Goal: Navigation & Orientation: Find specific page/section

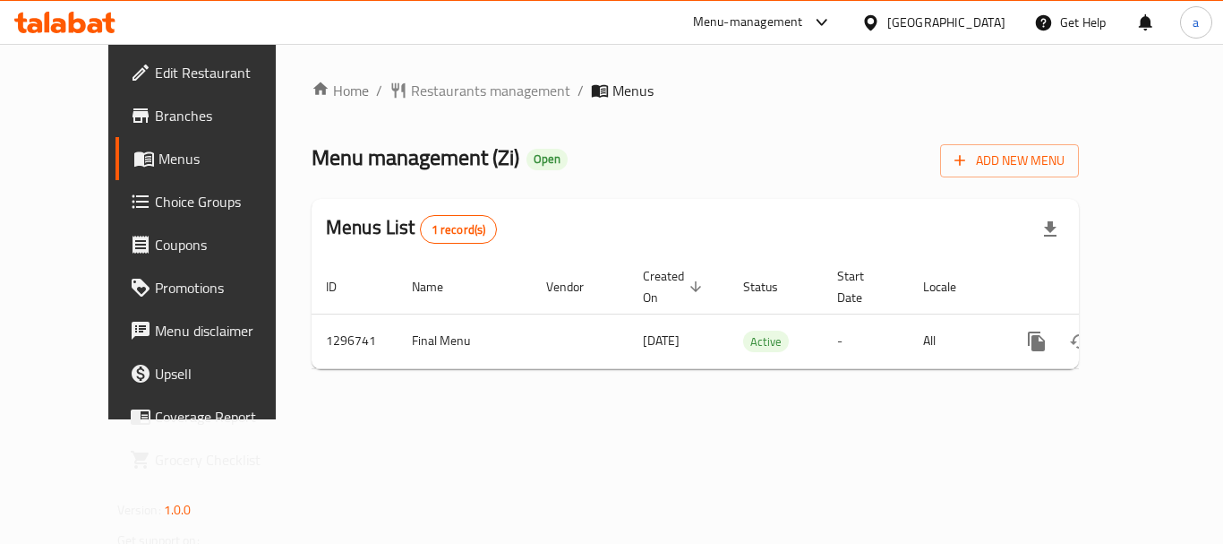
click at [641, 419] on div "Home / Restaurants management / Menus Menu management ( Zi ) Open Add New Menu …" at bounding box center [695, 231] width 839 height 375
click at [915, 21] on div "[GEOGRAPHIC_DATA]" at bounding box center [947, 23] width 118 height 20
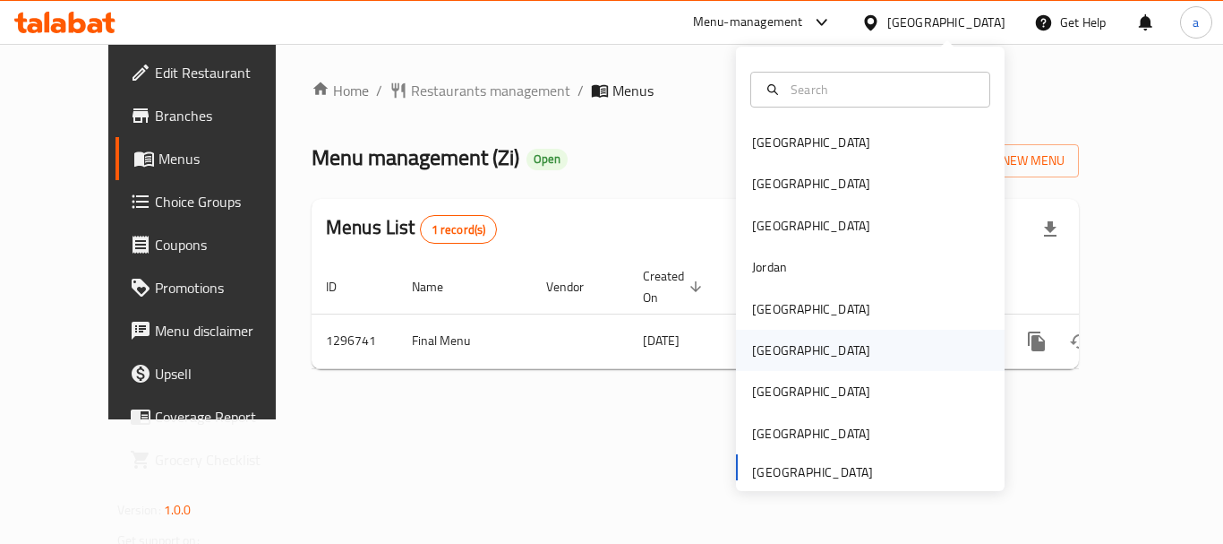
click at [788, 348] on div "[GEOGRAPHIC_DATA]" at bounding box center [870, 350] width 269 height 41
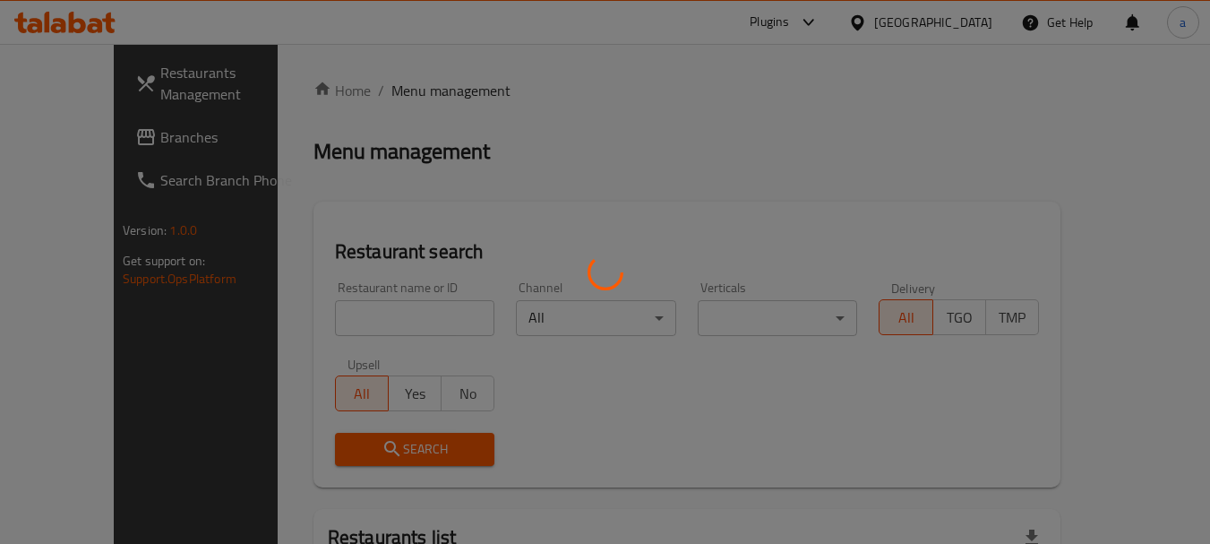
click at [99, 123] on div at bounding box center [605, 272] width 1210 height 544
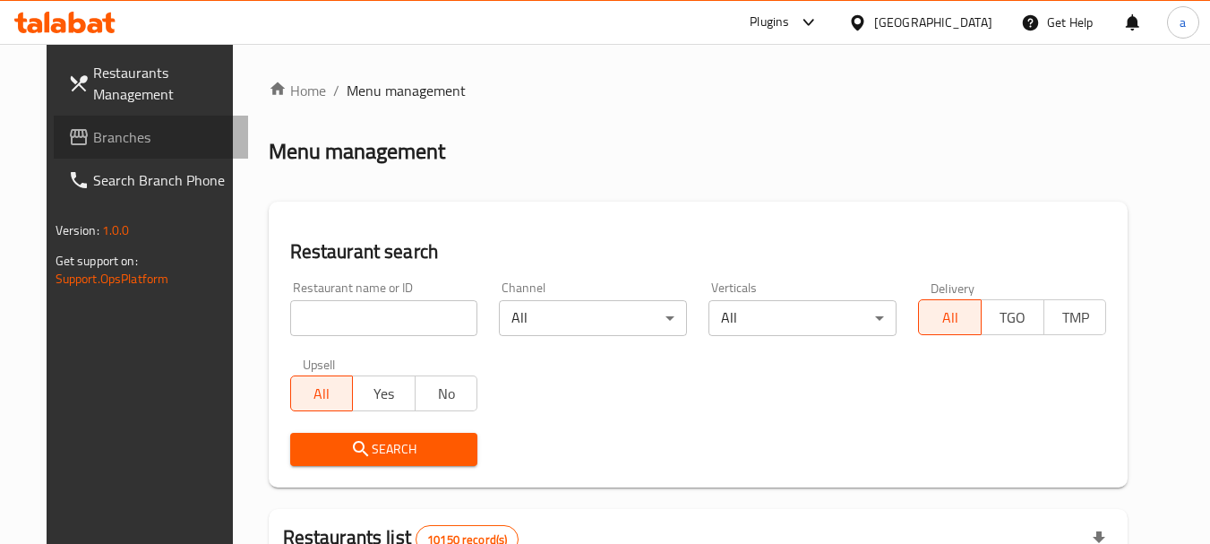
click at [93, 139] on span "Branches" at bounding box center [164, 136] width 142 height 21
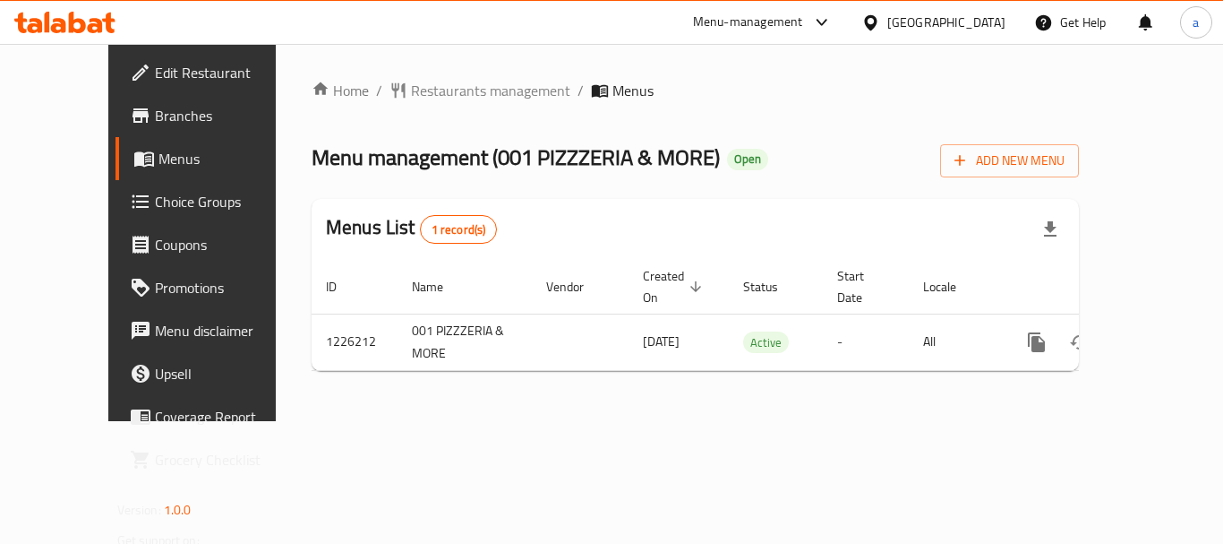
click at [888, 19] on div at bounding box center [875, 23] width 26 height 20
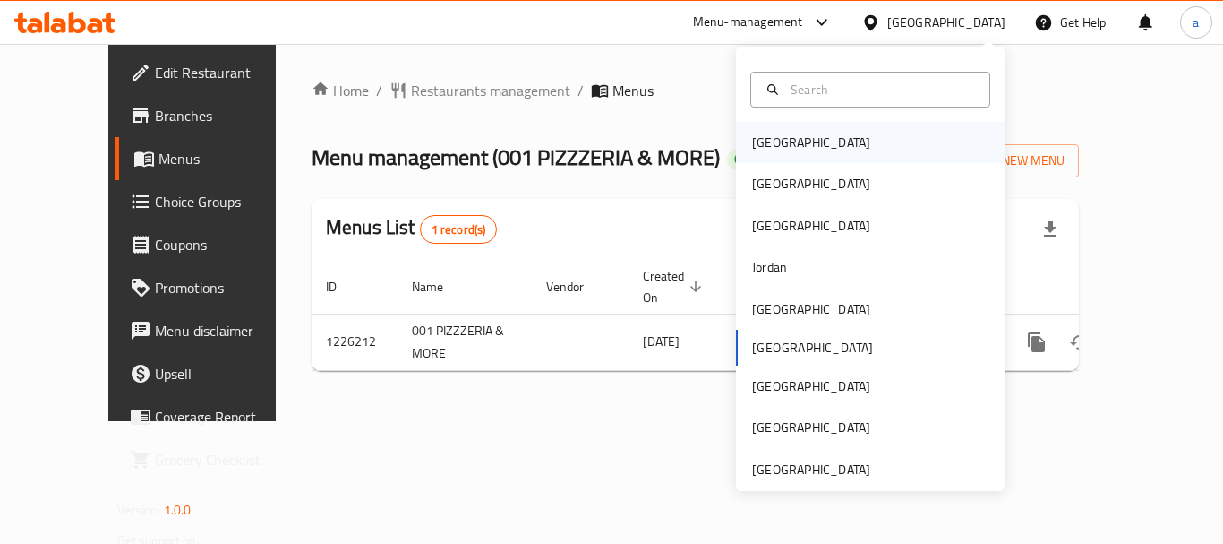
click at [791, 148] on div "[GEOGRAPHIC_DATA]" at bounding box center [811, 142] width 147 height 41
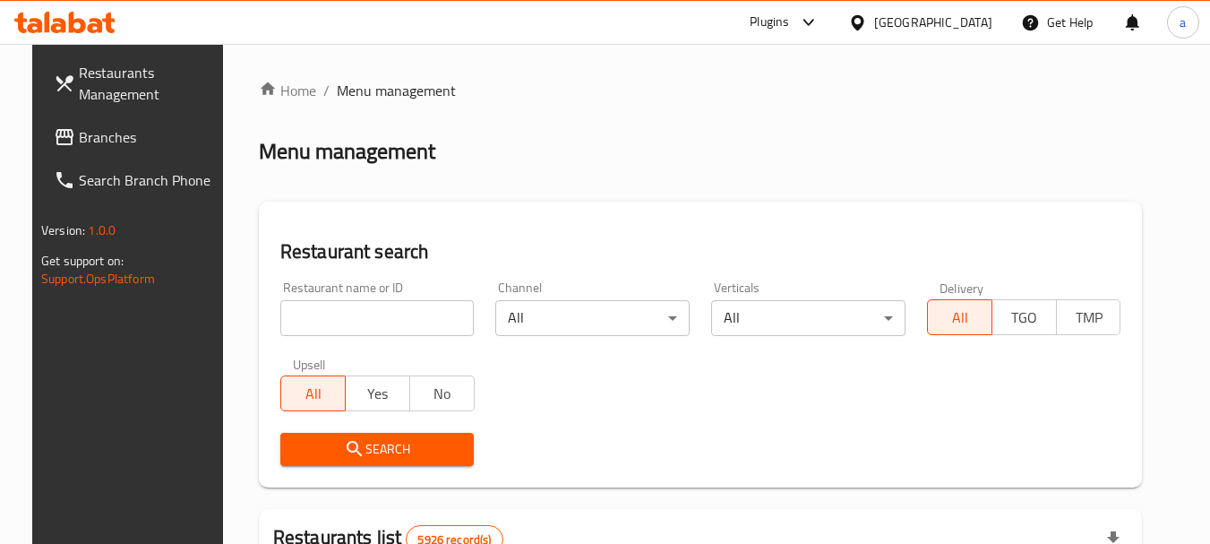
click at [104, 135] on div at bounding box center [605, 272] width 1210 height 544
click at [79, 144] on span "Branches" at bounding box center [150, 136] width 142 height 21
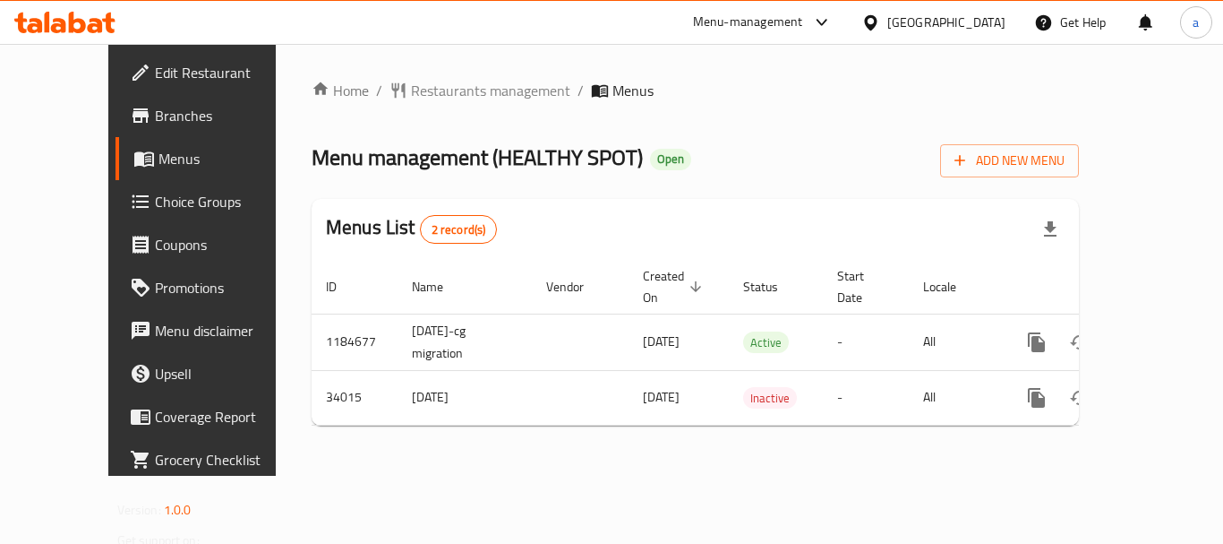
click at [514, 455] on div "Home / Restaurants management / Menus Menu management ( HEALTHY SPOT ) Open Add…" at bounding box center [695, 260] width 839 height 432
click at [988, 16] on div "[GEOGRAPHIC_DATA]" at bounding box center [947, 23] width 118 height 20
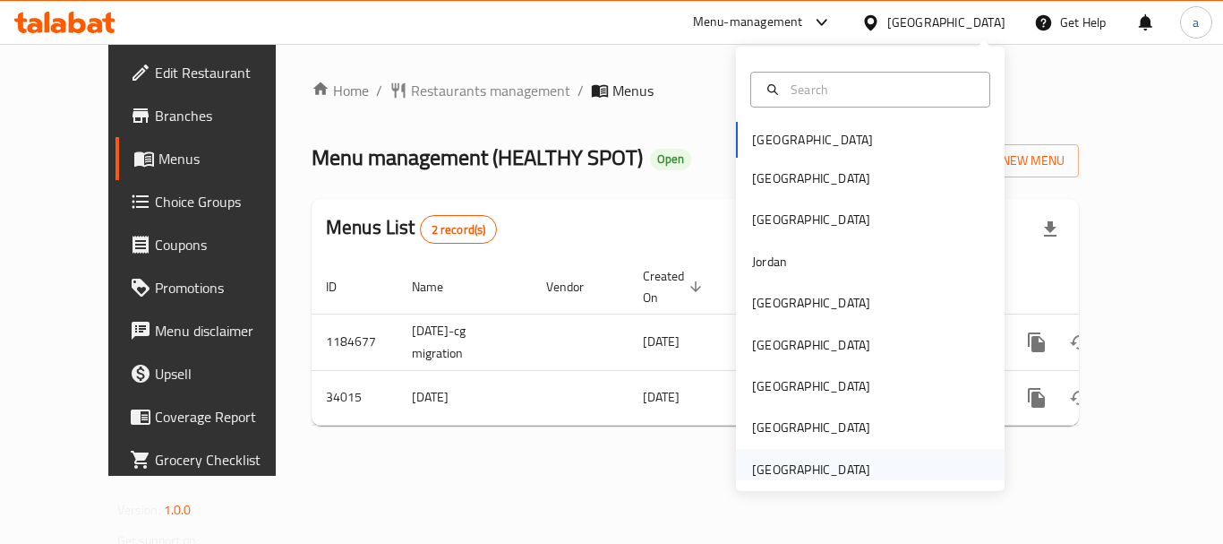
click at [820, 475] on div "[GEOGRAPHIC_DATA]" at bounding box center [811, 469] width 118 height 20
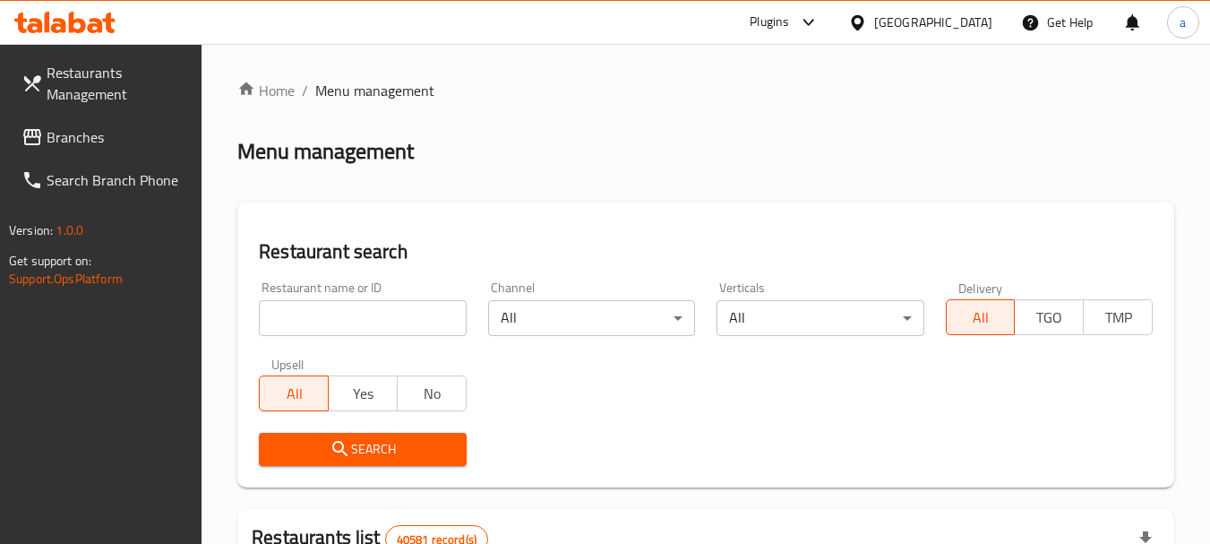
click at [89, 142] on span "Branches" at bounding box center [118, 136] width 142 height 21
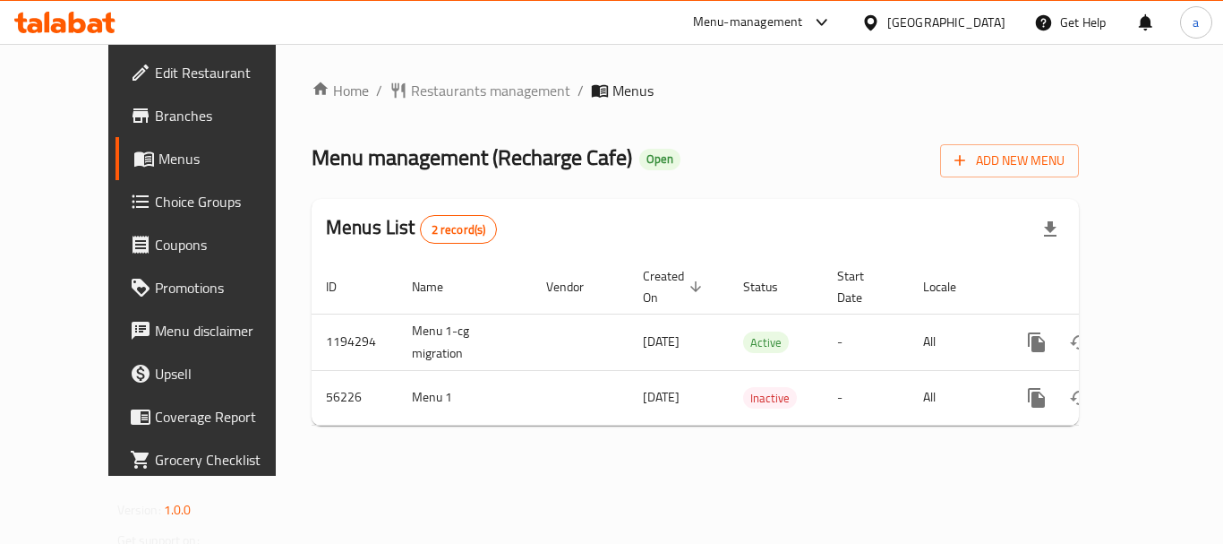
click at [948, 28] on div "[GEOGRAPHIC_DATA]" at bounding box center [947, 23] width 118 height 20
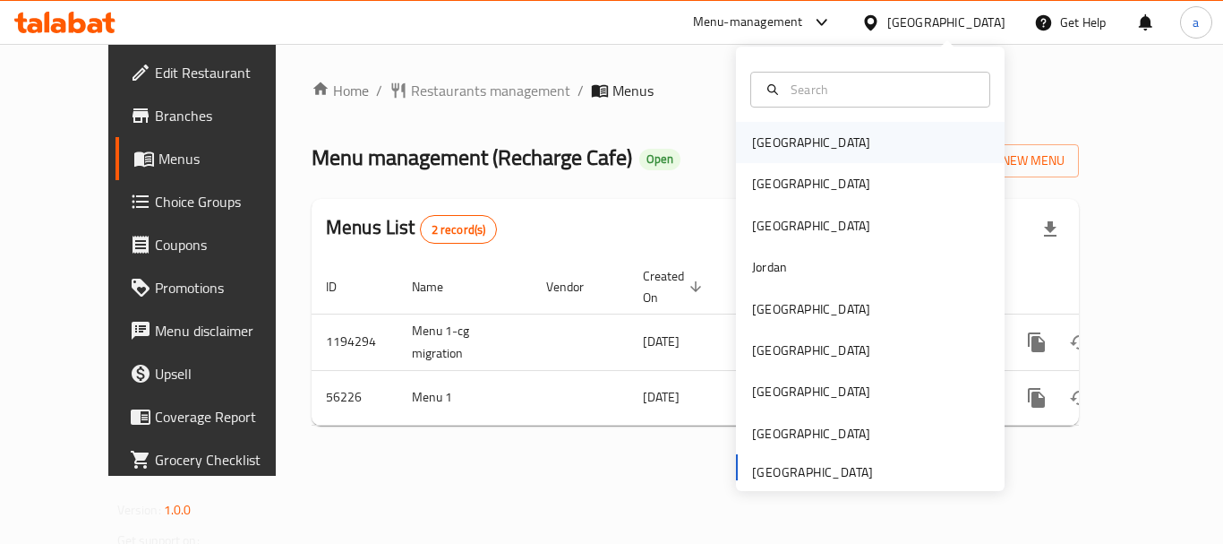
click at [756, 145] on div "[GEOGRAPHIC_DATA]" at bounding box center [811, 143] width 118 height 20
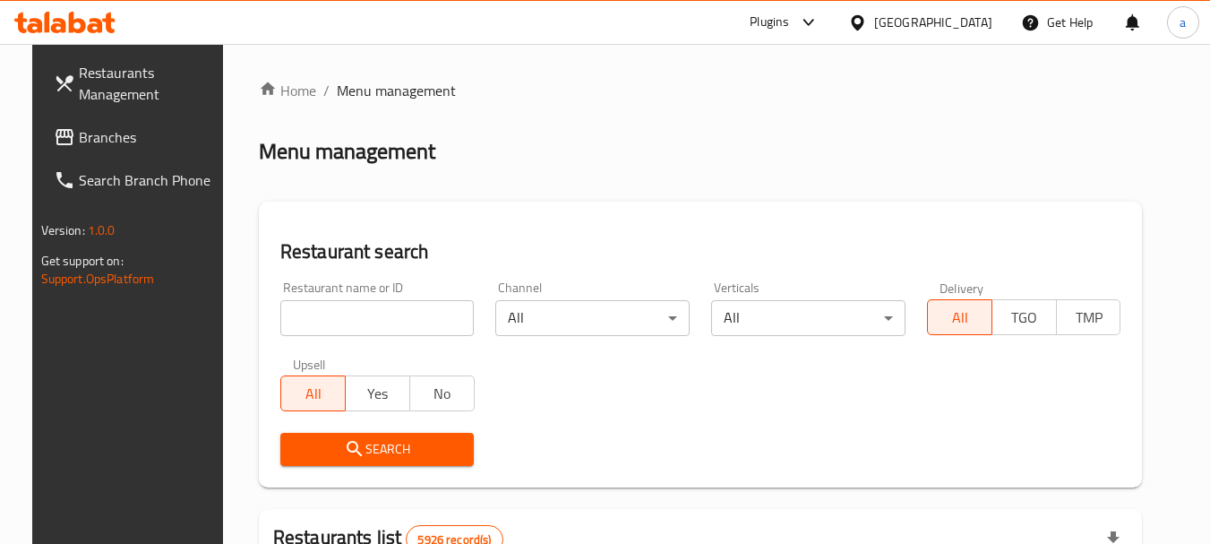
click at [83, 138] on span "Branches" at bounding box center [150, 136] width 142 height 21
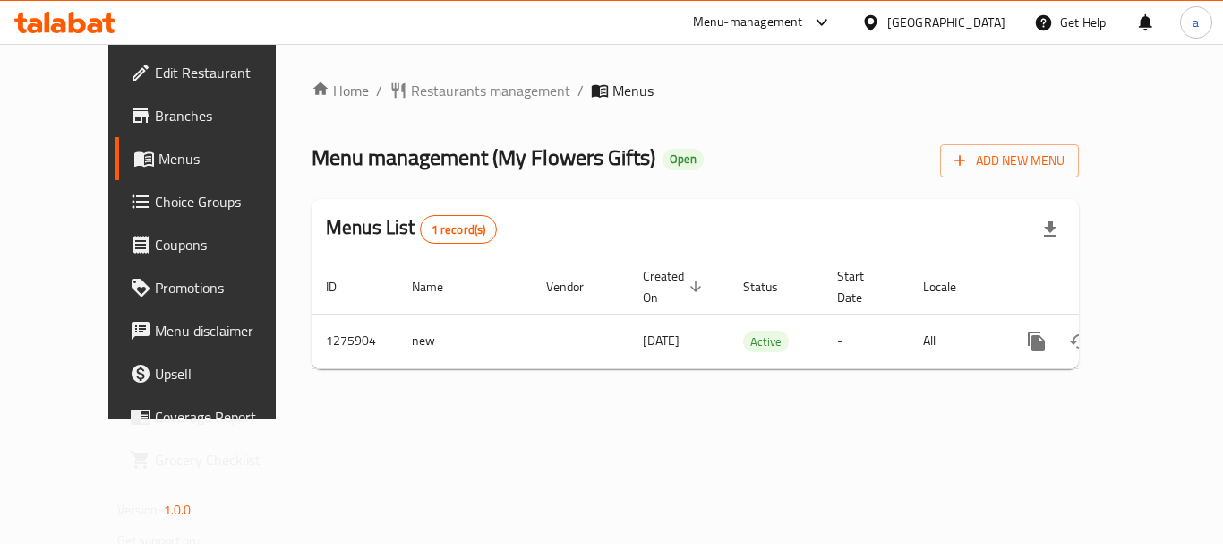
click at [982, 13] on div "[GEOGRAPHIC_DATA]" at bounding box center [947, 23] width 118 height 20
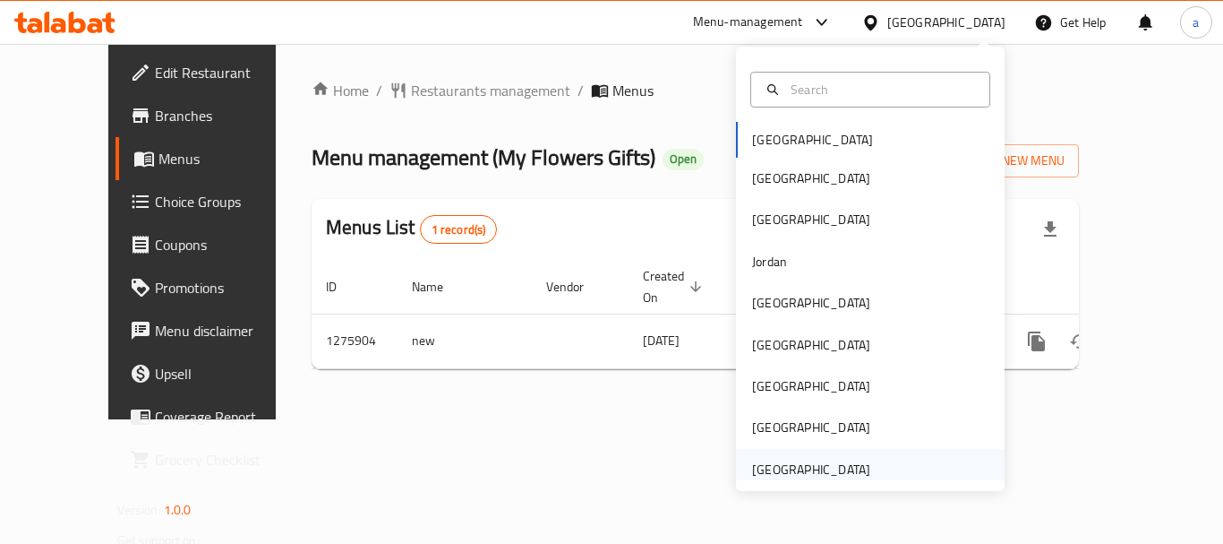
click at [816, 470] on div "[GEOGRAPHIC_DATA]" at bounding box center [811, 469] width 118 height 20
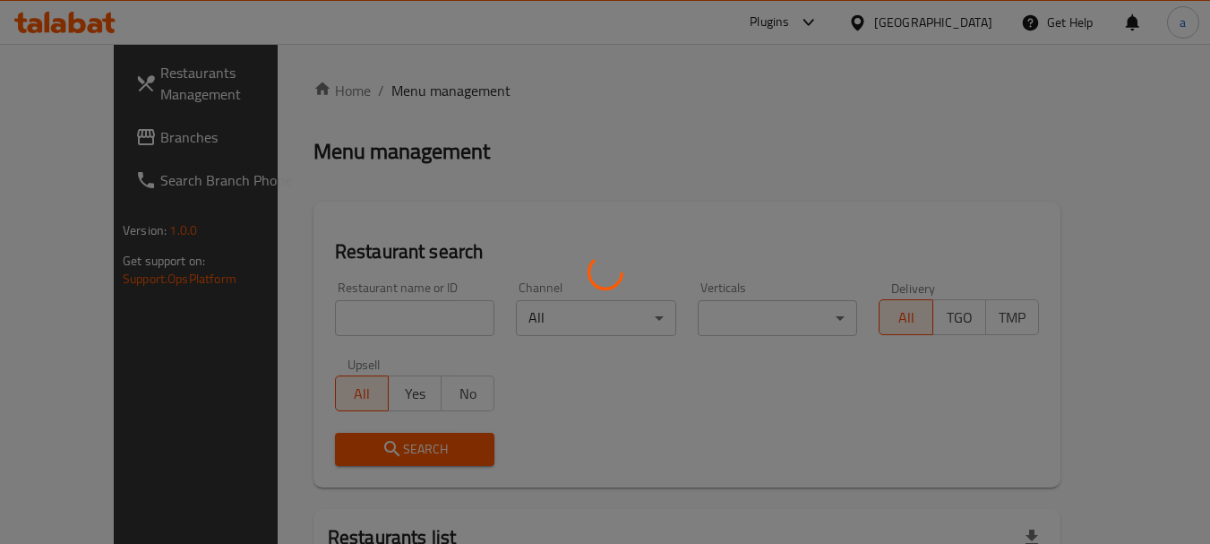
click at [88, 138] on div at bounding box center [605, 272] width 1210 height 544
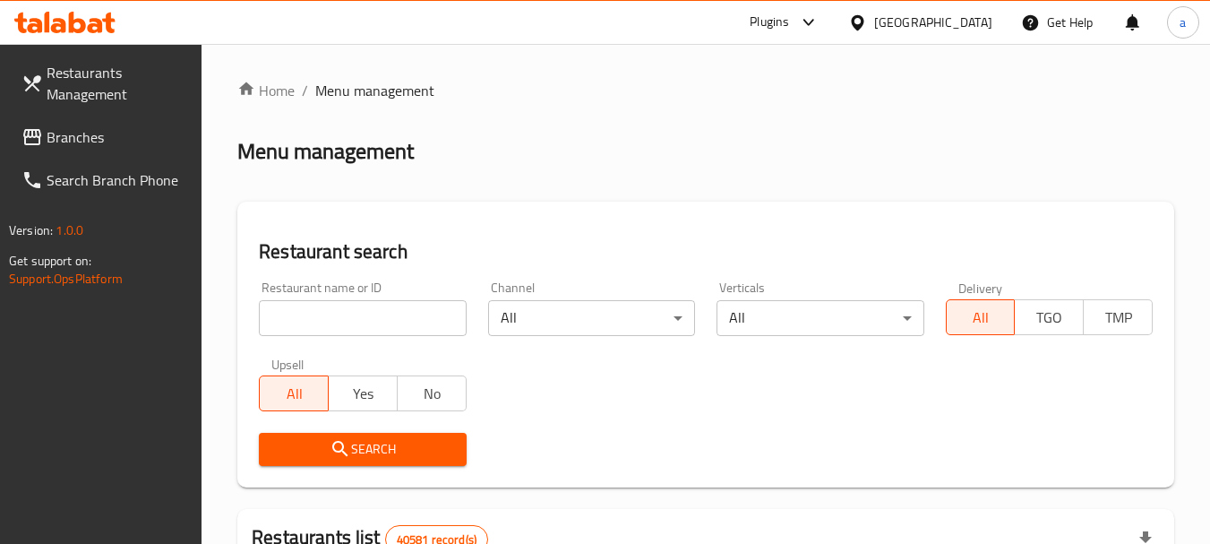
click at [88, 138] on span "Branches" at bounding box center [118, 136] width 142 height 21
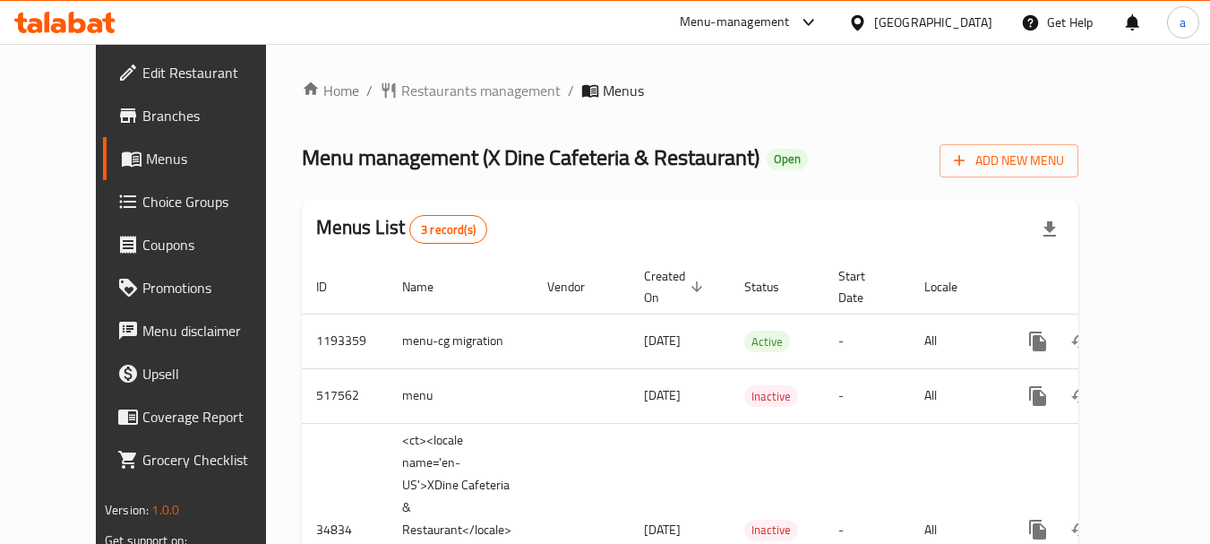
click at [927, 22] on div "[GEOGRAPHIC_DATA]" at bounding box center [933, 23] width 118 height 20
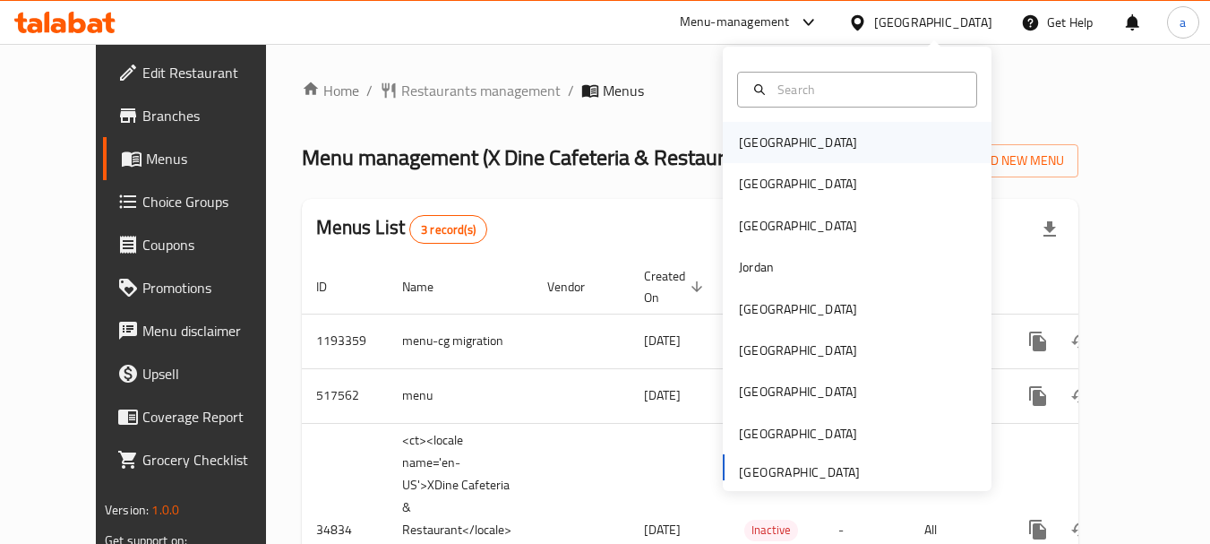
click at [764, 133] on div "[GEOGRAPHIC_DATA]" at bounding box center [798, 143] width 118 height 20
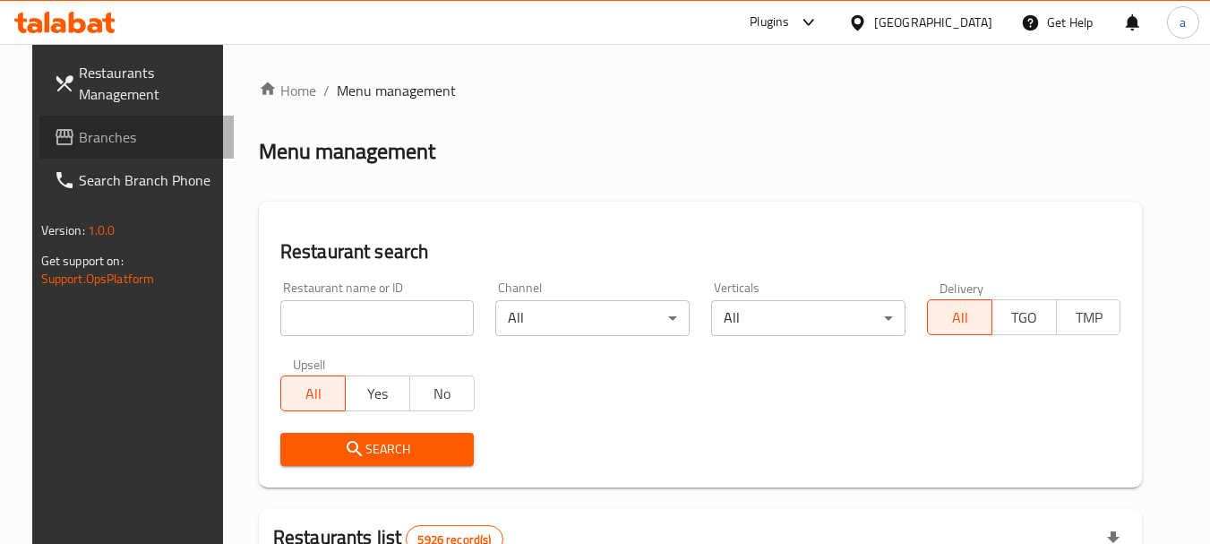
click at [79, 137] on span "Branches" at bounding box center [150, 136] width 142 height 21
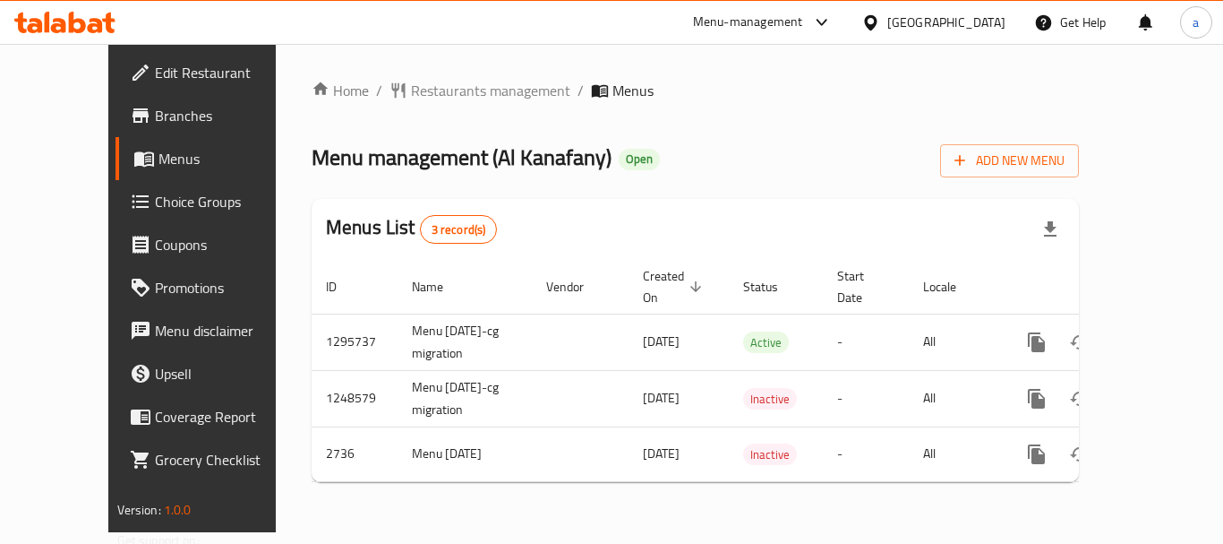
click at [974, 20] on div "[GEOGRAPHIC_DATA]" at bounding box center [947, 23] width 118 height 20
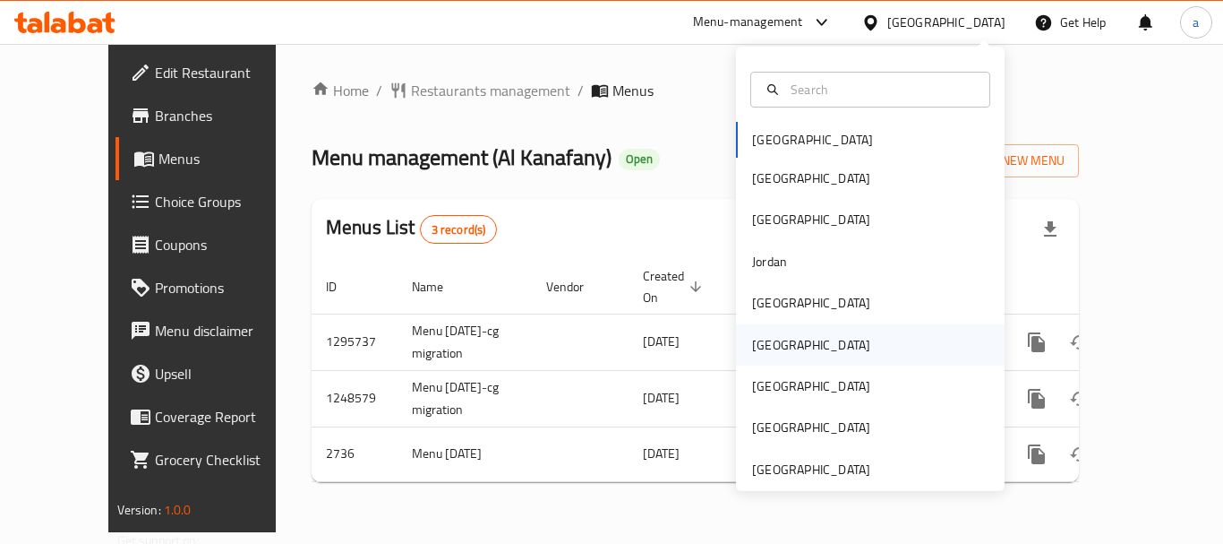
click at [800, 341] on div "[GEOGRAPHIC_DATA]" at bounding box center [870, 344] width 269 height 41
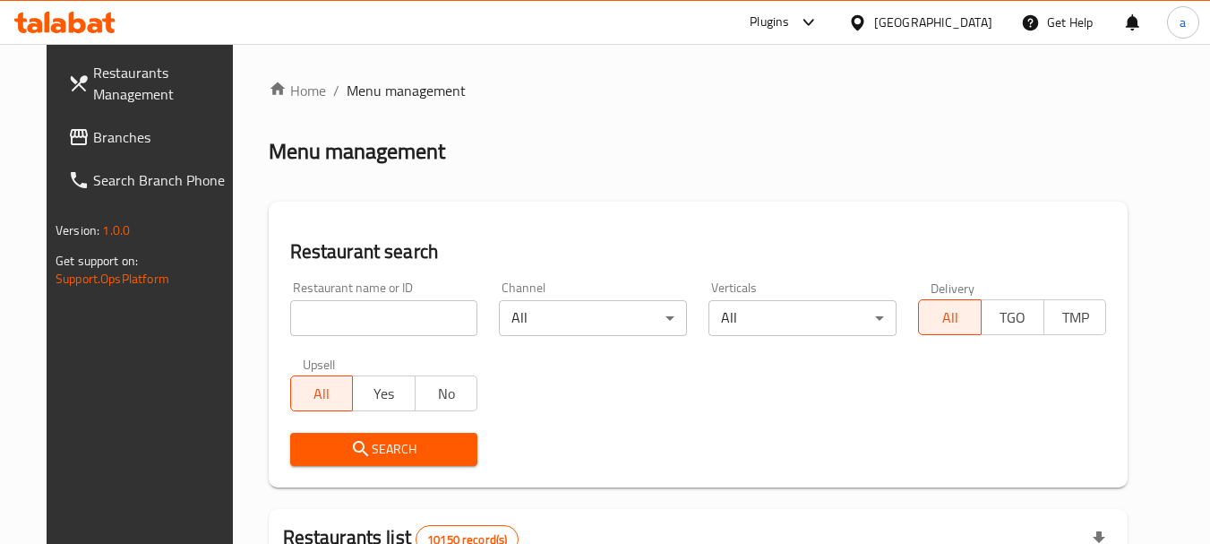
click at [102, 137] on span "Branches" at bounding box center [164, 136] width 142 height 21
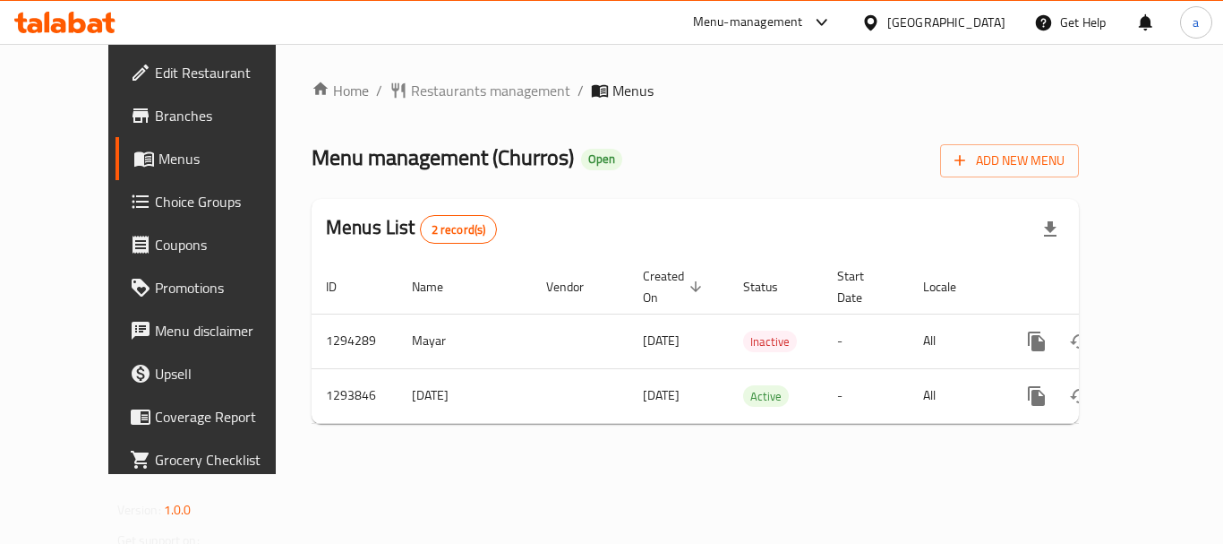
click at [987, 19] on div "[GEOGRAPHIC_DATA]" at bounding box center [947, 23] width 118 height 20
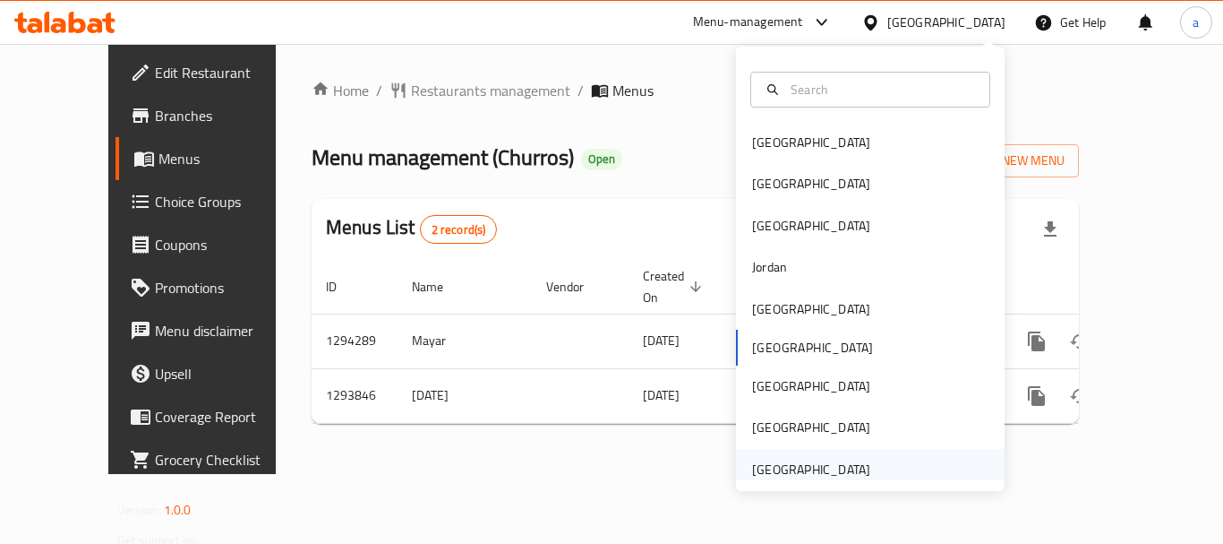
click at [802, 472] on div "[GEOGRAPHIC_DATA]" at bounding box center [811, 469] width 118 height 20
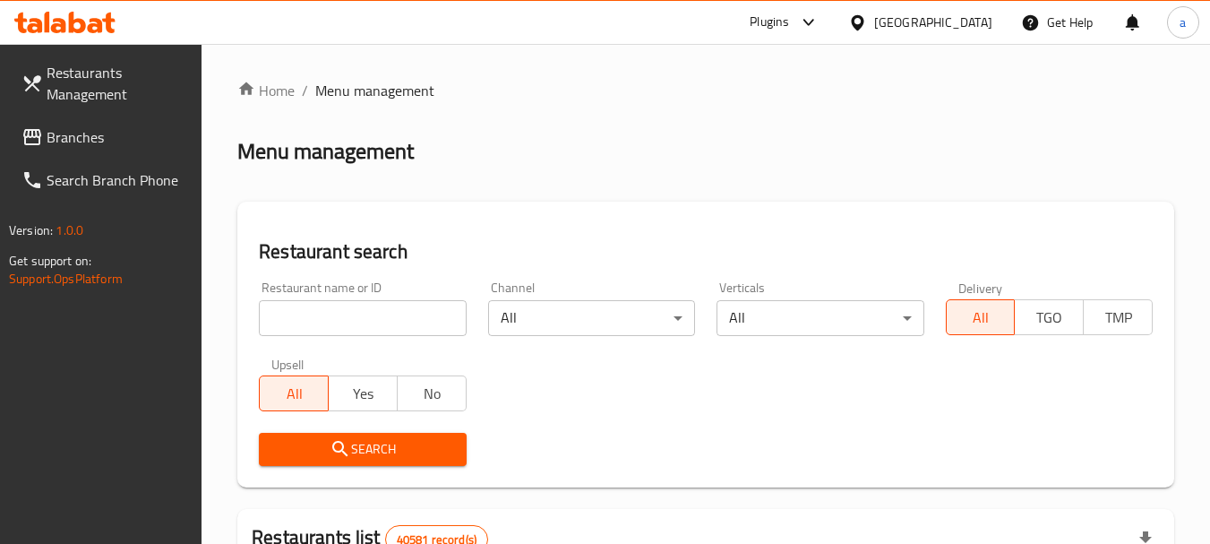
click at [65, 142] on div at bounding box center [605, 272] width 1210 height 544
click at [65, 142] on span "Branches" at bounding box center [118, 136] width 142 height 21
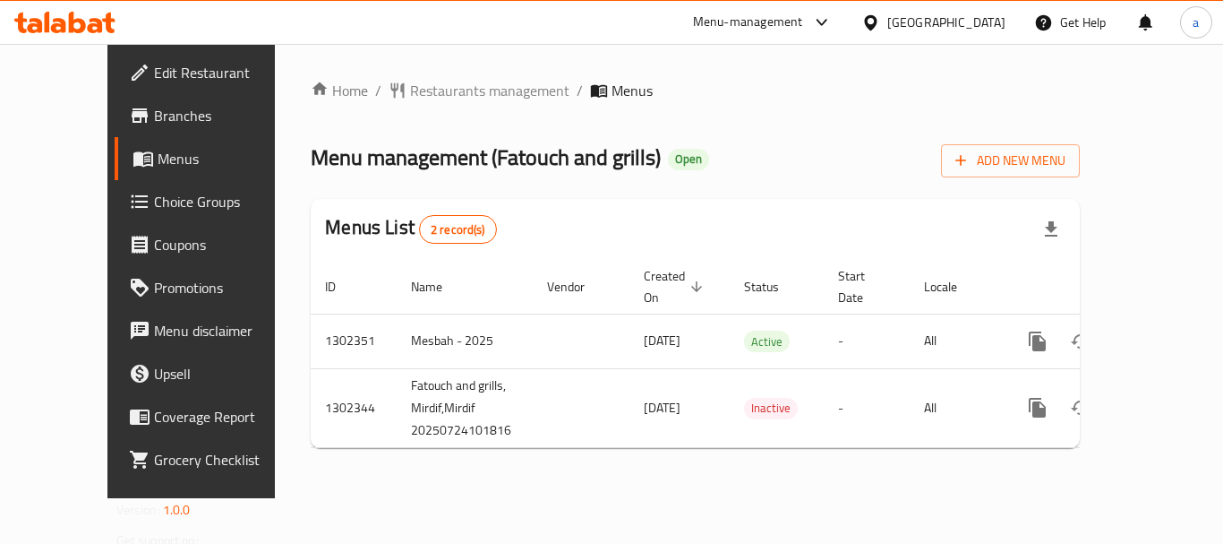
click at [949, 25] on div "[GEOGRAPHIC_DATA]" at bounding box center [947, 23] width 118 height 20
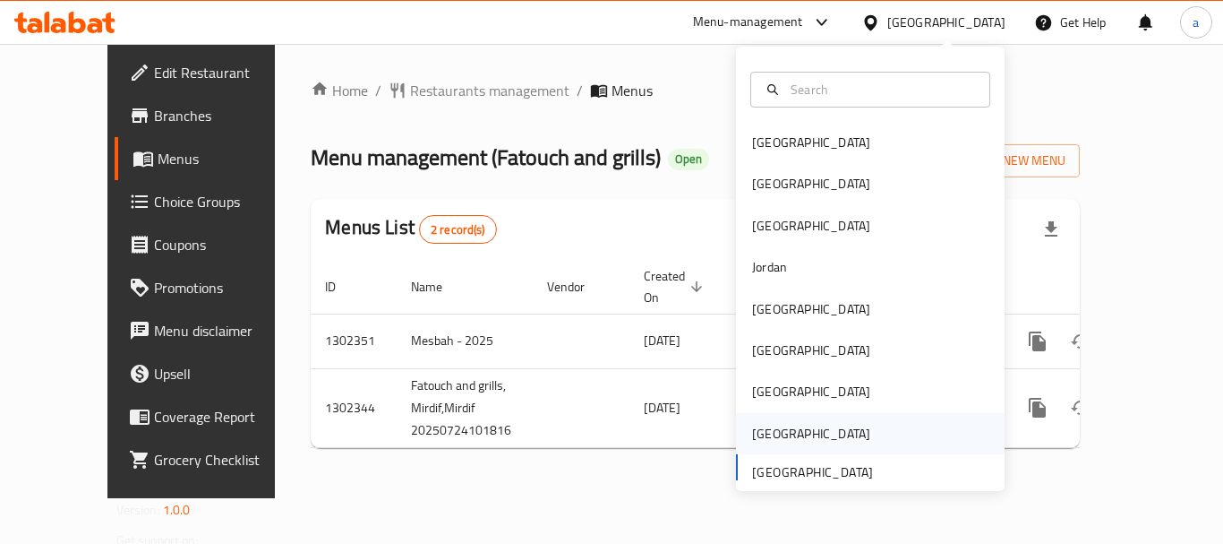
click at [829, 442] on div "[GEOGRAPHIC_DATA]" at bounding box center [870, 433] width 269 height 41
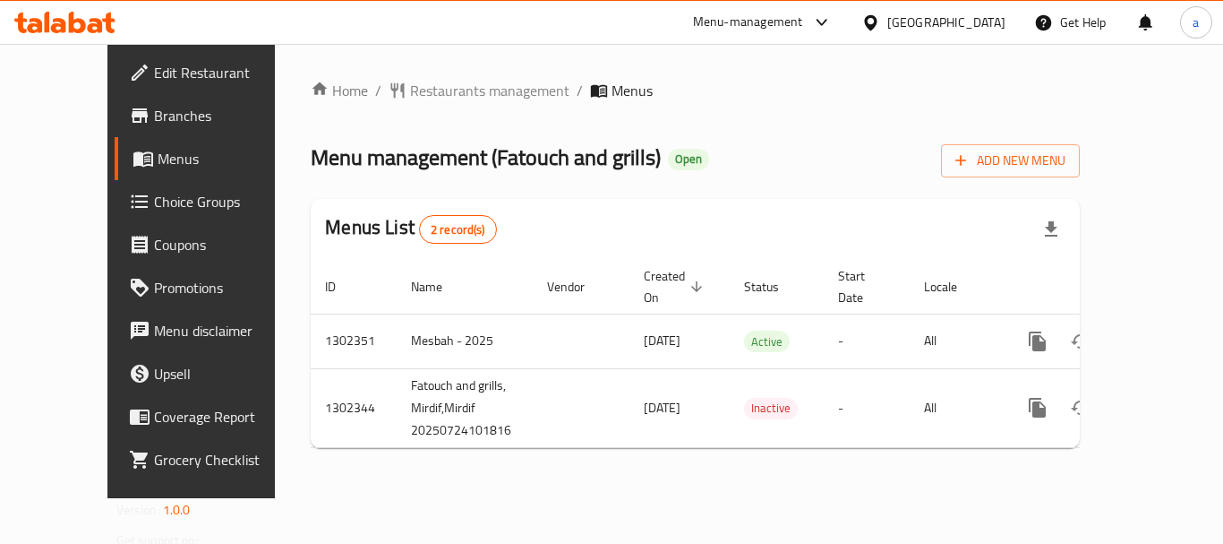
click at [942, 17] on div "[GEOGRAPHIC_DATA]" at bounding box center [947, 23] width 118 height 20
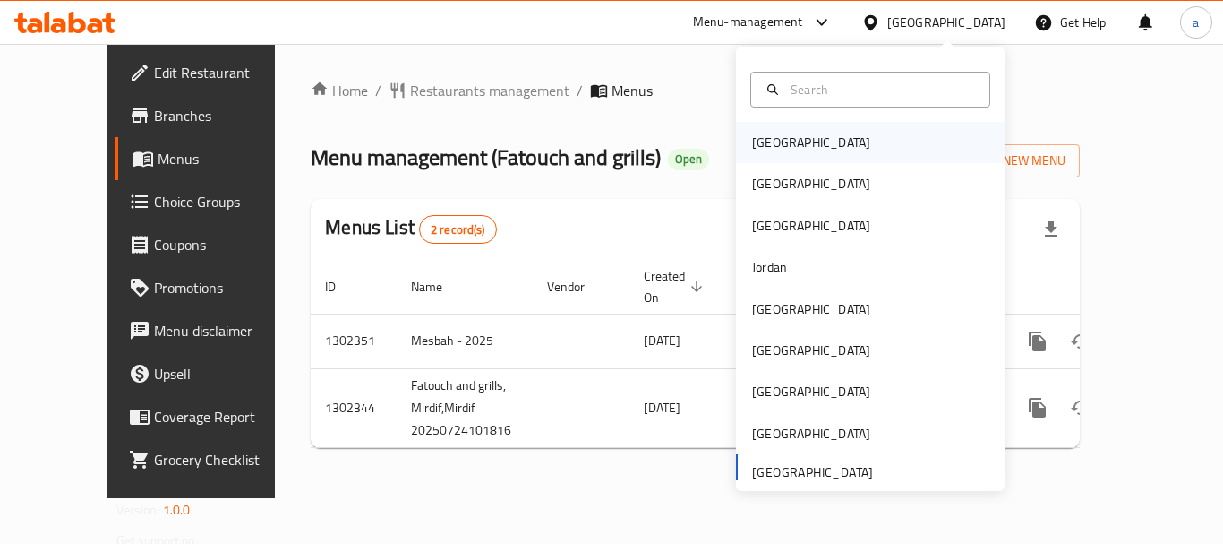
click at [779, 143] on div "[GEOGRAPHIC_DATA]" at bounding box center [811, 143] width 118 height 20
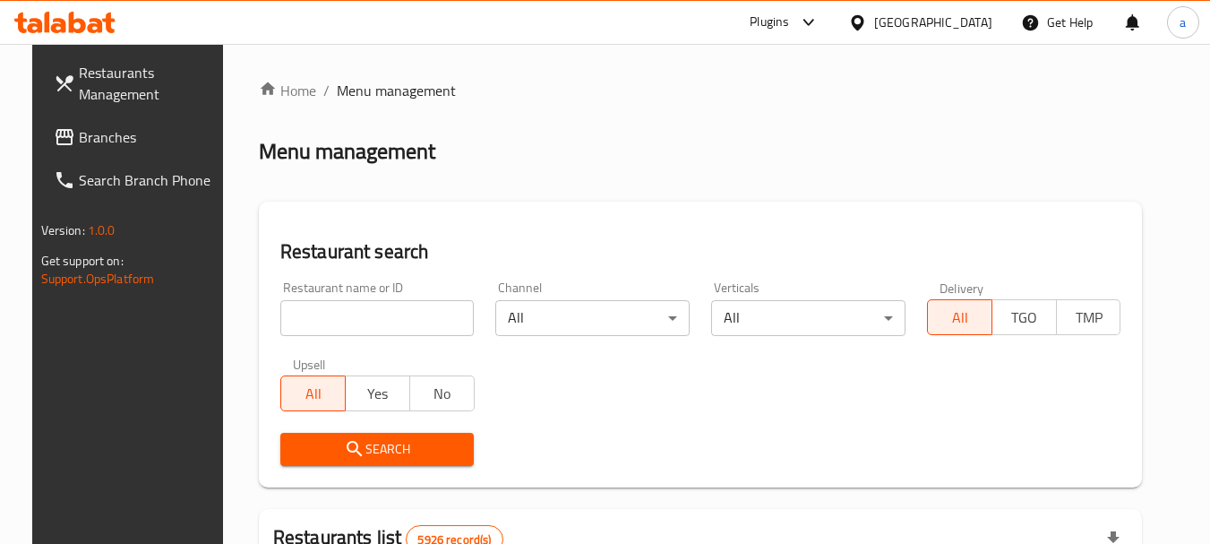
click at [85, 142] on span "Branches" at bounding box center [150, 136] width 142 height 21
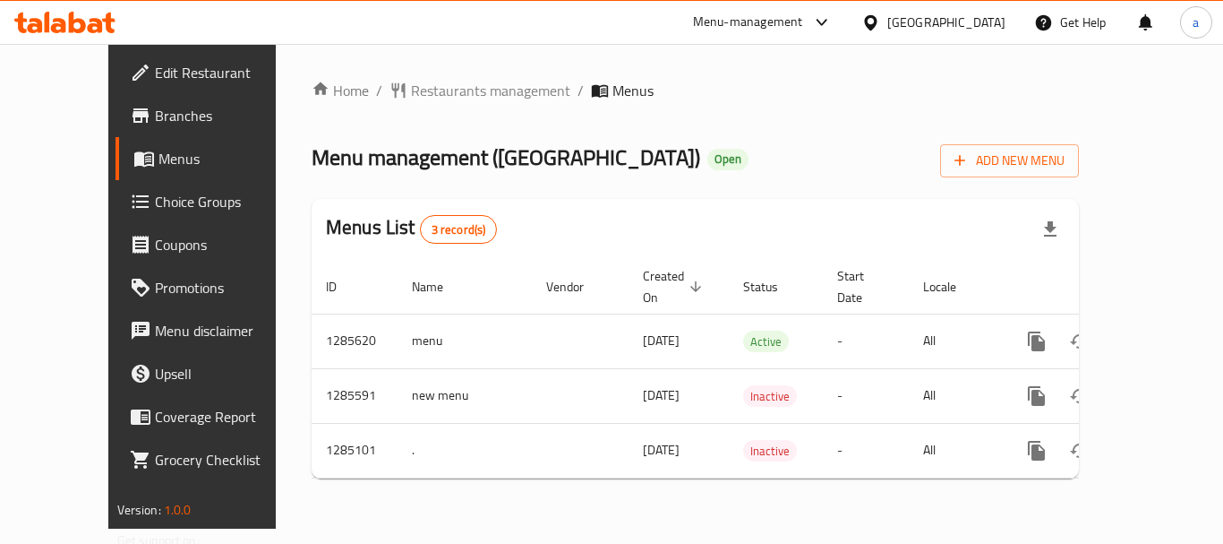
click at [970, 25] on div "[GEOGRAPHIC_DATA]" at bounding box center [947, 23] width 118 height 20
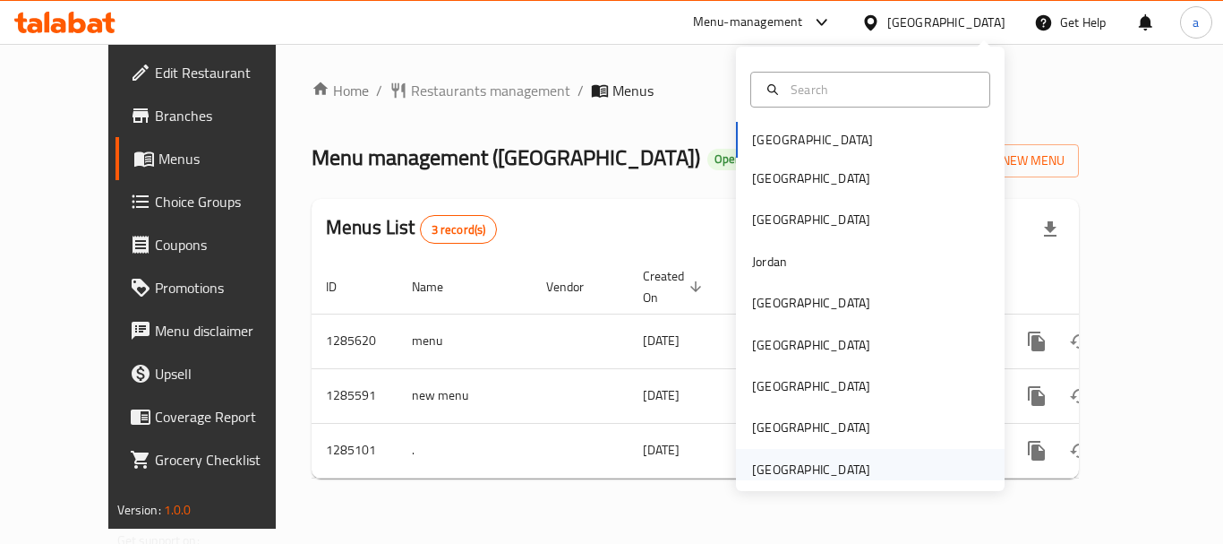
click at [803, 474] on div "[GEOGRAPHIC_DATA]" at bounding box center [811, 469] width 118 height 20
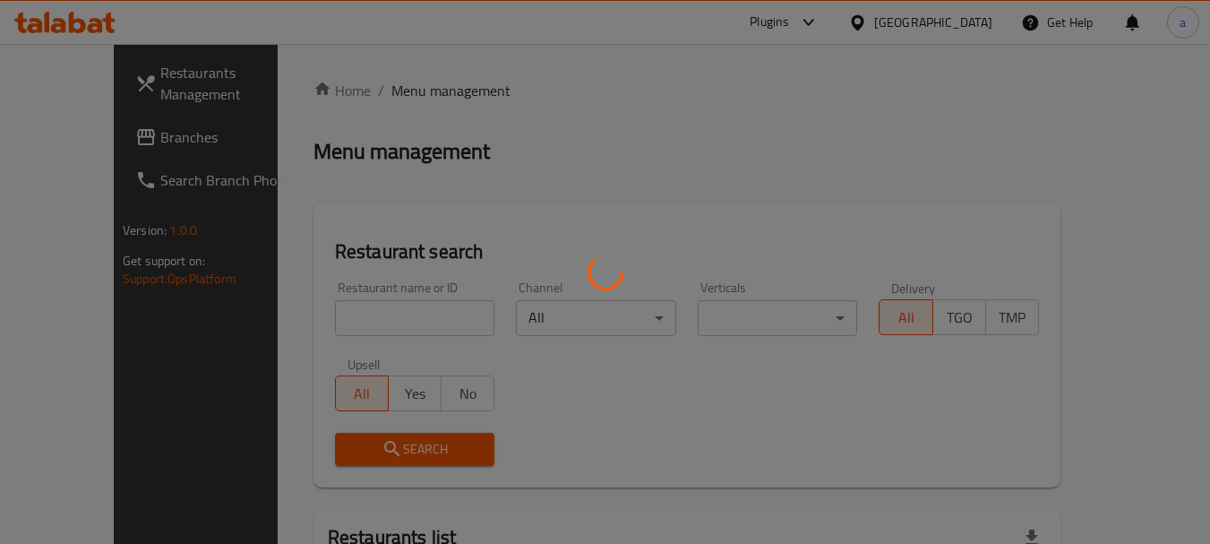
click at [94, 148] on div at bounding box center [605, 272] width 1210 height 544
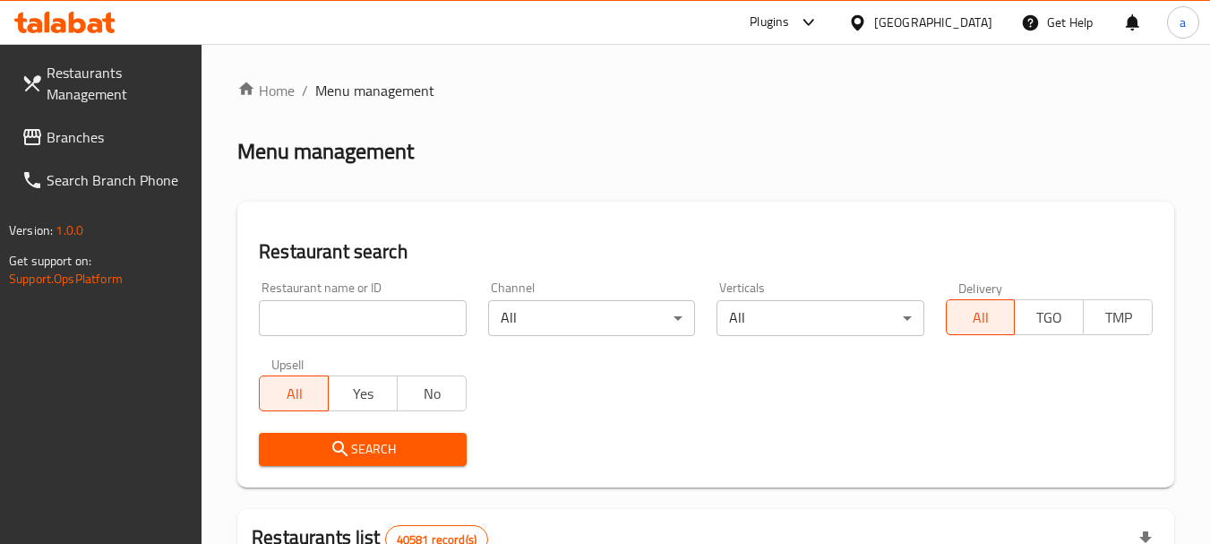
click at [94, 148] on span "Branches" at bounding box center [118, 136] width 142 height 21
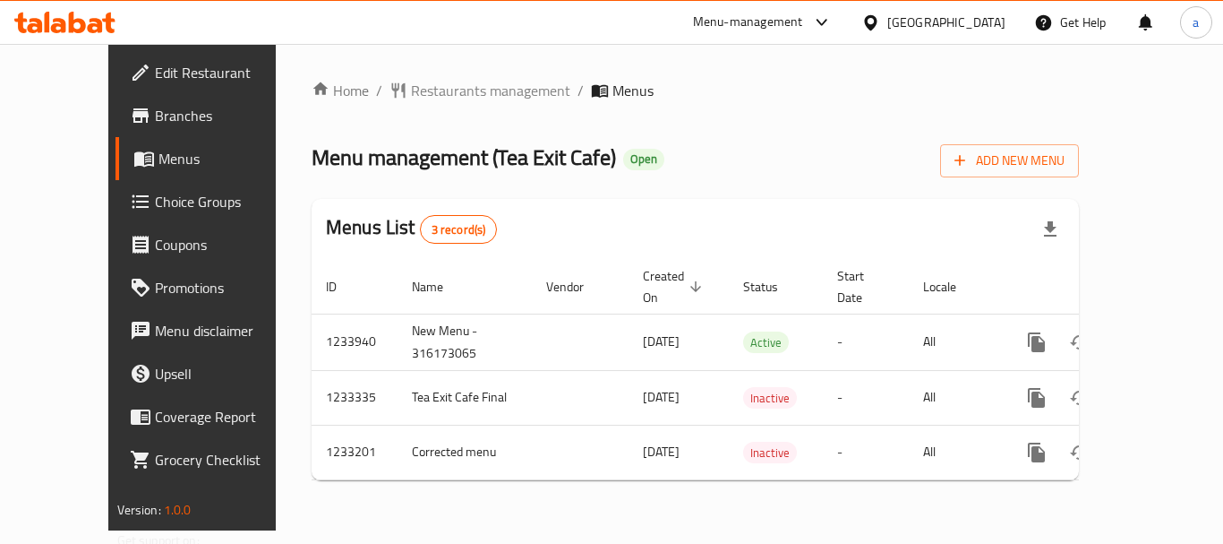
click at [957, 21] on div "[GEOGRAPHIC_DATA]" at bounding box center [947, 23] width 118 height 20
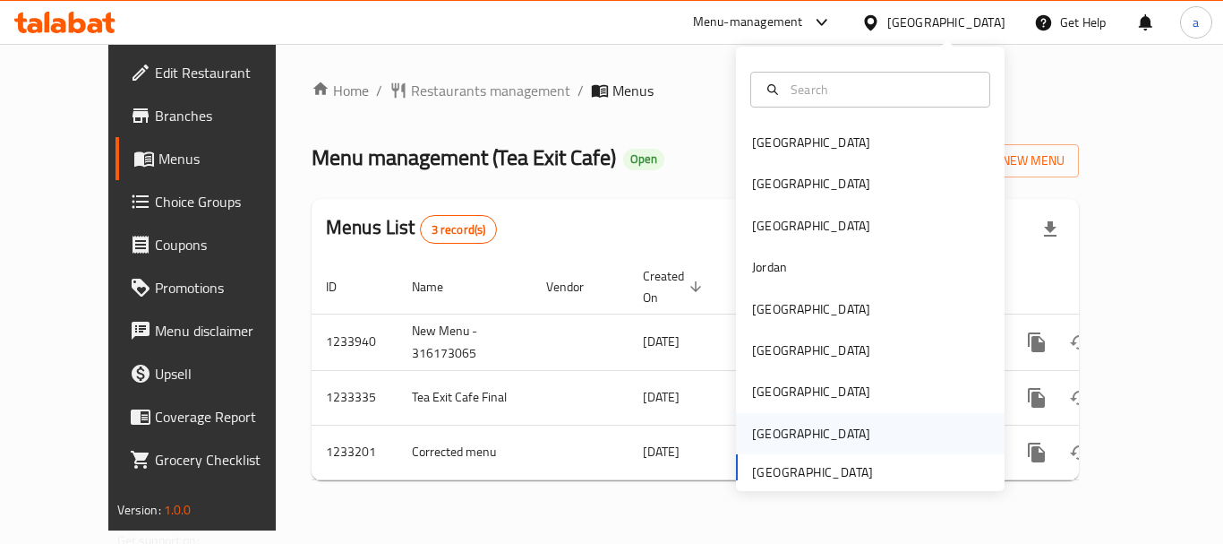
click at [788, 430] on div "[GEOGRAPHIC_DATA]" at bounding box center [811, 434] width 118 height 20
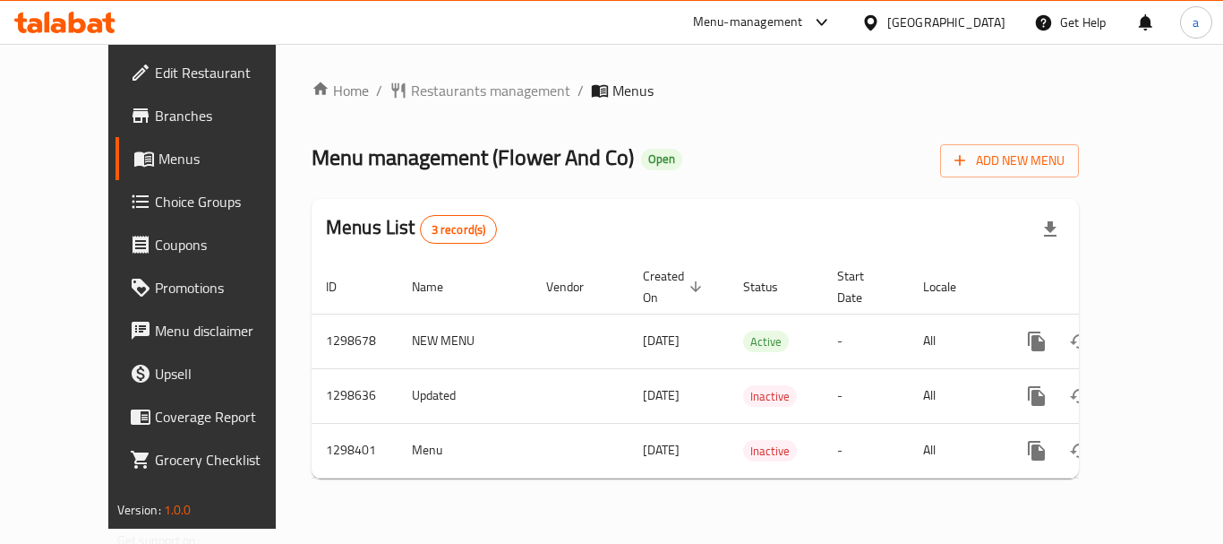
click at [460, 475] on div "Home / Restaurants management / Menus Menu management ( Flower And Co ) Open Ad…" at bounding box center [695, 286] width 839 height 485
click at [964, 30] on div "[GEOGRAPHIC_DATA]" at bounding box center [947, 23] width 118 height 20
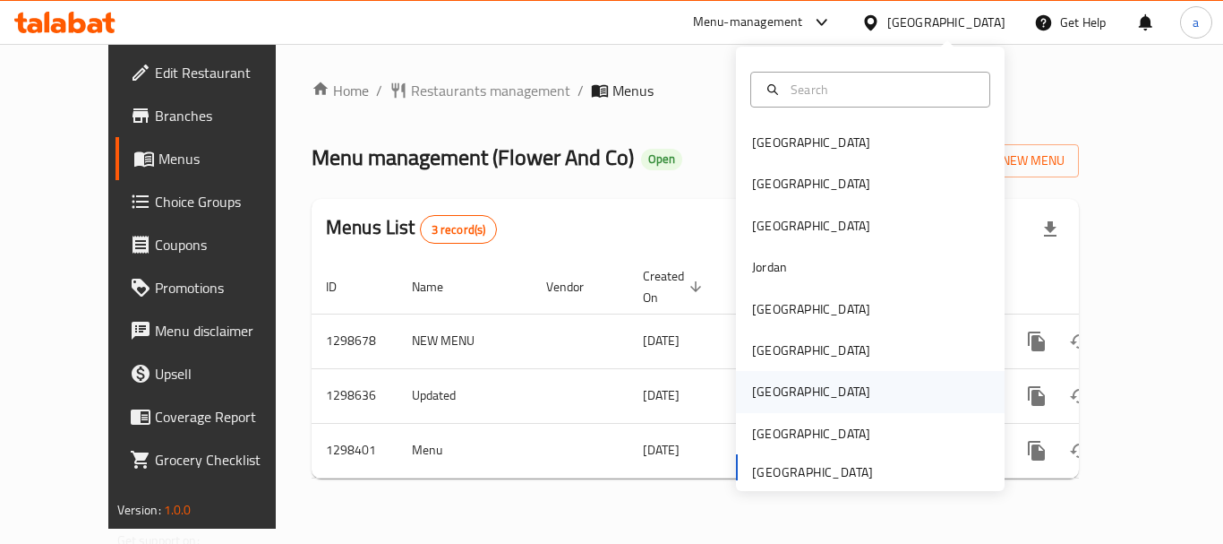
click at [781, 380] on div "[GEOGRAPHIC_DATA]" at bounding box center [811, 391] width 147 height 41
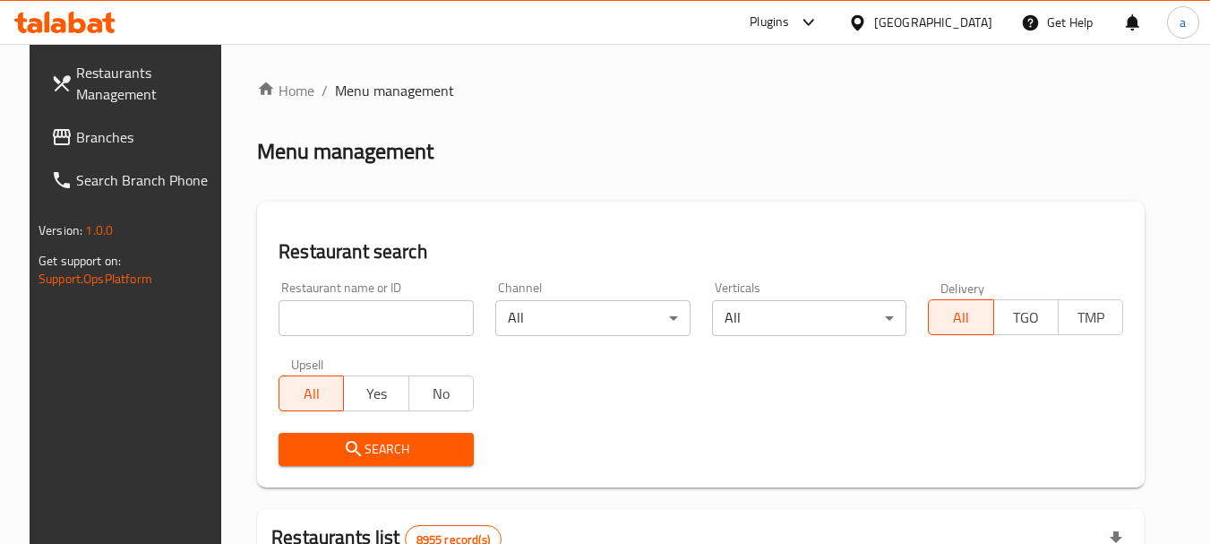
click at [94, 154] on link "Branches" at bounding box center [134, 137] width 195 height 43
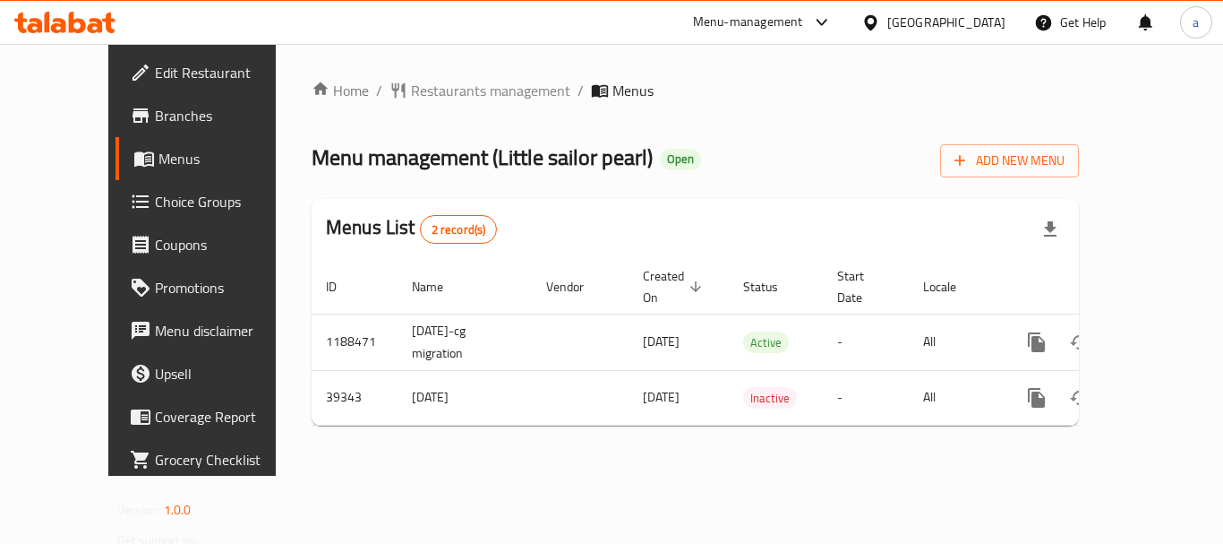
click at [994, 16] on div "[GEOGRAPHIC_DATA]" at bounding box center [947, 23] width 118 height 20
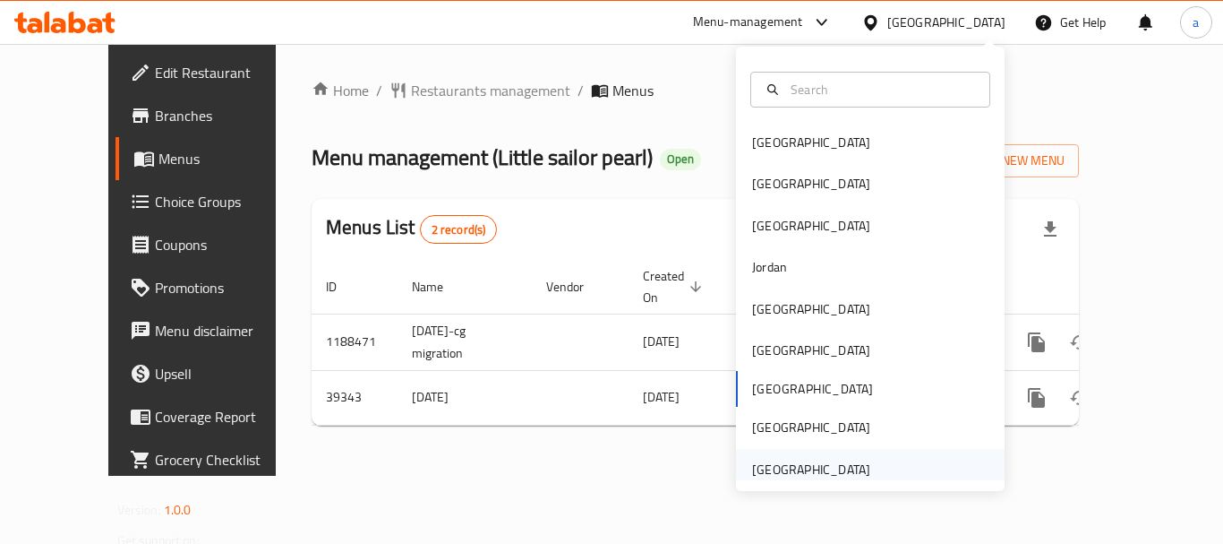
click at [794, 468] on div "[GEOGRAPHIC_DATA]" at bounding box center [811, 469] width 118 height 20
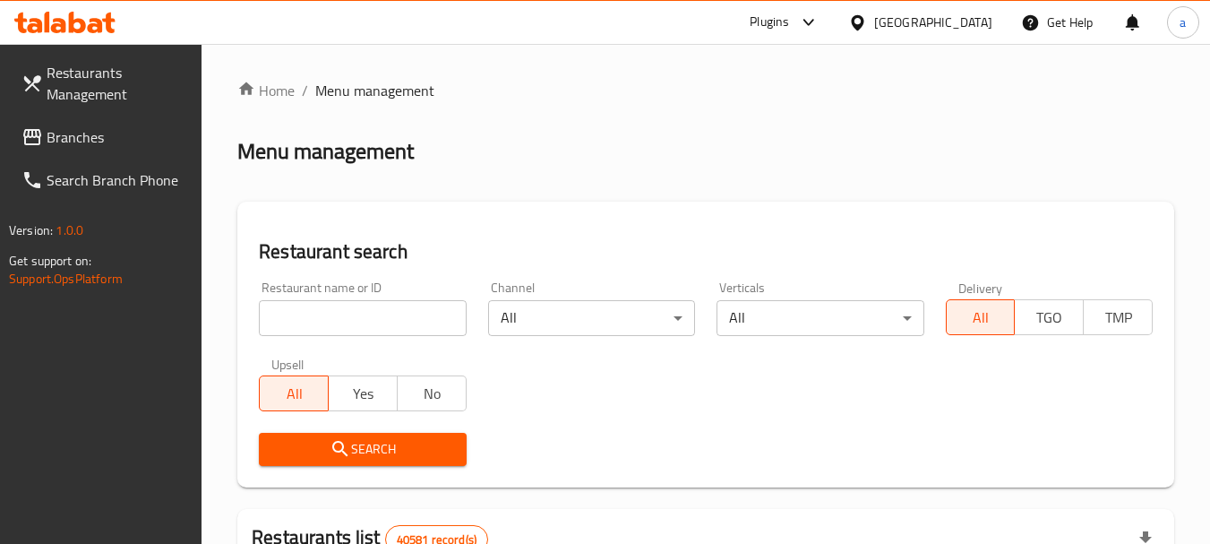
click at [93, 146] on span "Branches" at bounding box center [118, 136] width 142 height 21
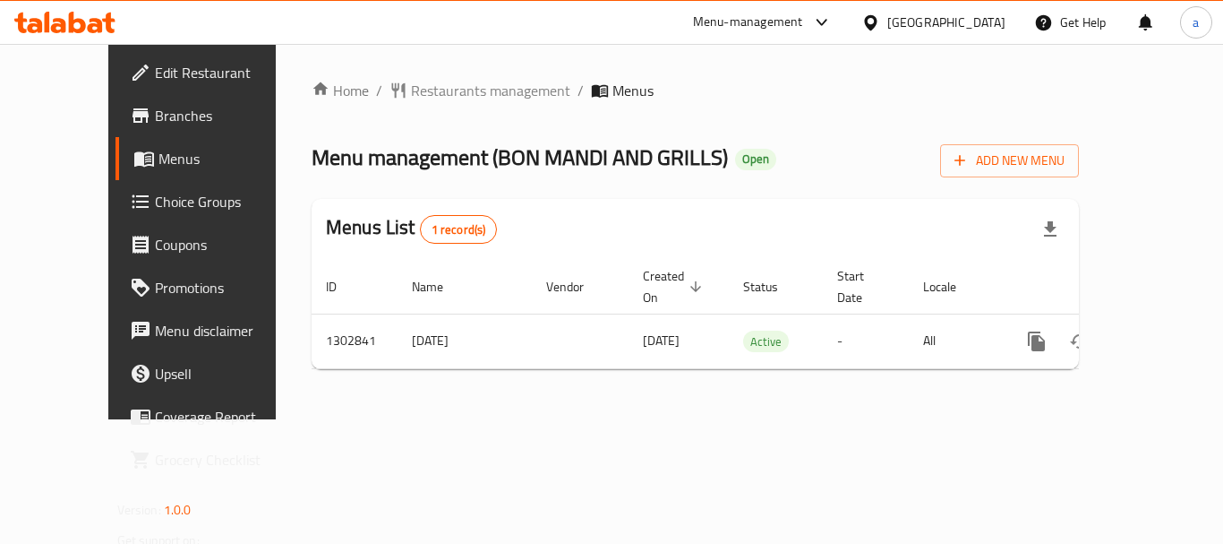
click at [950, 23] on div "[GEOGRAPHIC_DATA]" at bounding box center [947, 23] width 118 height 20
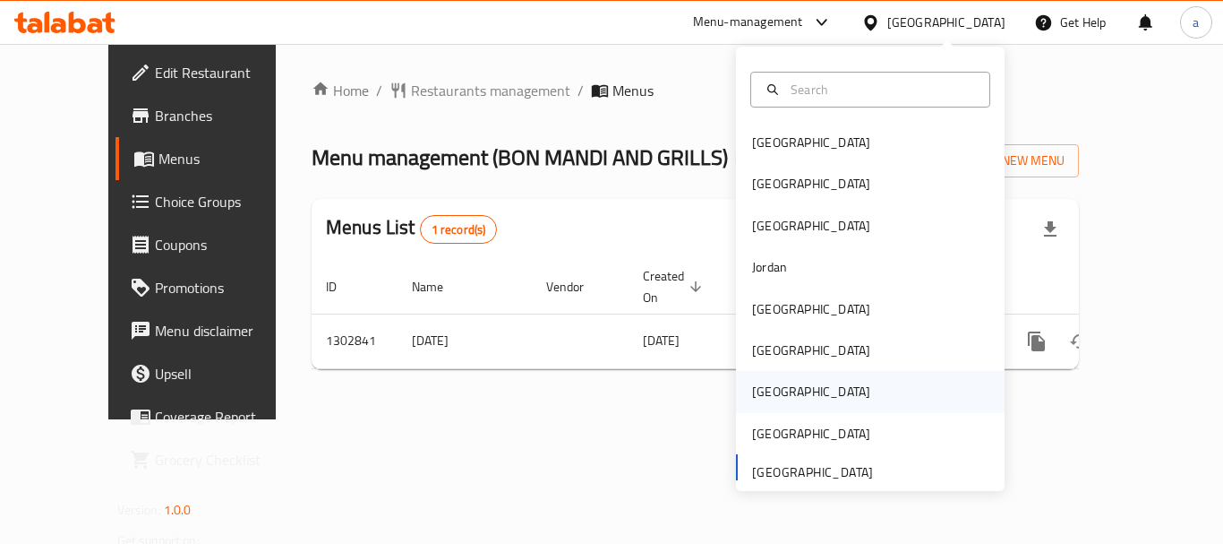
click at [804, 386] on div "[GEOGRAPHIC_DATA]" at bounding box center [870, 391] width 269 height 41
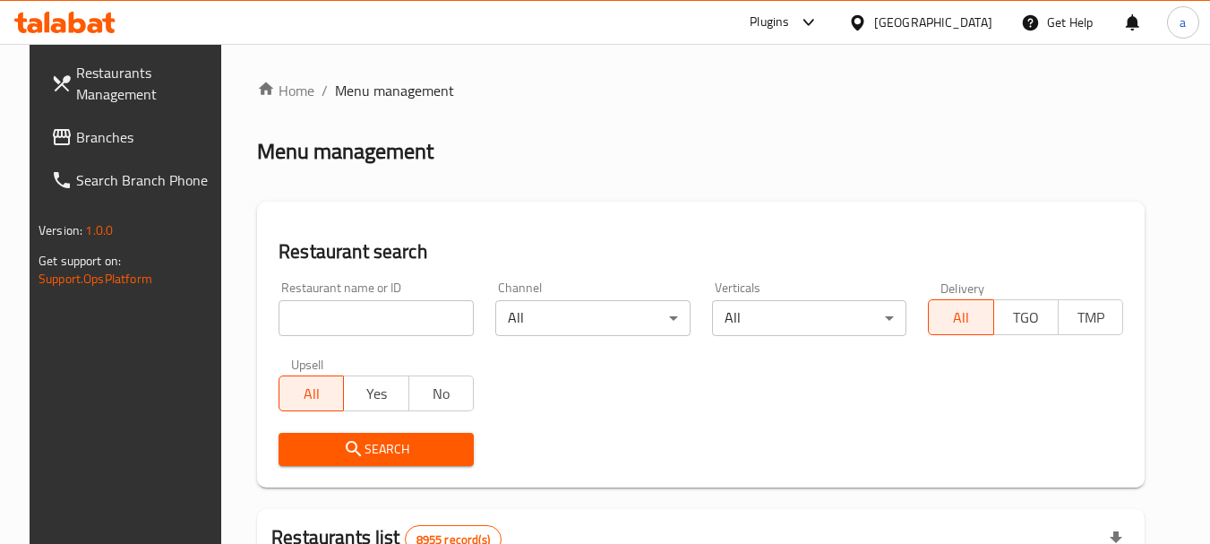
click at [874, 21] on div at bounding box center [861, 23] width 26 height 20
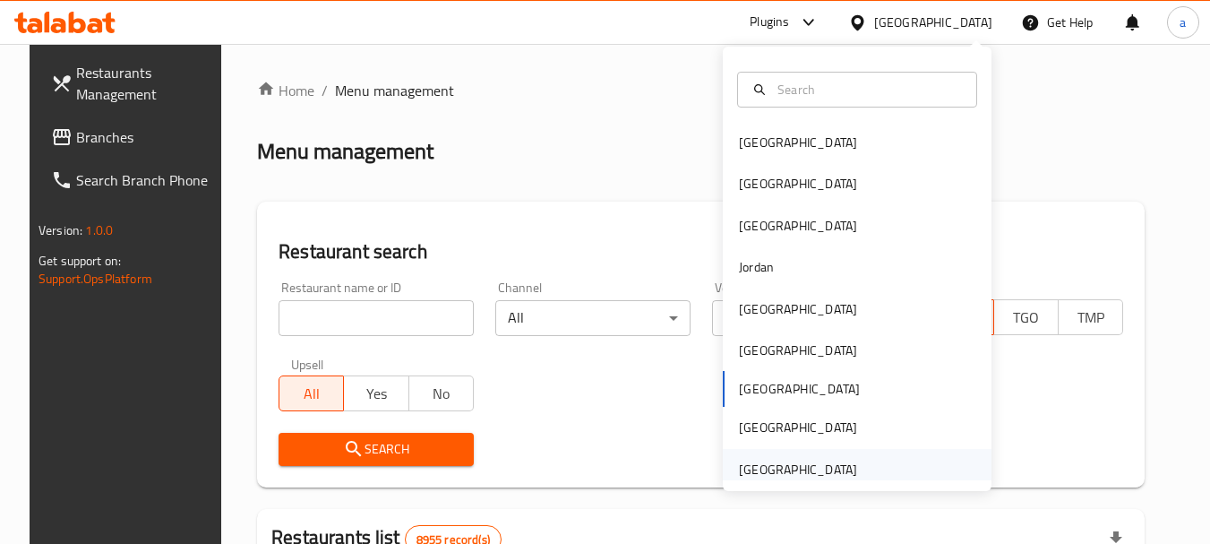
click at [811, 471] on div "[GEOGRAPHIC_DATA]" at bounding box center [798, 469] width 118 height 20
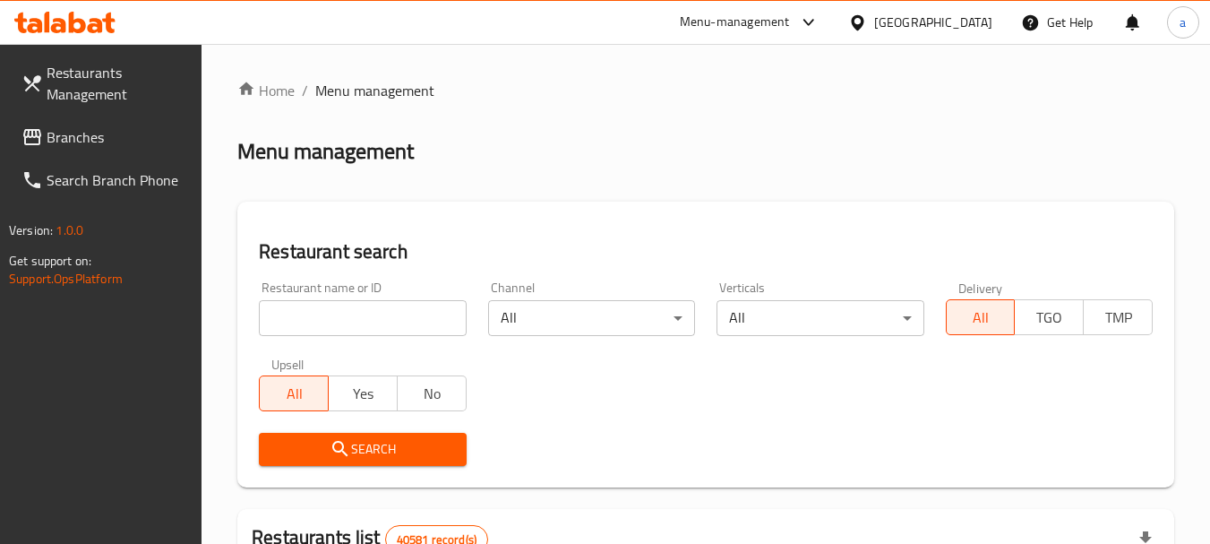
click at [47, 122] on link "Branches" at bounding box center [104, 137] width 195 height 43
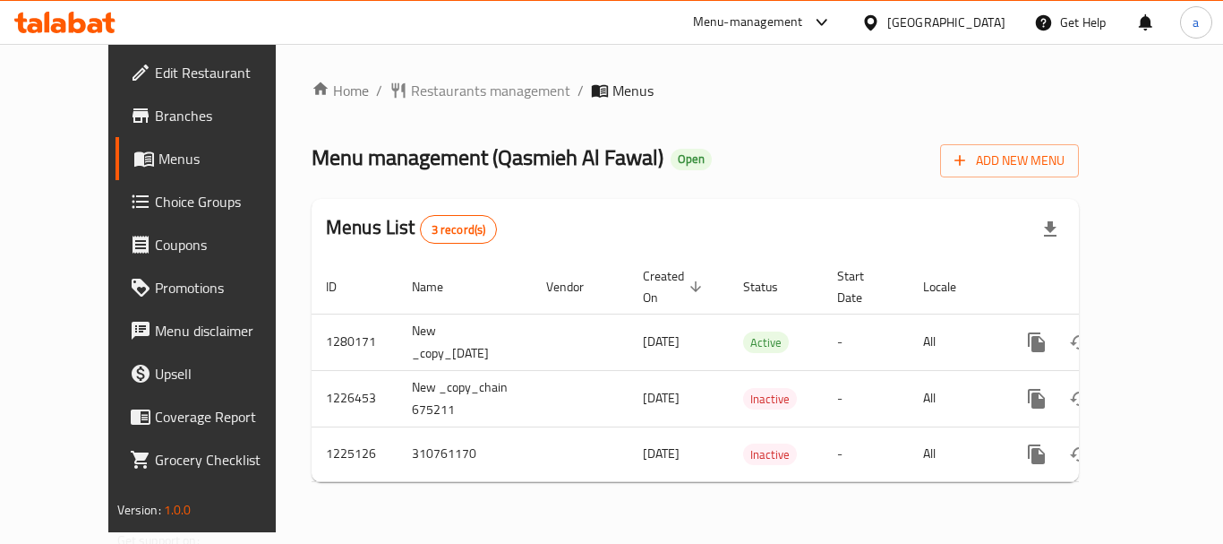
click at [951, 17] on div "[GEOGRAPHIC_DATA]" at bounding box center [947, 23] width 118 height 20
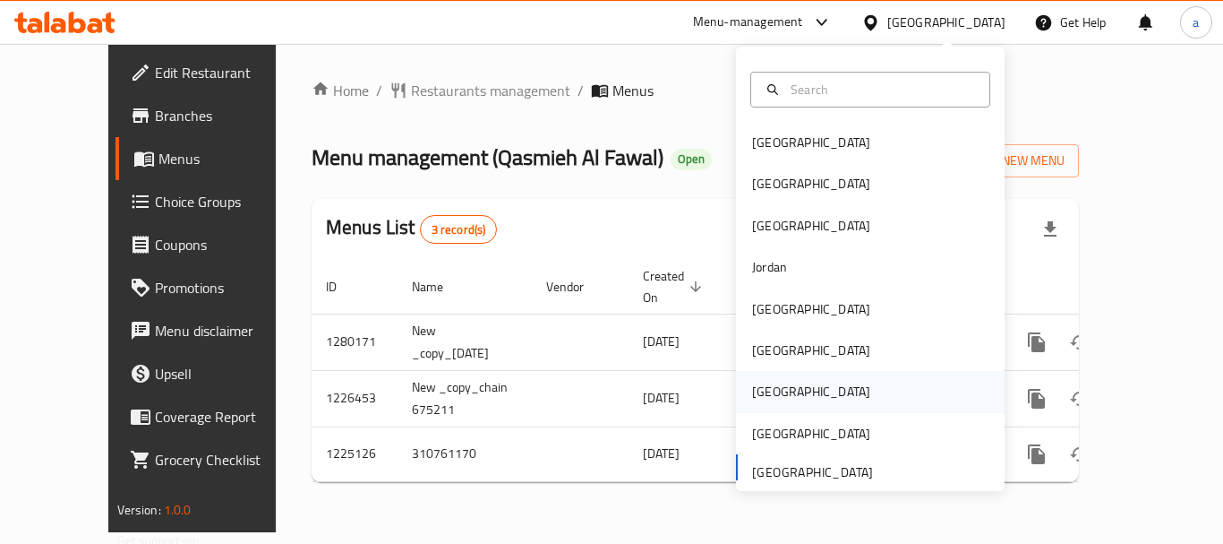
click at [812, 399] on div "[GEOGRAPHIC_DATA]" at bounding box center [870, 391] width 269 height 41
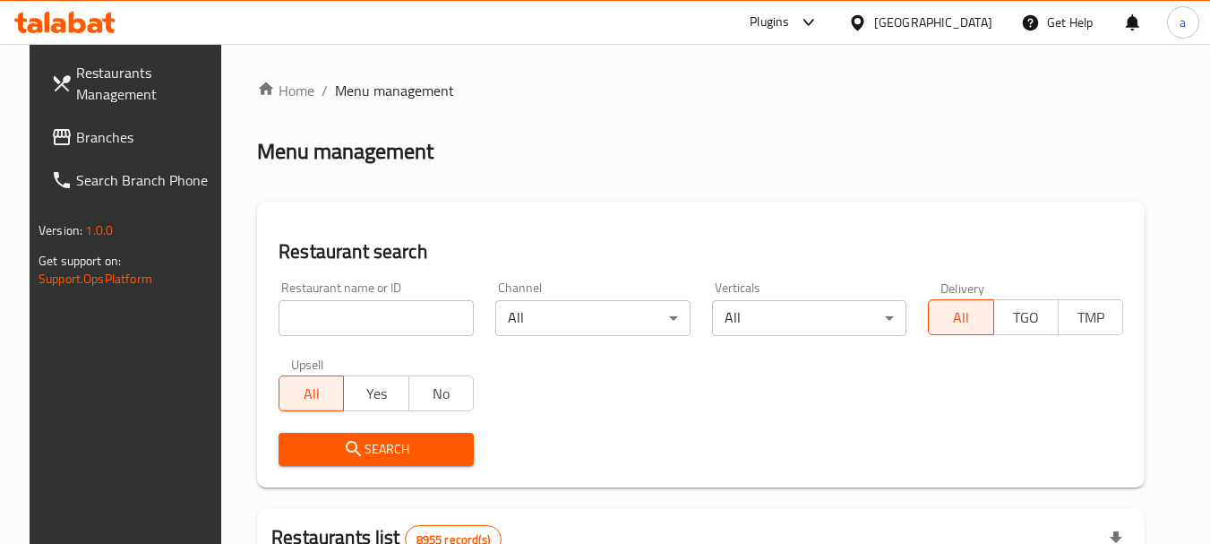
click at [968, 27] on div "[GEOGRAPHIC_DATA]" at bounding box center [933, 23] width 118 height 20
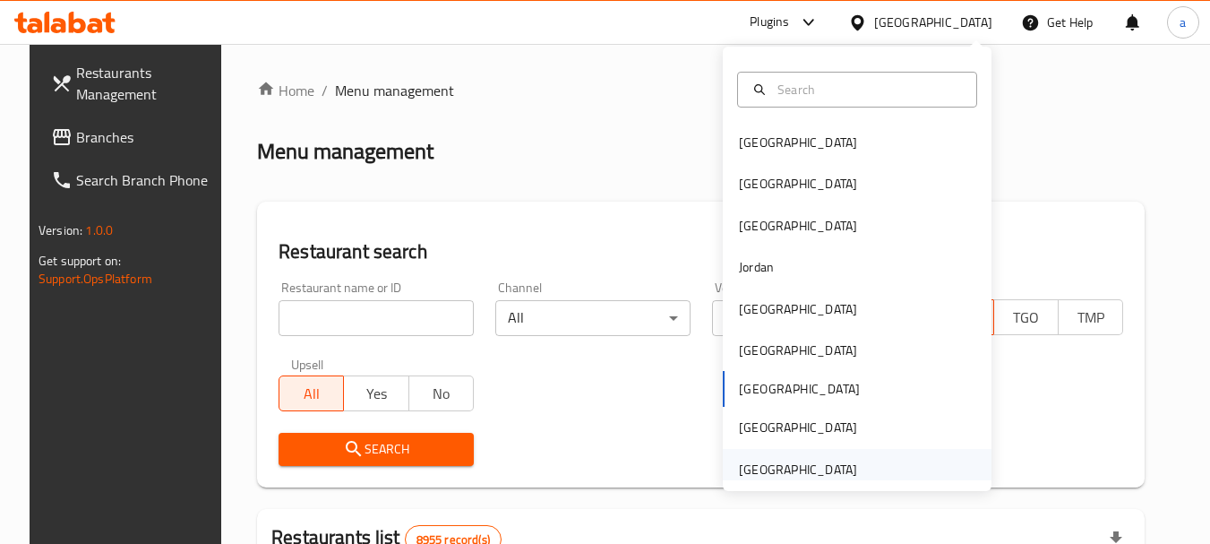
click at [784, 466] on div "[GEOGRAPHIC_DATA]" at bounding box center [798, 469] width 118 height 20
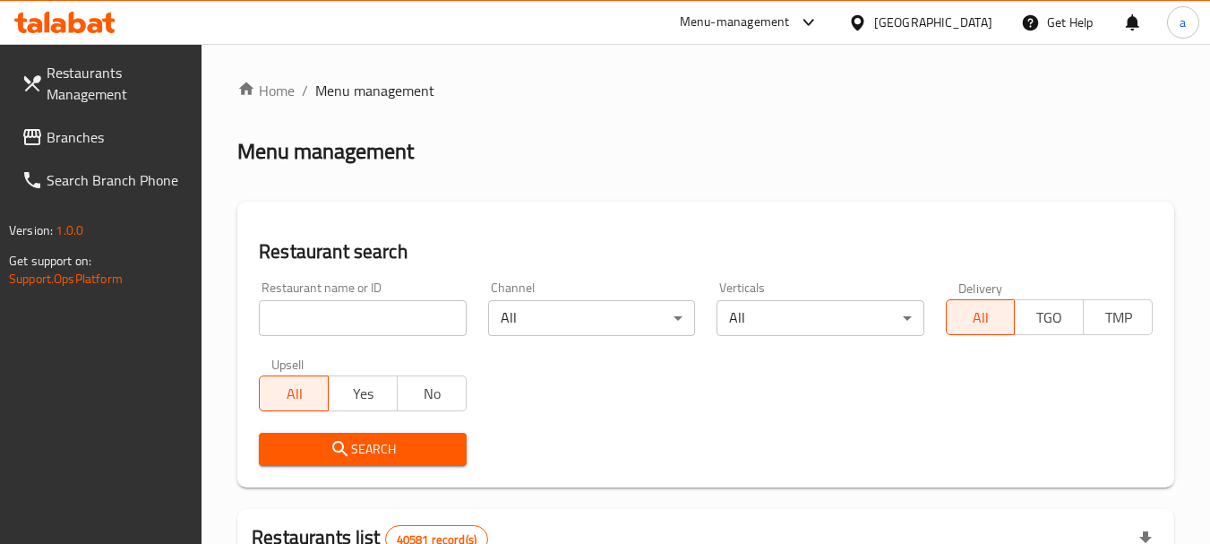
click at [66, 138] on span "Branches" at bounding box center [118, 136] width 142 height 21
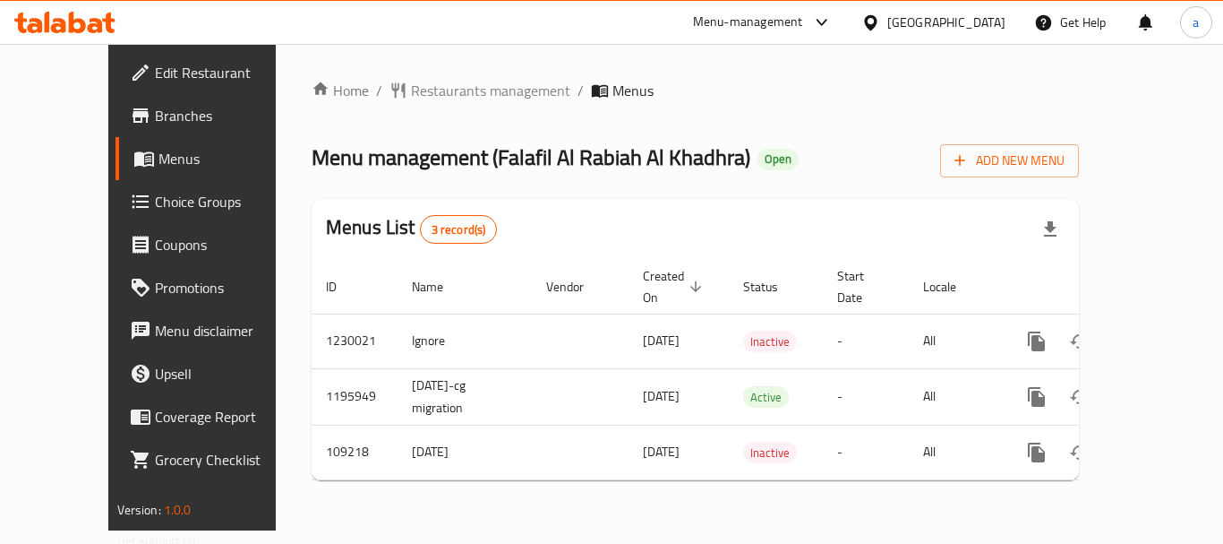
click at [927, 21] on div "[GEOGRAPHIC_DATA]" at bounding box center [947, 23] width 118 height 20
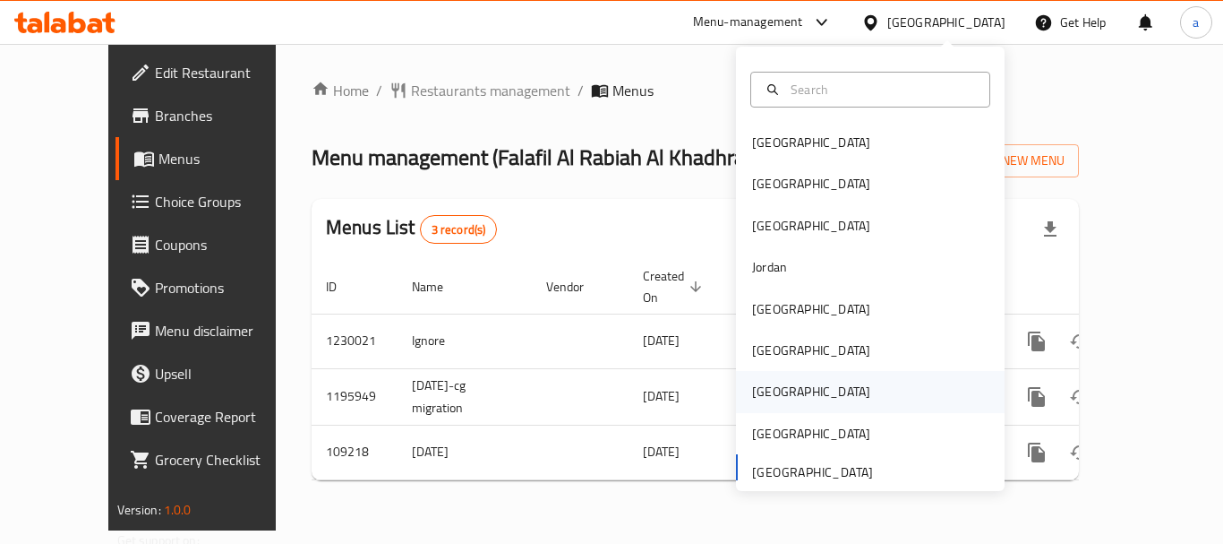
click at [790, 399] on div "[GEOGRAPHIC_DATA]" at bounding box center [870, 391] width 269 height 41
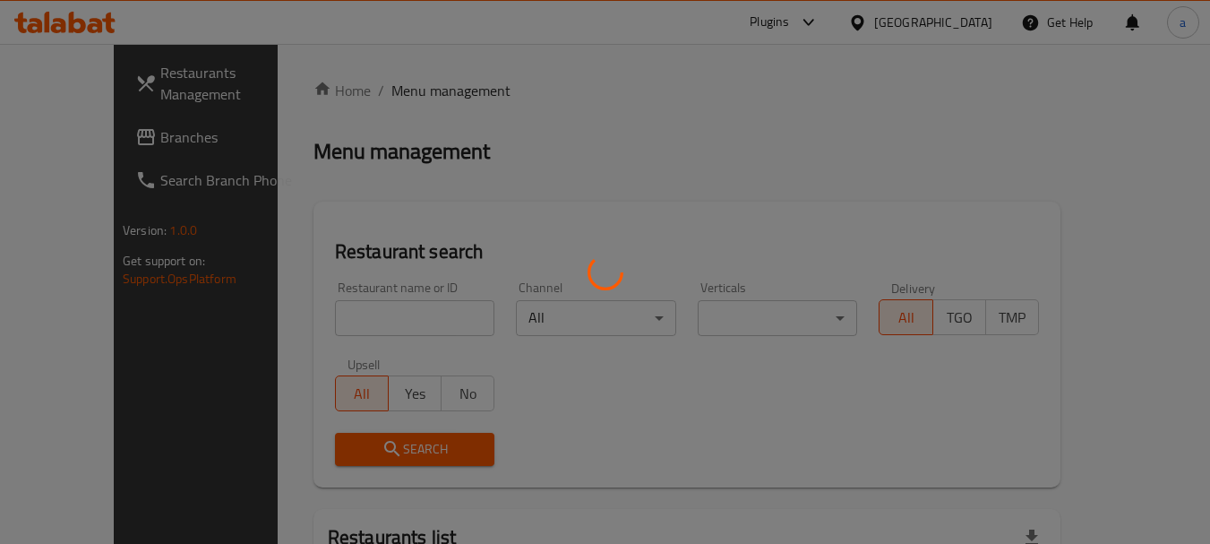
click at [947, 21] on div at bounding box center [605, 272] width 1210 height 544
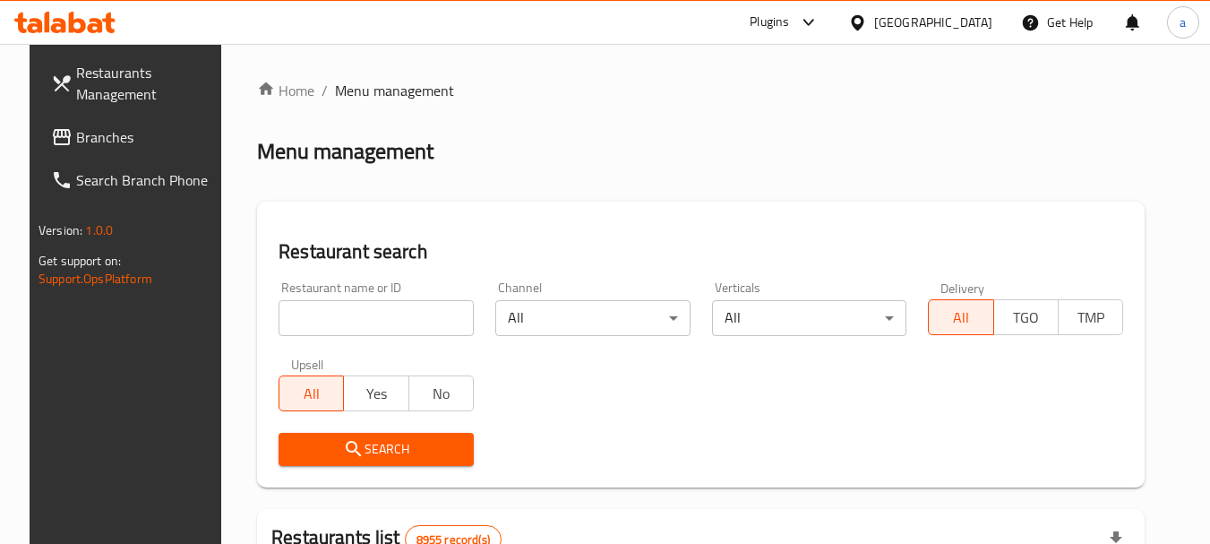
click at [971, 25] on div "[GEOGRAPHIC_DATA]" at bounding box center [933, 23] width 118 height 20
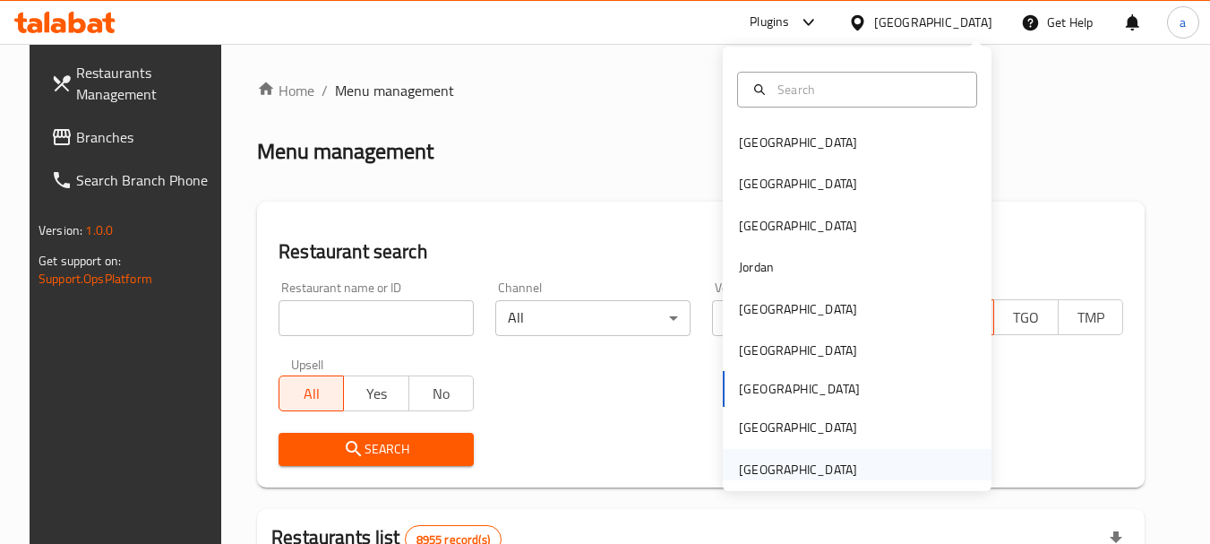
click at [768, 471] on div "[GEOGRAPHIC_DATA]" at bounding box center [798, 469] width 118 height 20
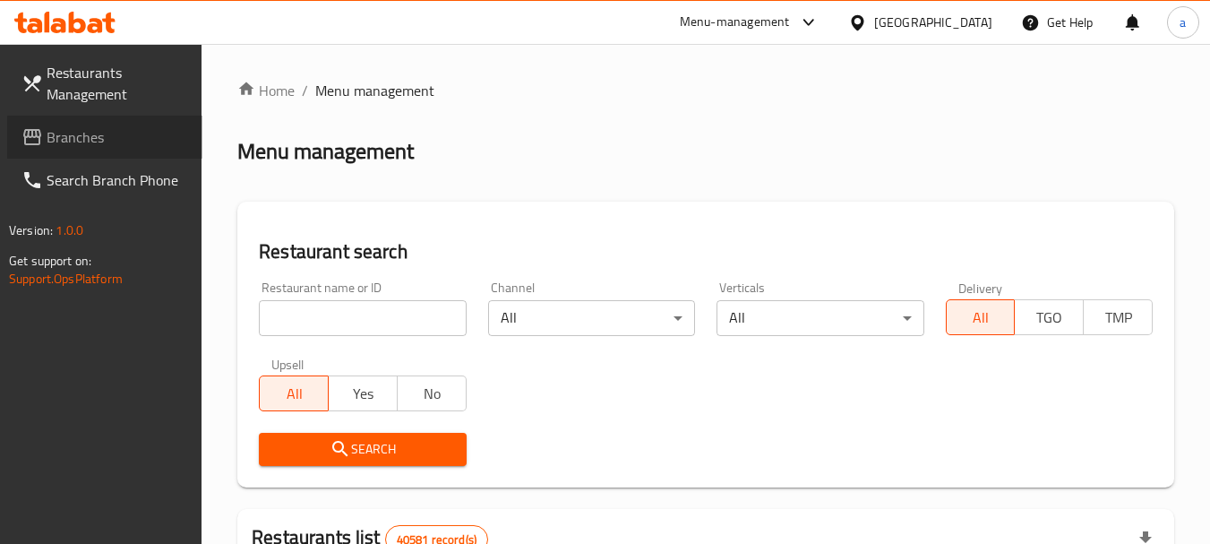
click at [112, 152] on link "Branches" at bounding box center [104, 137] width 195 height 43
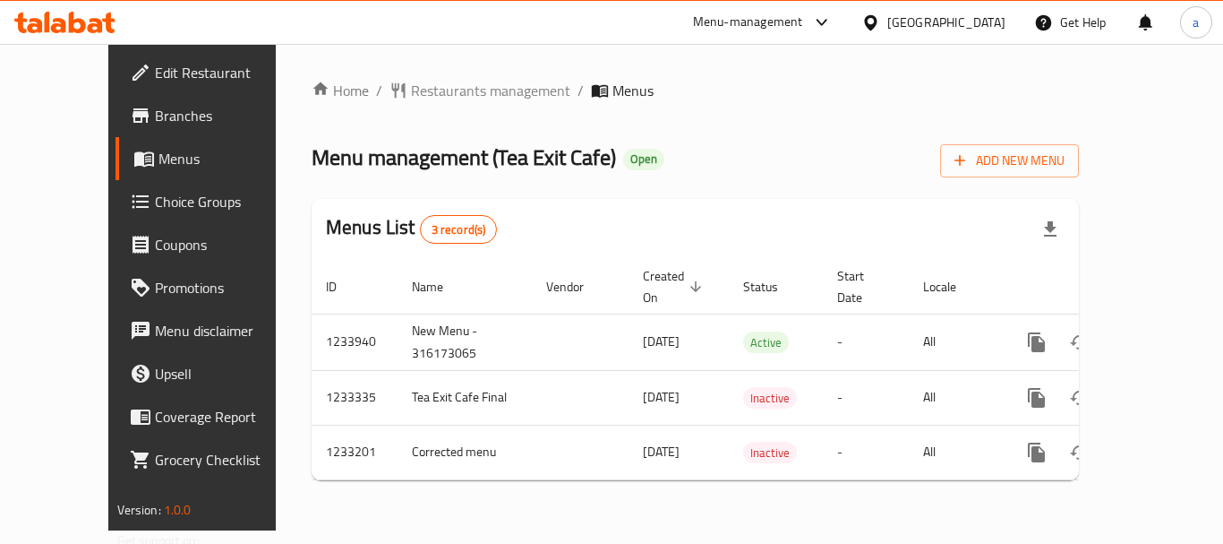
click at [956, 20] on div "[GEOGRAPHIC_DATA]" at bounding box center [947, 23] width 118 height 20
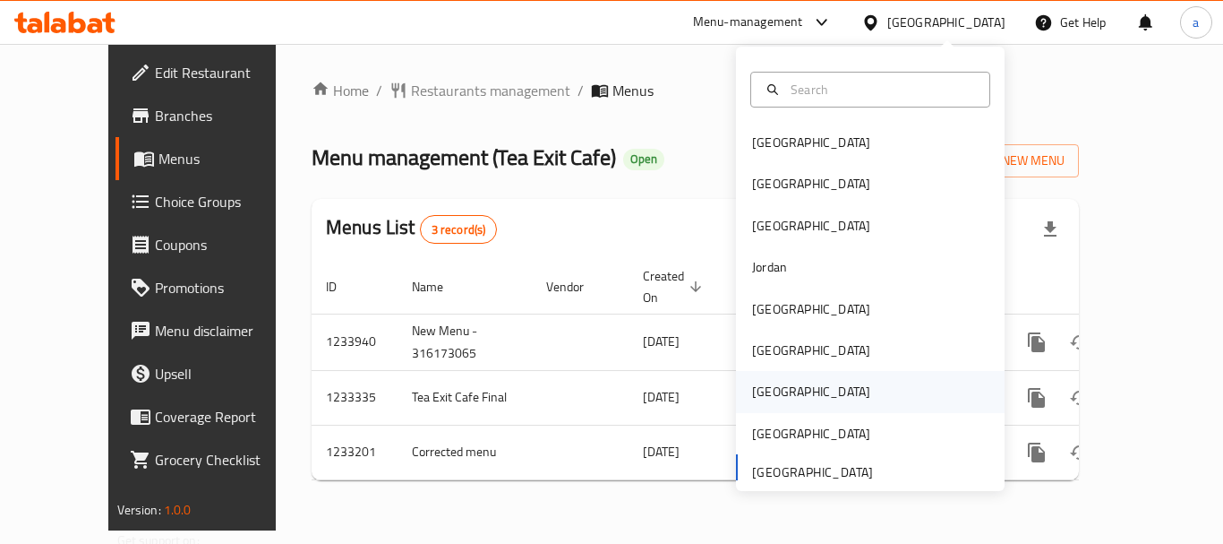
click at [787, 398] on div "[GEOGRAPHIC_DATA]" at bounding box center [870, 391] width 269 height 41
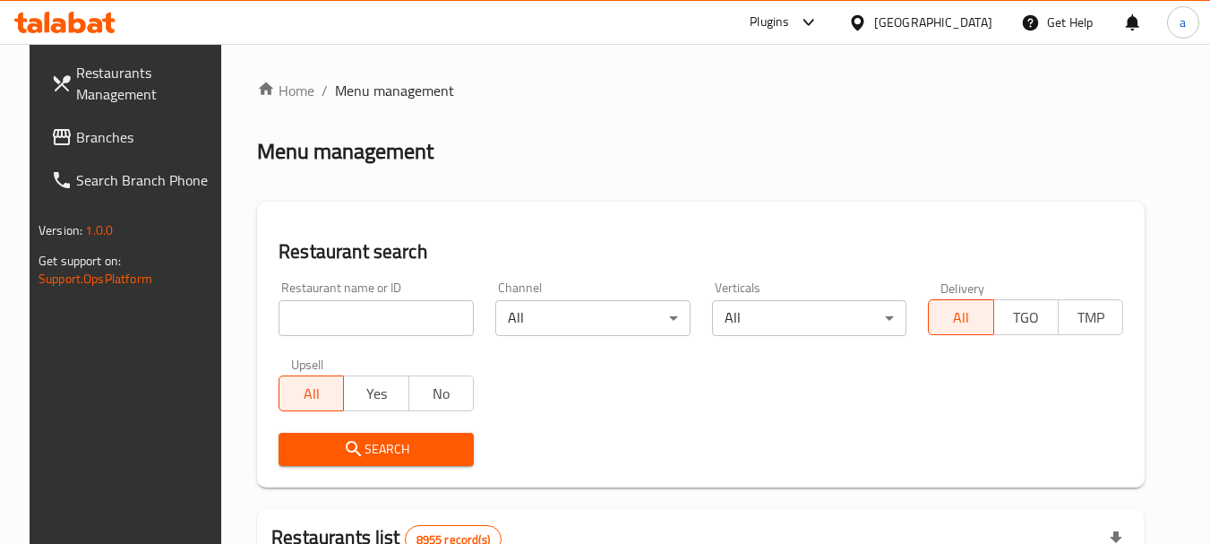
click at [967, 23] on div "[GEOGRAPHIC_DATA]" at bounding box center [933, 23] width 118 height 20
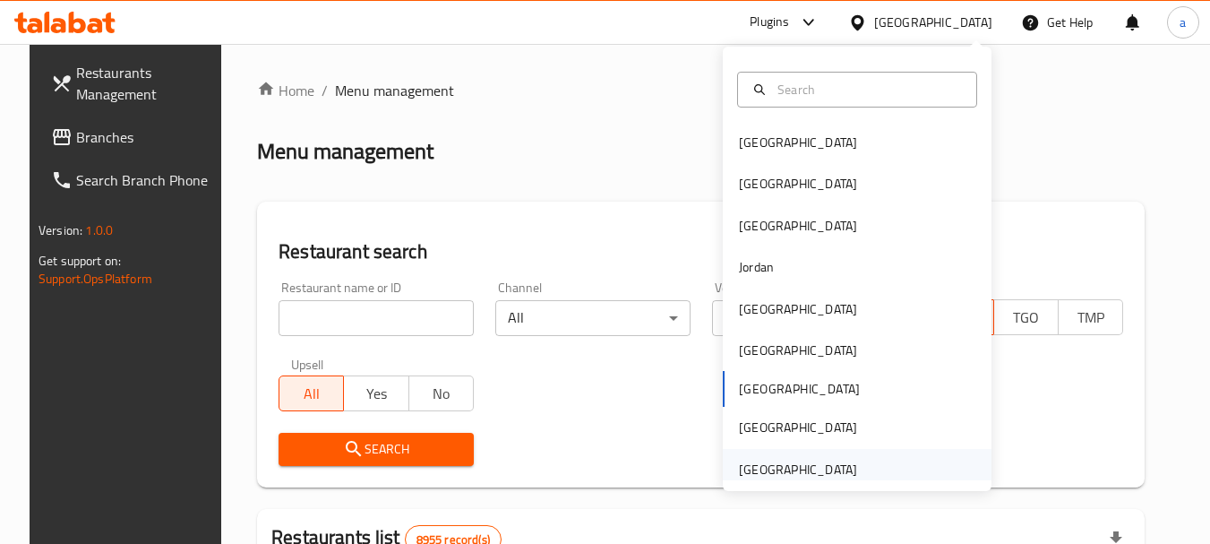
click at [779, 464] on div "[GEOGRAPHIC_DATA]" at bounding box center [798, 469] width 118 height 20
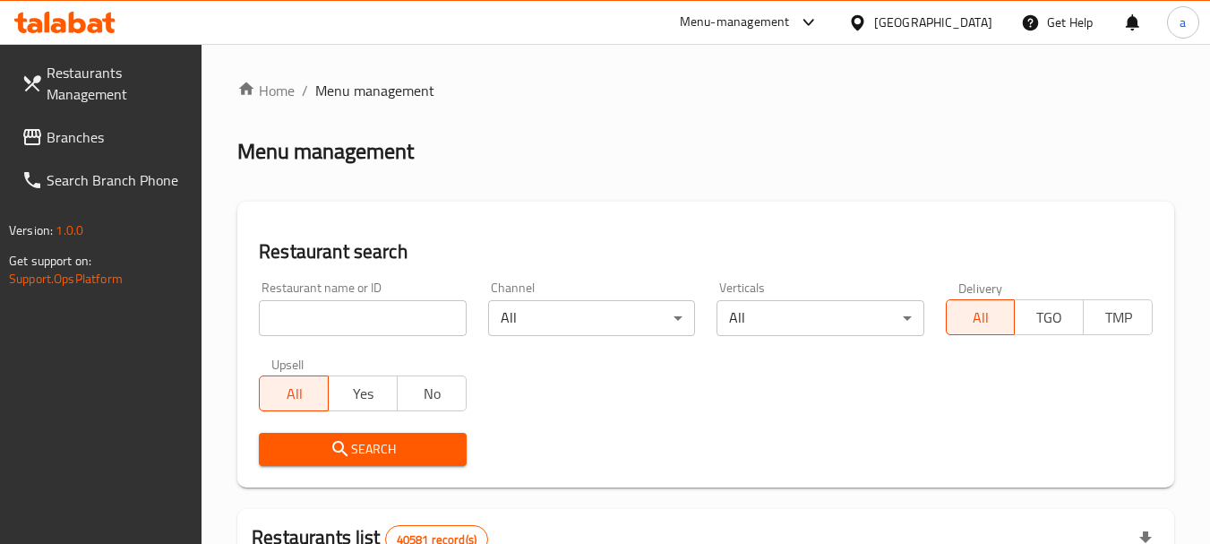
click at [107, 143] on span "Branches" at bounding box center [118, 136] width 142 height 21
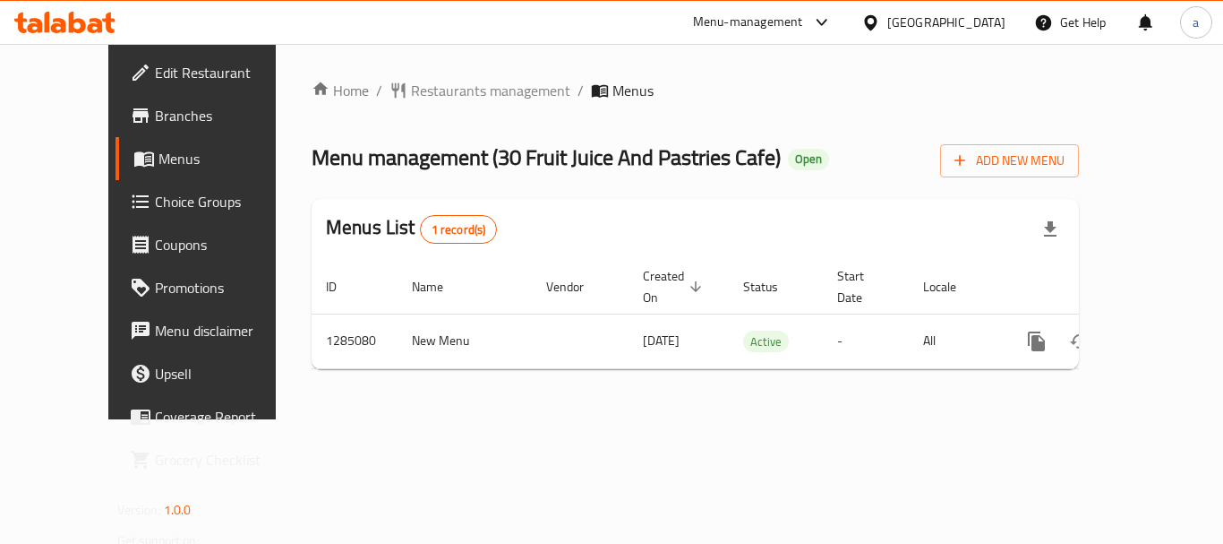
click at [940, 19] on div "[GEOGRAPHIC_DATA]" at bounding box center [947, 23] width 118 height 20
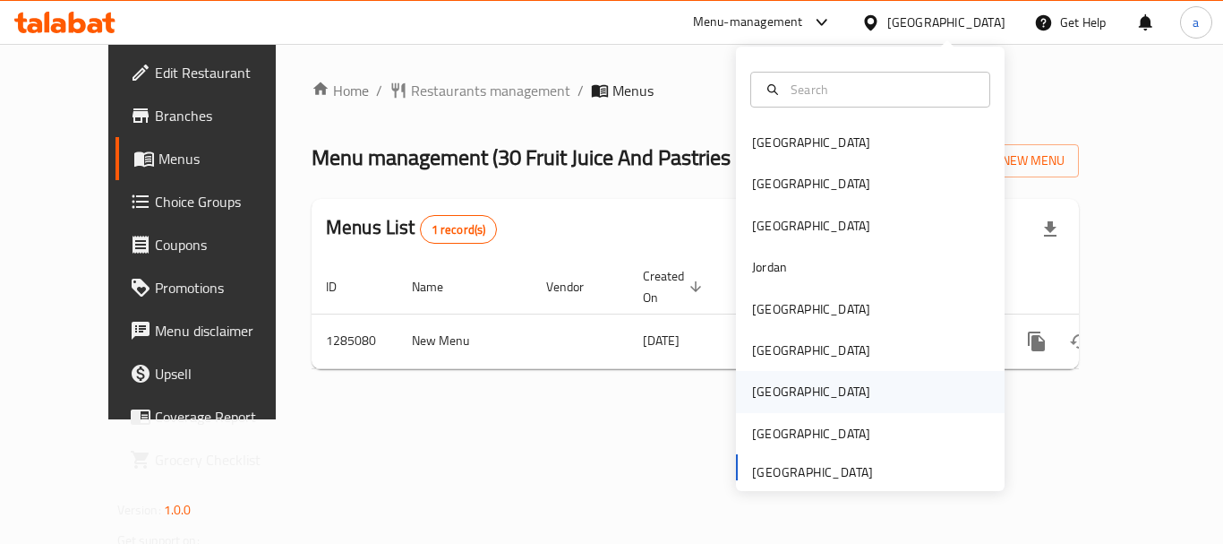
click at [800, 393] on div "[GEOGRAPHIC_DATA]" at bounding box center [870, 391] width 269 height 41
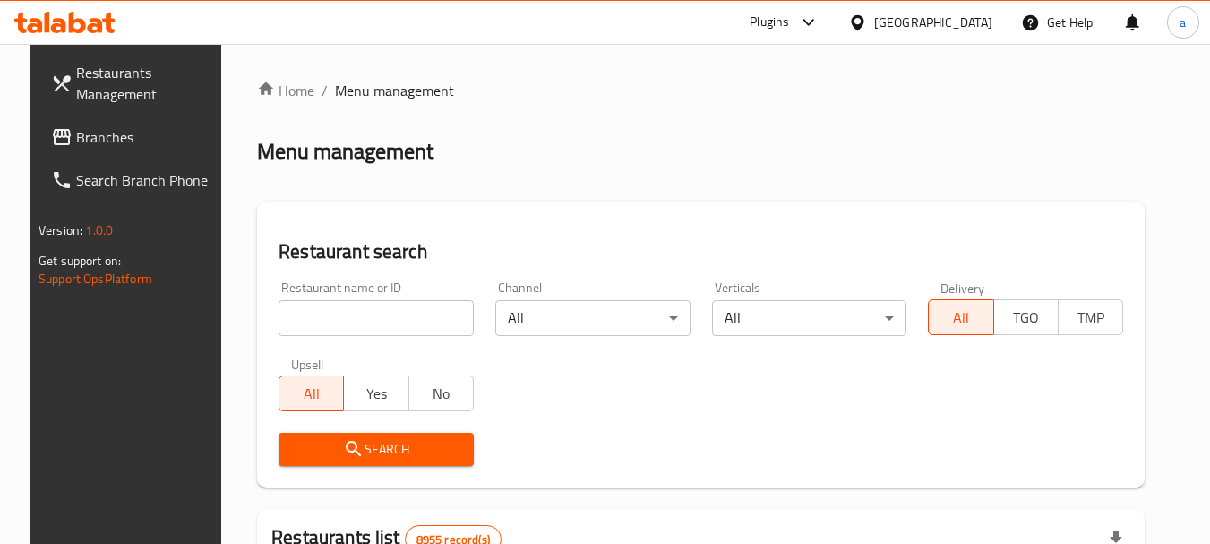
click at [970, 21] on div "[GEOGRAPHIC_DATA]" at bounding box center [933, 23] width 118 height 20
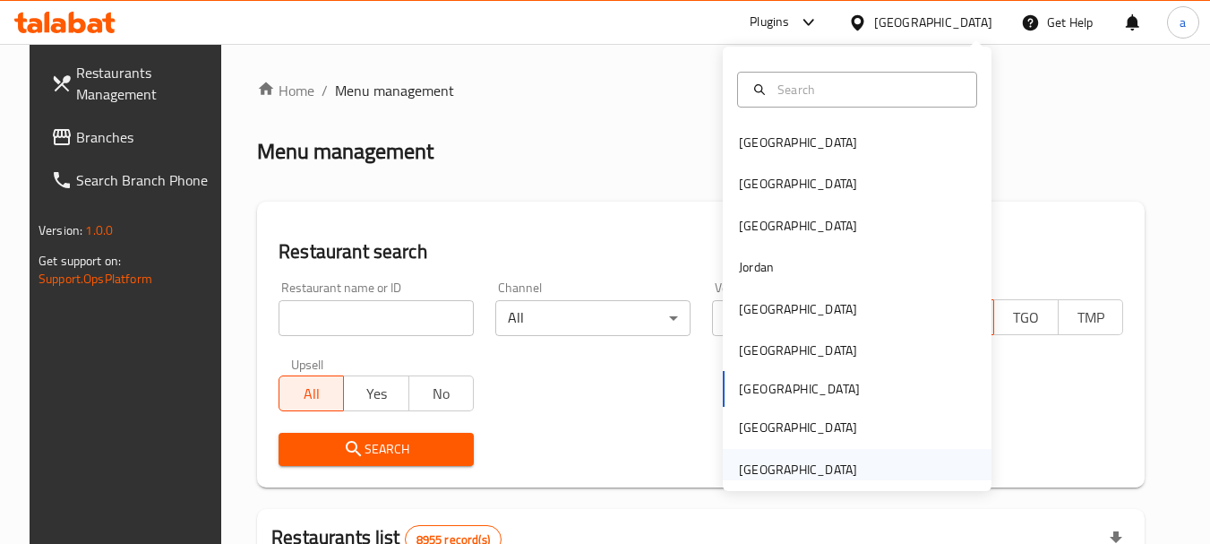
click at [819, 476] on div "[GEOGRAPHIC_DATA]" at bounding box center [798, 469] width 118 height 20
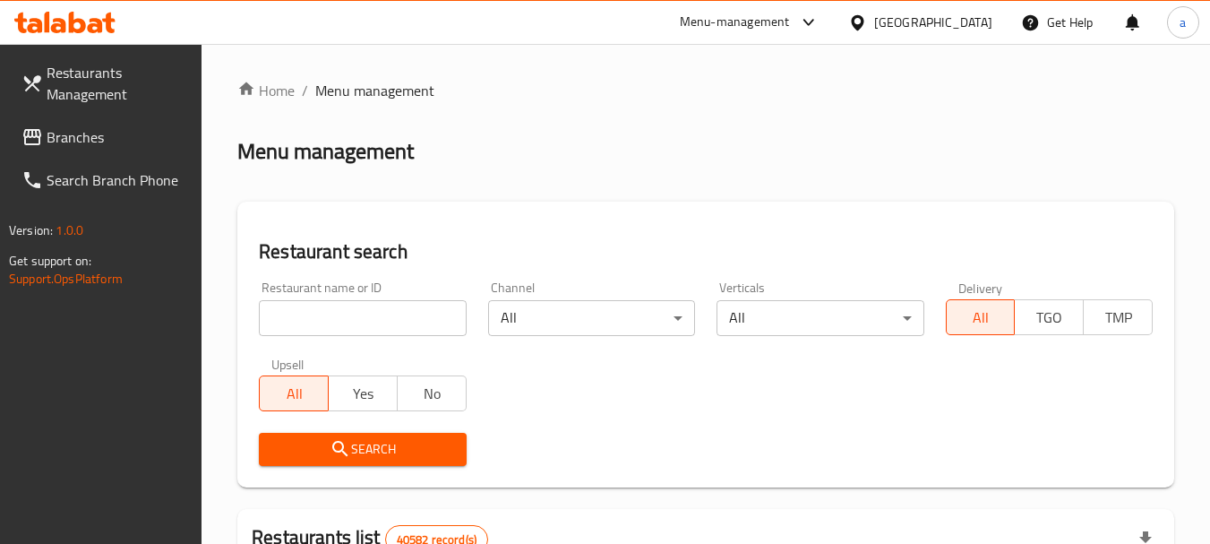
click at [86, 146] on span "Branches" at bounding box center [118, 136] width 142 height 21
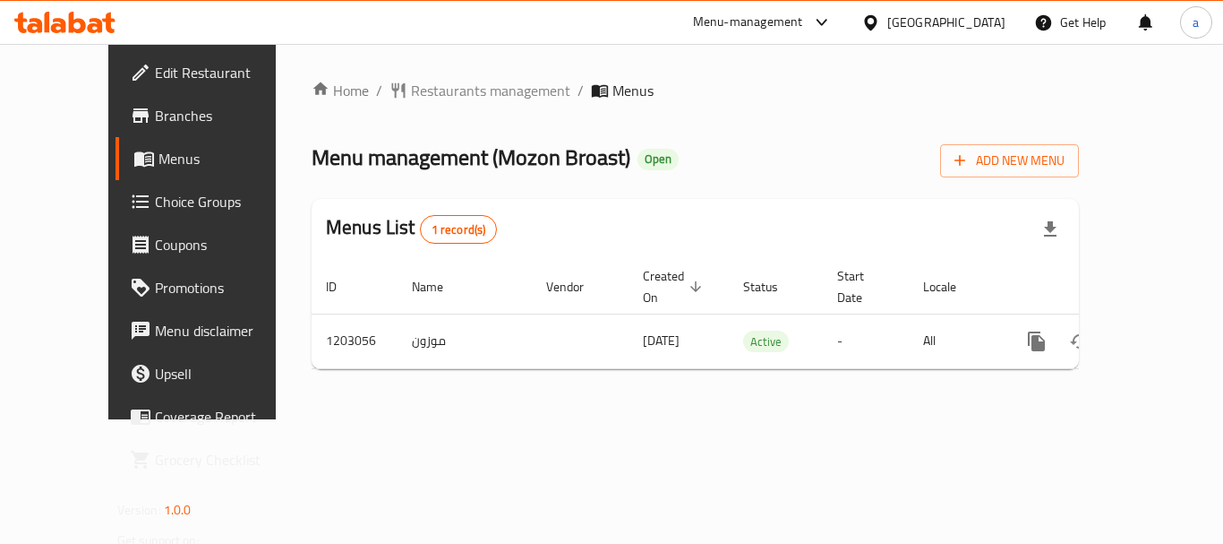
click at [951, 23] on div "[GEOGRAPHIC_DATA]" at bounding box center [947, 23] width 118 height 20
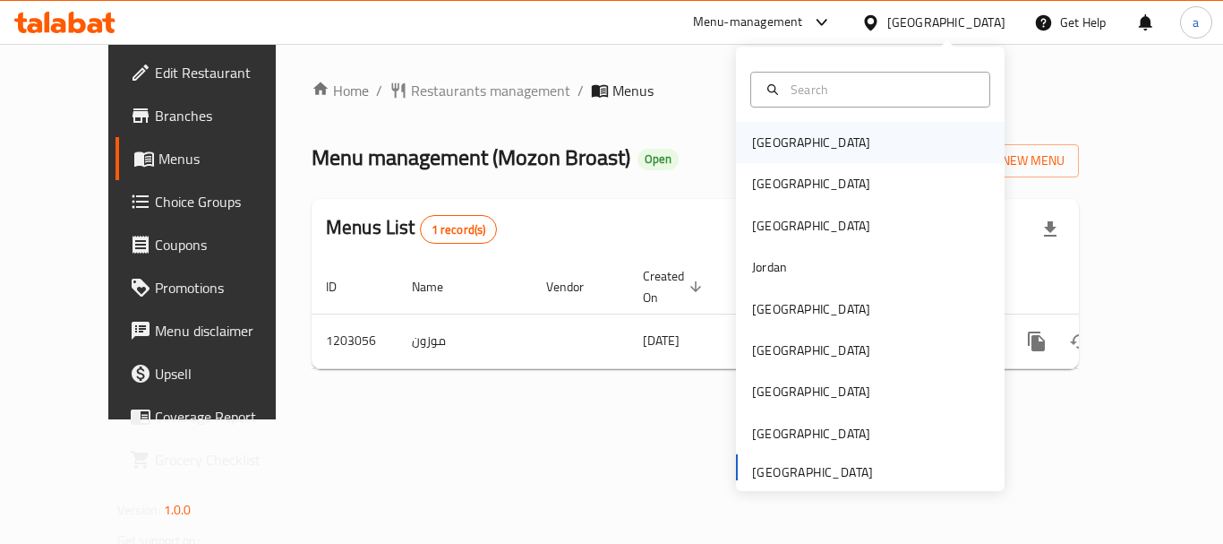
click at [814, 140] on div "[GEOGRAPHIC_DATA]" at bounding box center [870, 142] width 269 height 41
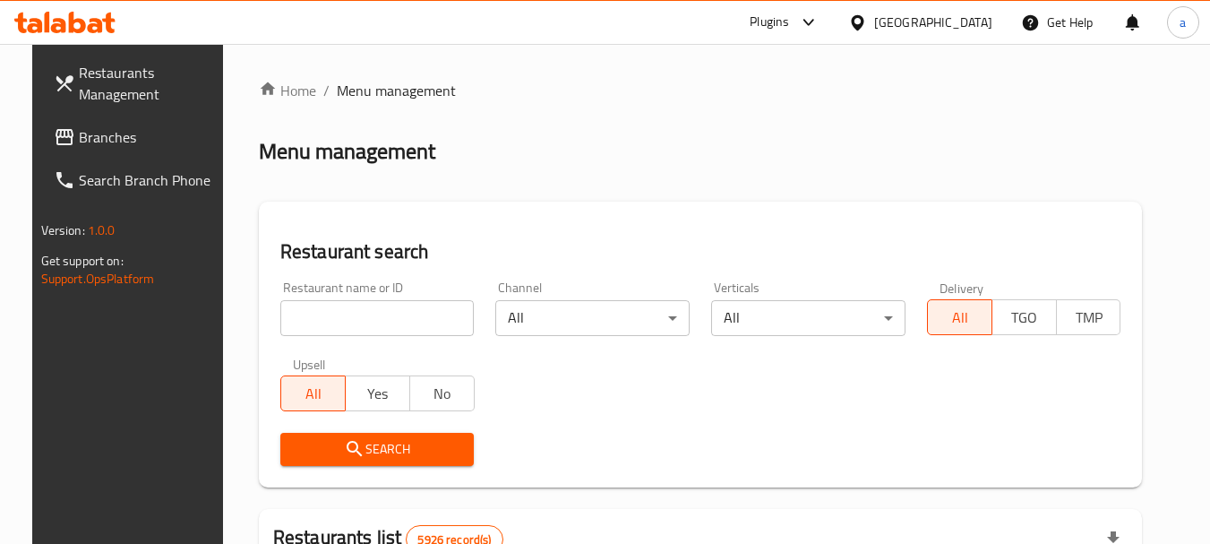
click at [79, 144] on span "Branches" at bounding box center [150, 136] width 142 height 21
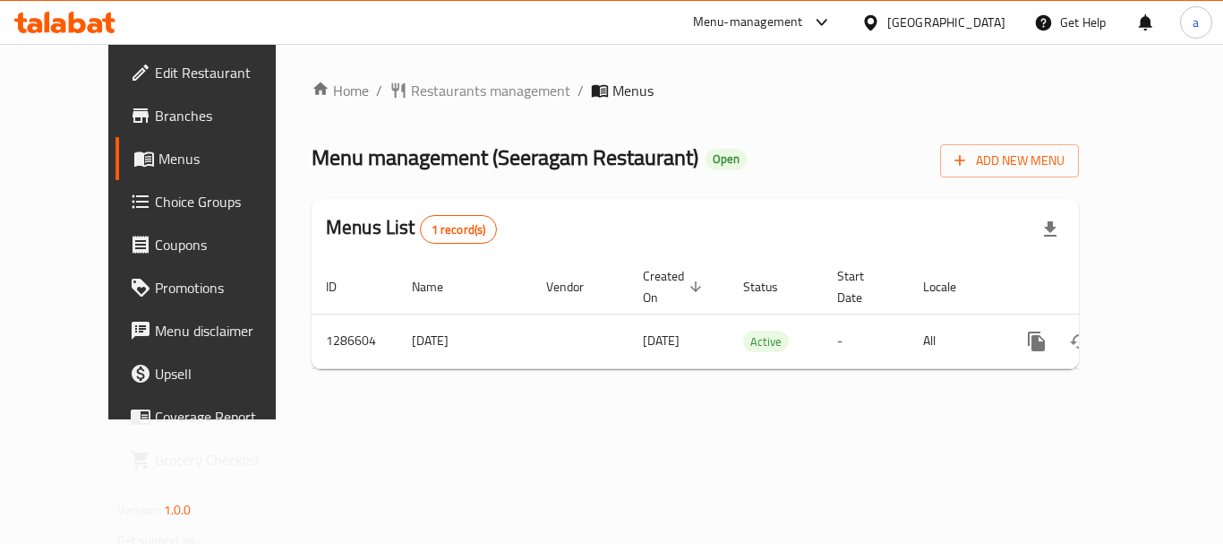
click at [972, 24] on div "[GEOGRAPHIC_DATA]" at bounding box center [947, 23] width 118 height 20
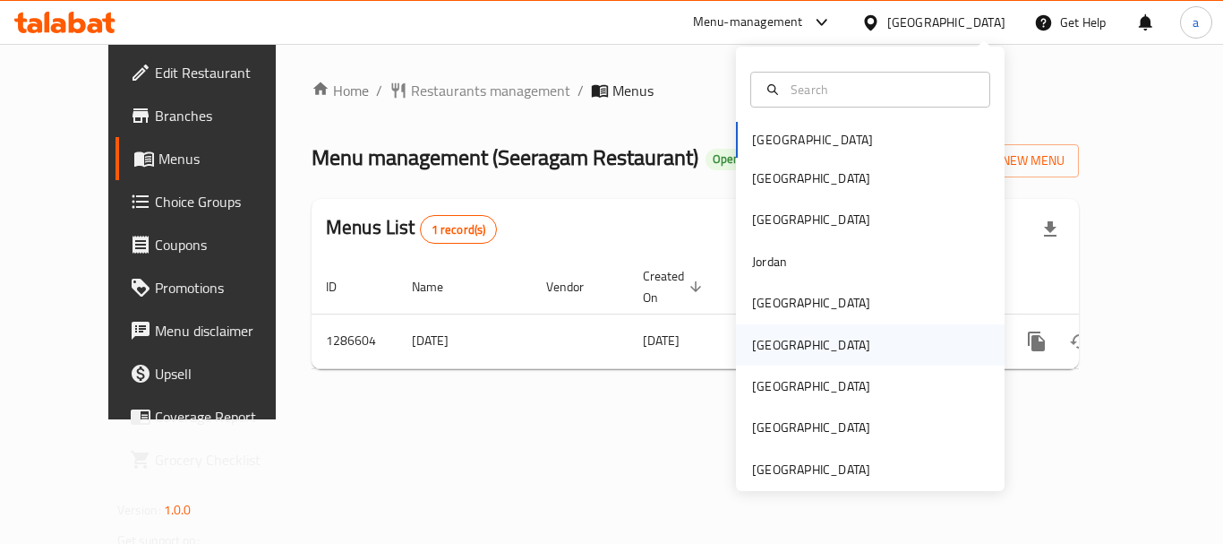
click at [786, 345] on div "[GEOGRAPHIC_DATA]" at bounding box center [870, 344] width 269 height 41
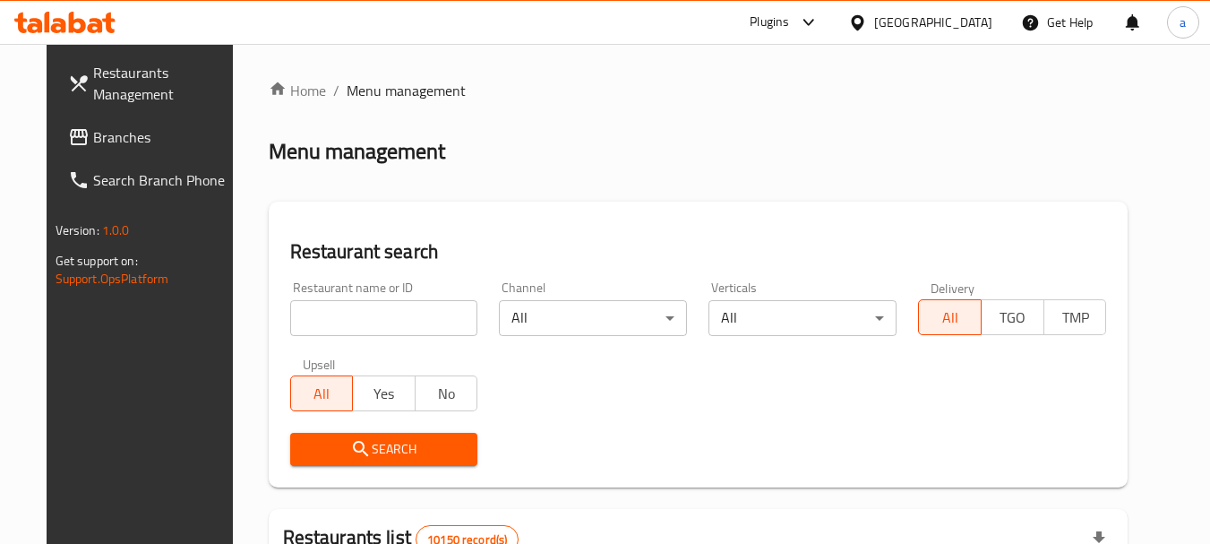
click at [93, 126] on span "Branches" at bounding box center [164, 136] width 142 height 21
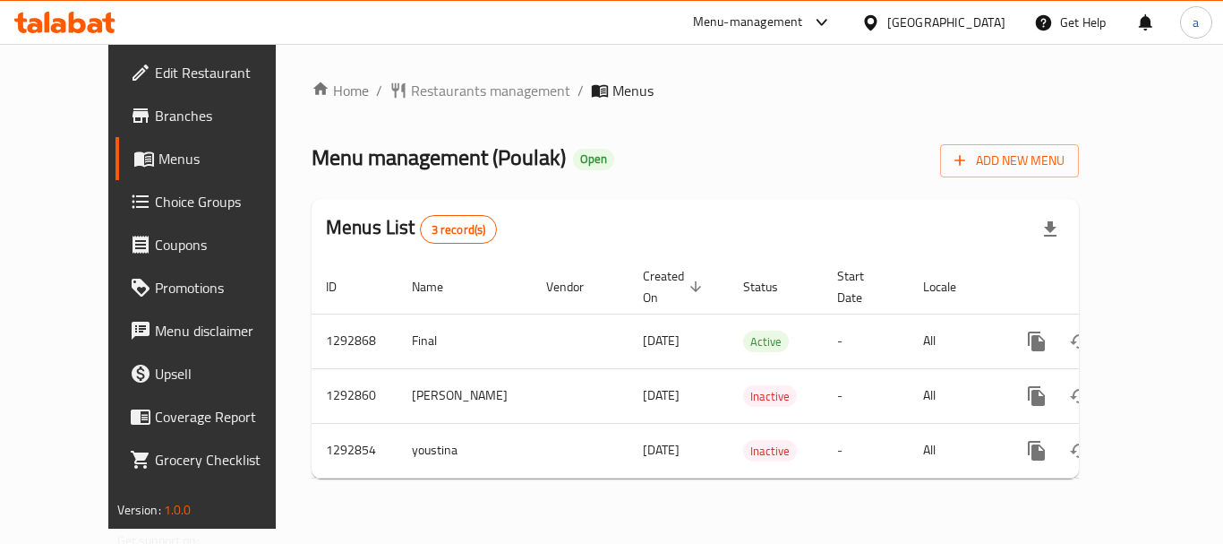
click at [888, 15] on div at bounding box center [875, 23] width 26 height 20
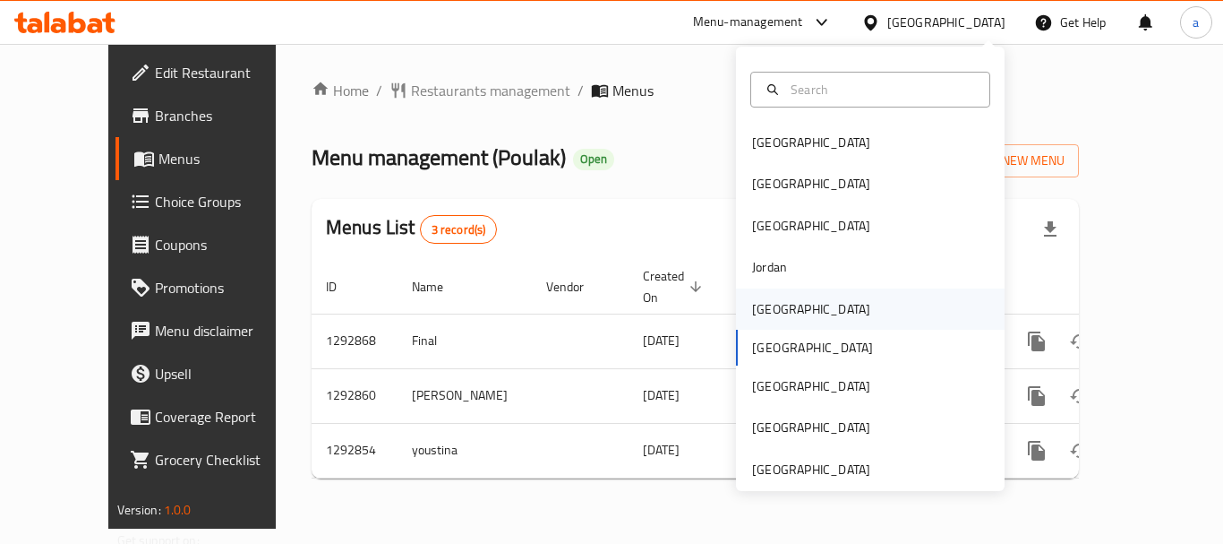
click at [779, 305] on div "[GEOGRAPHIC_DATA]" at bounding box center [811, 308] width 147 height 41
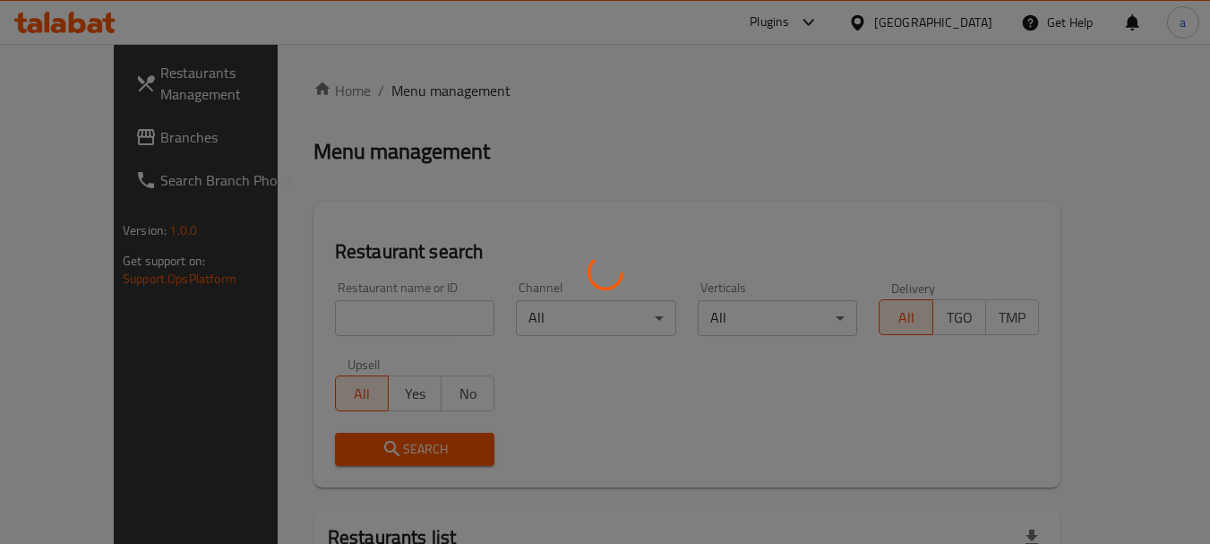
click at [56, 130] on div at bounding box center [605, 272] width 1210 height 544
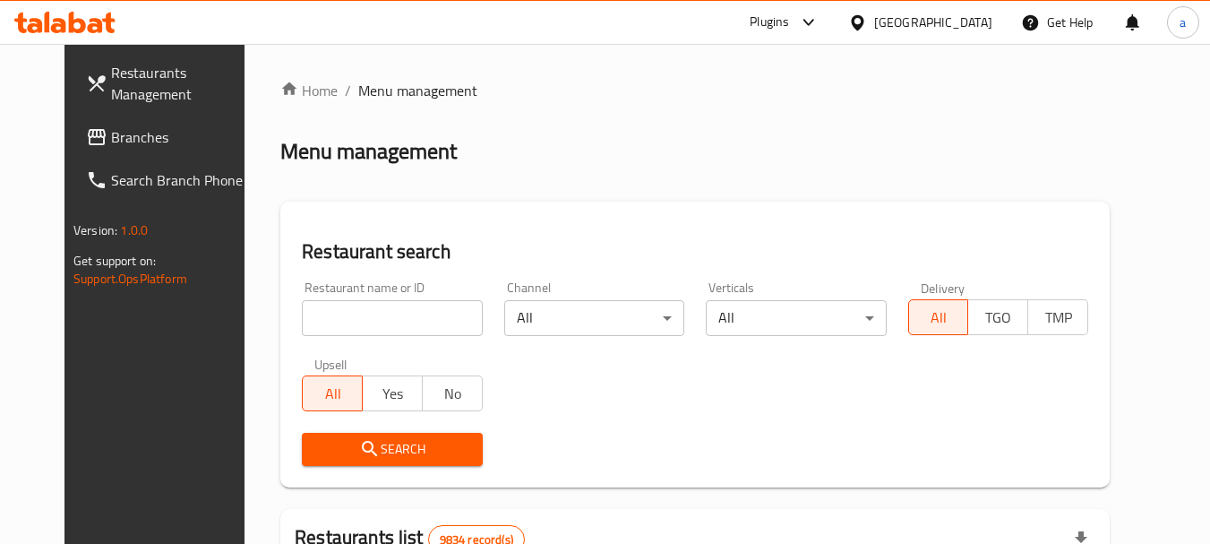
click at [111, 130] on span "Branches" at bounding box center [182, 136] width 142 height 21
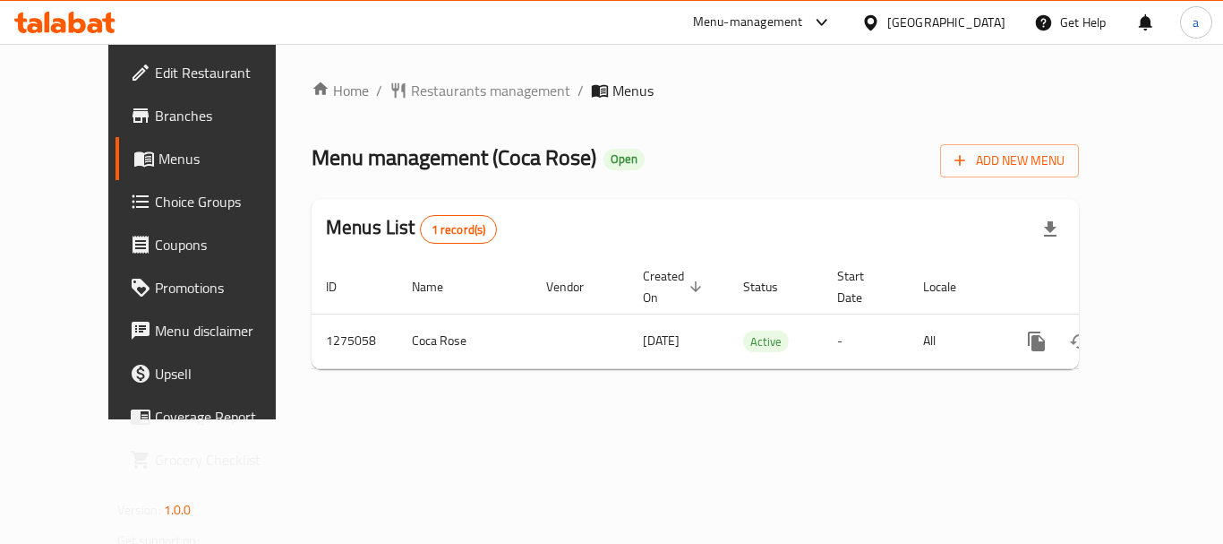
click at [568, 413] on div "Home / Restaurants management / Menus Menu management ( Coca Rose ) Open Add Ne…" at bounding box center [695, 231] width 839 height 375
click at [974, 19] on div "[GEOGRAPHIC_DATA]" at bounding box center [947, 23] width 118 height 20
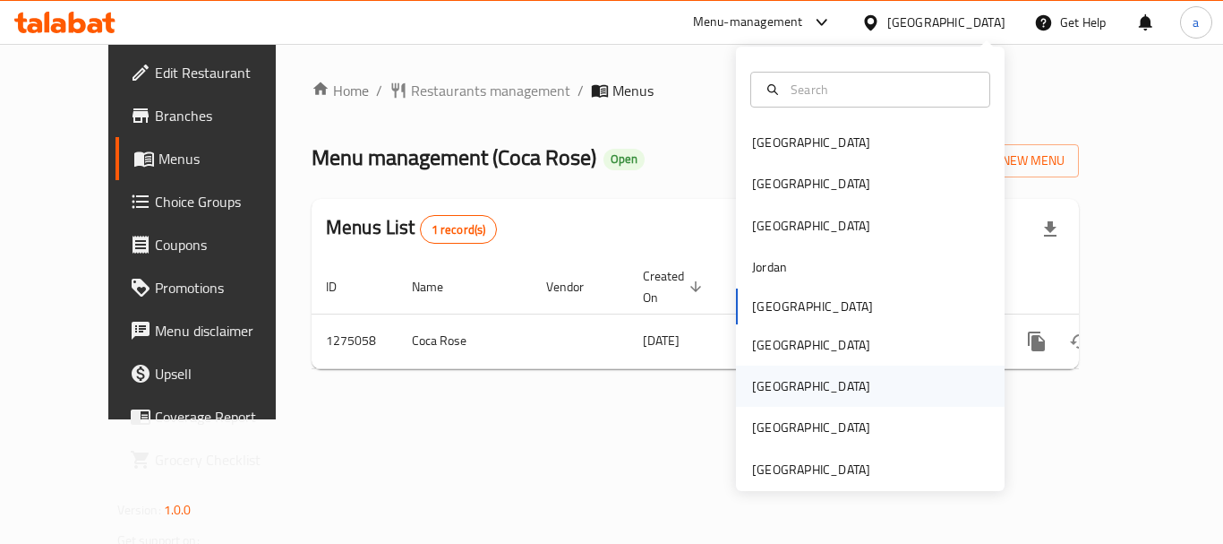
click at [806, 377] on div "[GEOGRAPHIC_DATA]" at bounding box center [870, 385] width 269 height 41
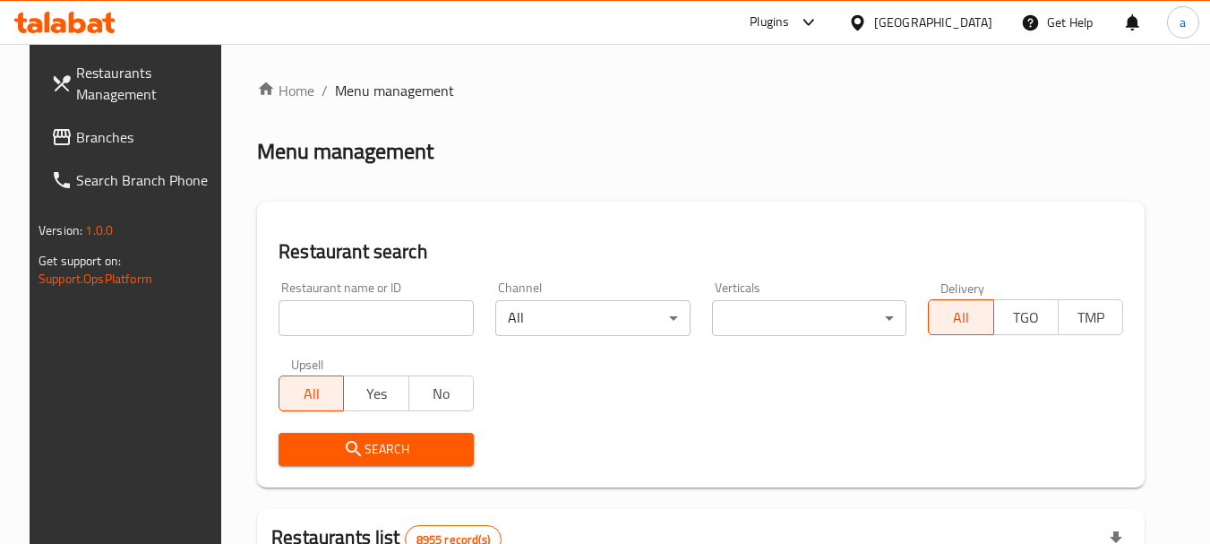
click at [88, 147] on span "Branches" at bounding box center [147, 136] width 142 height 21
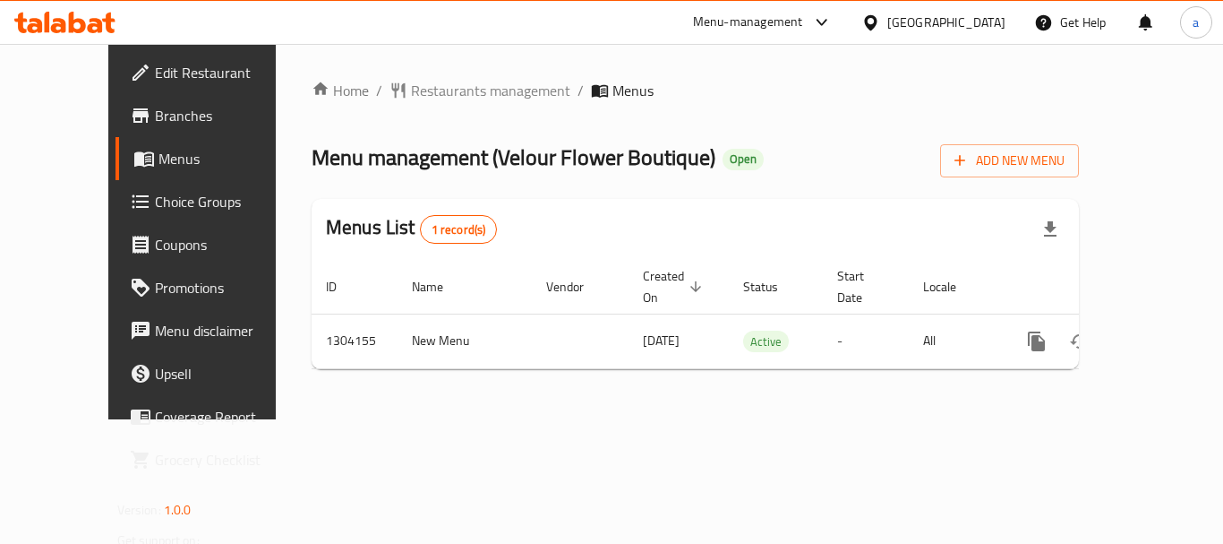
click at [888, 25] on div at bounding box center [875, 23] width 26 height 20
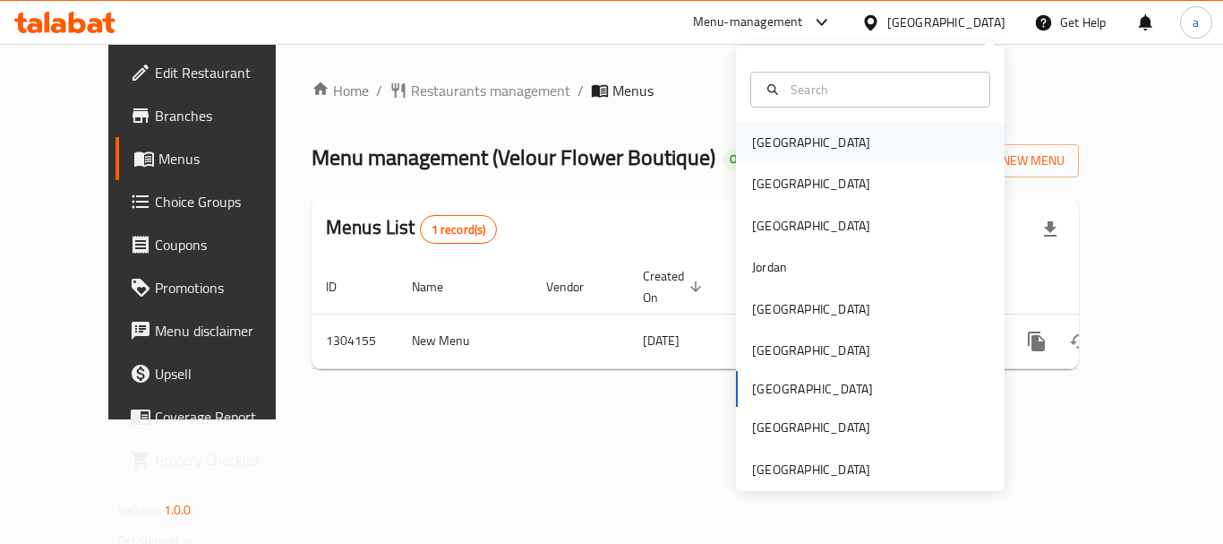
click at [792, 150] on div "[GEOGRAPHIC_DATA]" at bounding box center [811, 142] width 147 height 41
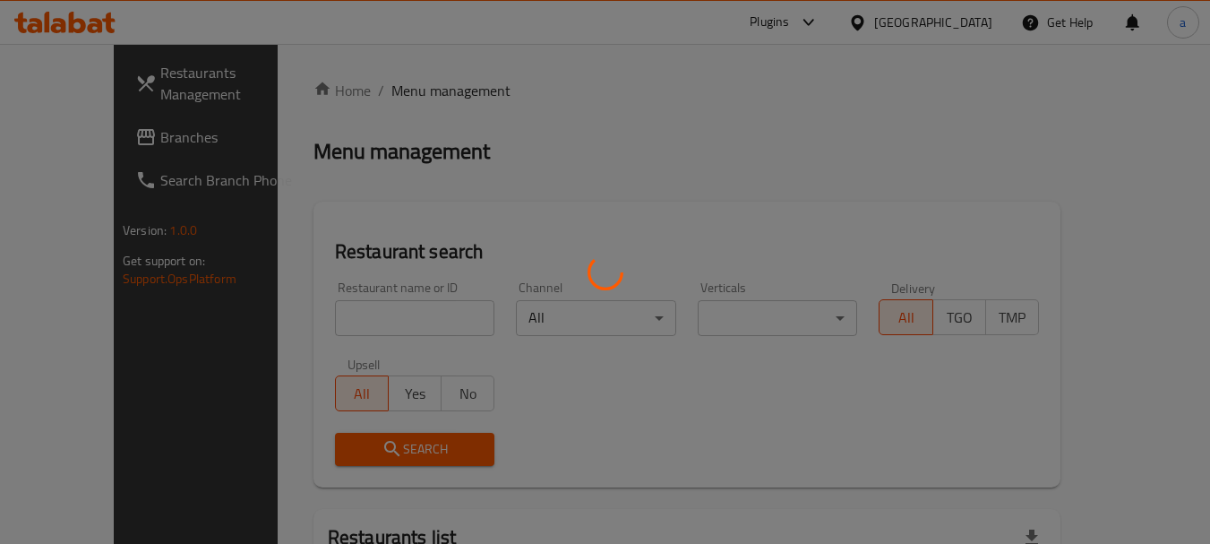
click at [94, 134] on div at bounding box center [605, 272] width 1210 height 544
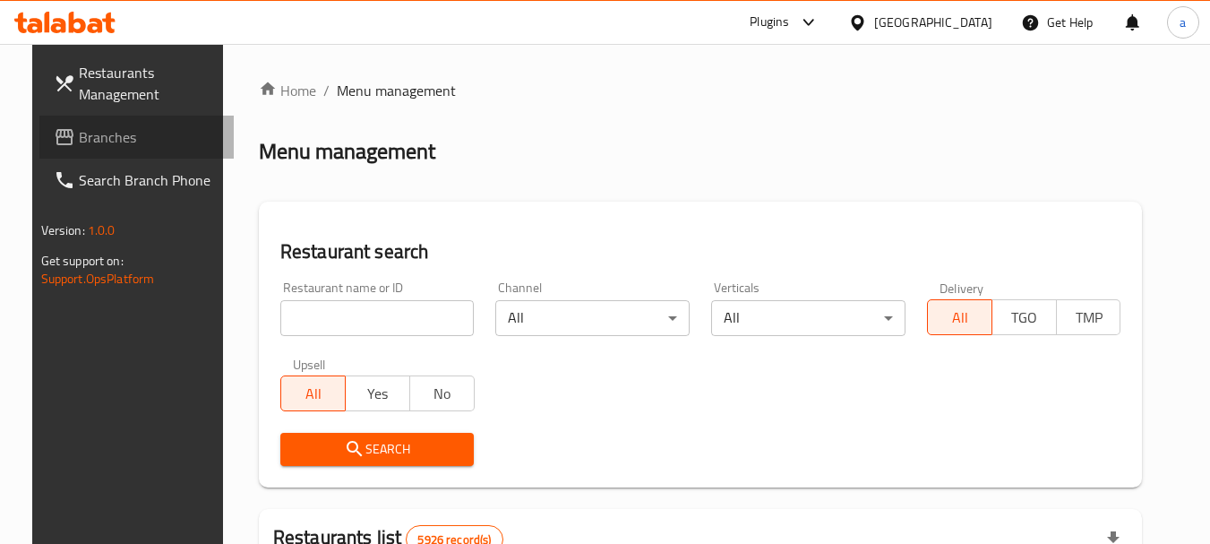
click at [88, 140] on span "Branches" at bounding box center [150, 136] width 142 height 21
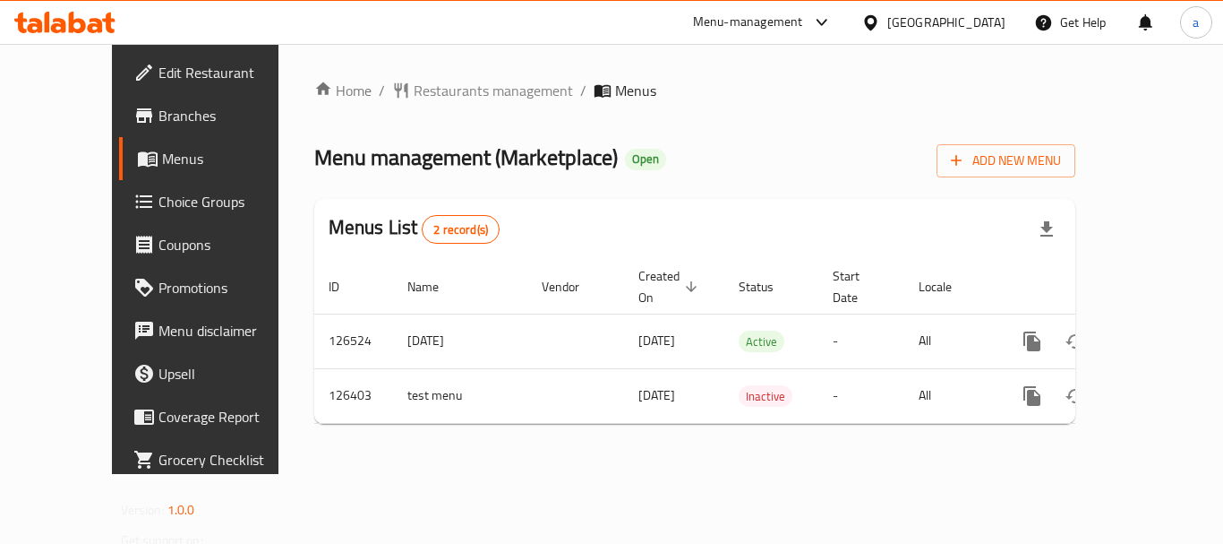
click at [971, 19] on div "[GEOGRAPHIC_DATA]" at bounding box center [947, 23] width 118 height 20
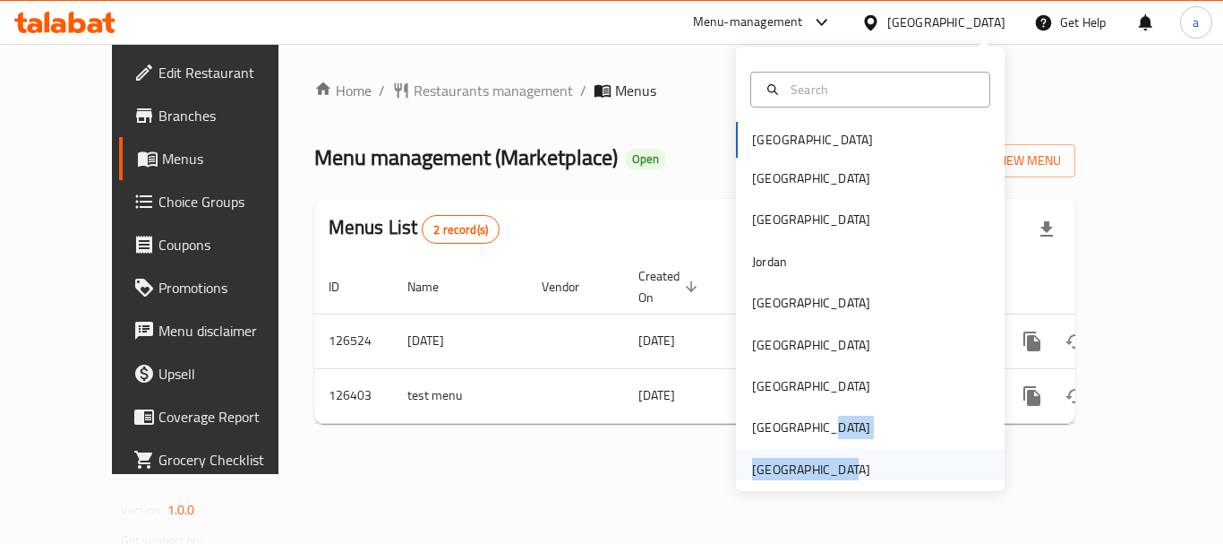
click at [828, 448] on div "Bahrain Egypt Iraq Jordan Kuwait Oman Qatar Saudi Arabia United Arab Emirates" at bounding box center [870, 306] width 269 height 368
click at [835, 468] on div "[GEOGRAPHIC_DATA]" at bounding box center [811, 469] width 118 height 20
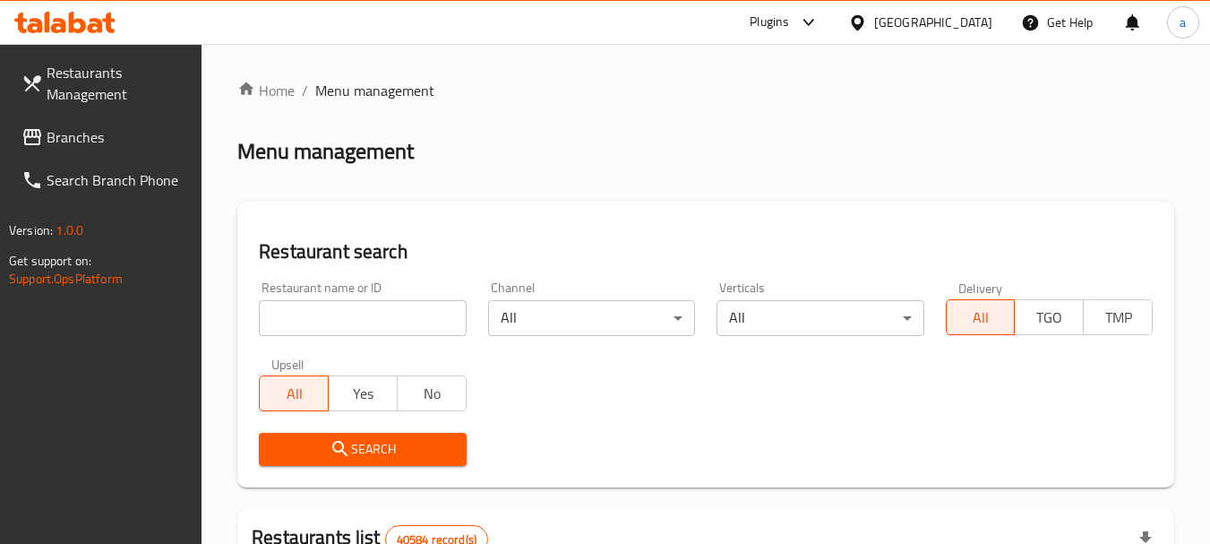
click at [89, 133] on span "Branches" at bounding box center [118, 136] width 142 height 21
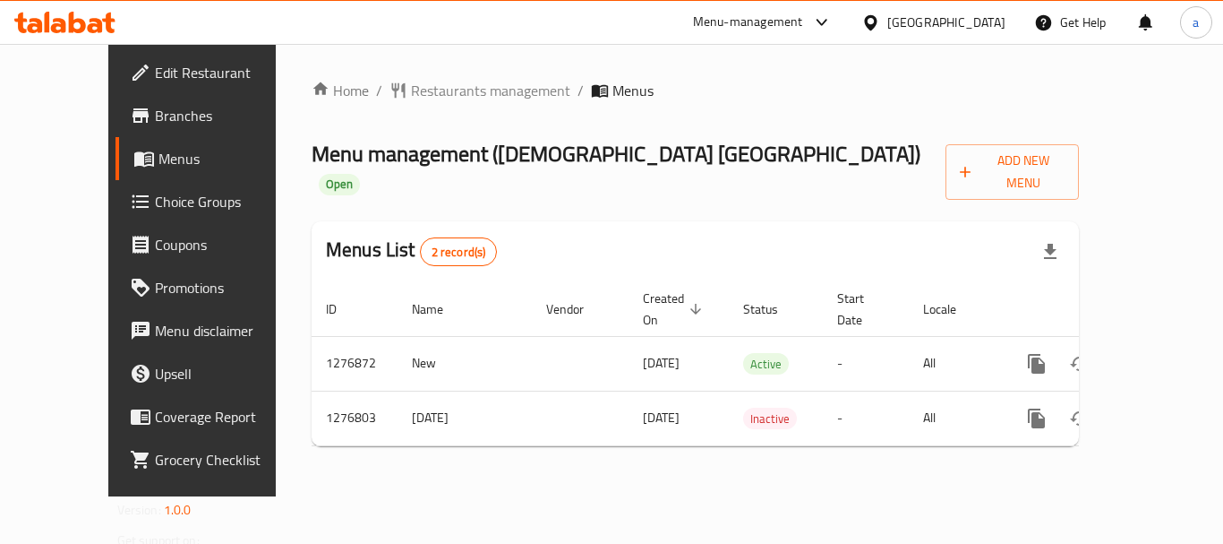
click at [934, 17] on div "[GEOGRAPHIC_DATA]" at bounding box center [947, 23] width 118 height 20
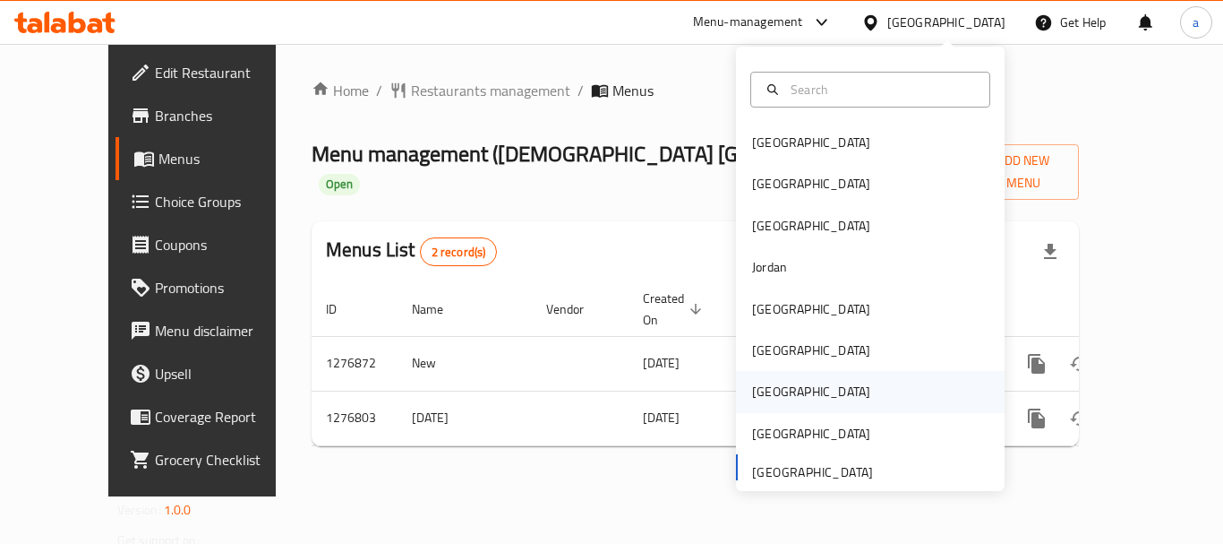
click at [786, 392] on div "[GEOGRAPHIC_DATA]" at bounding box center [870, 391] width 269 height 41
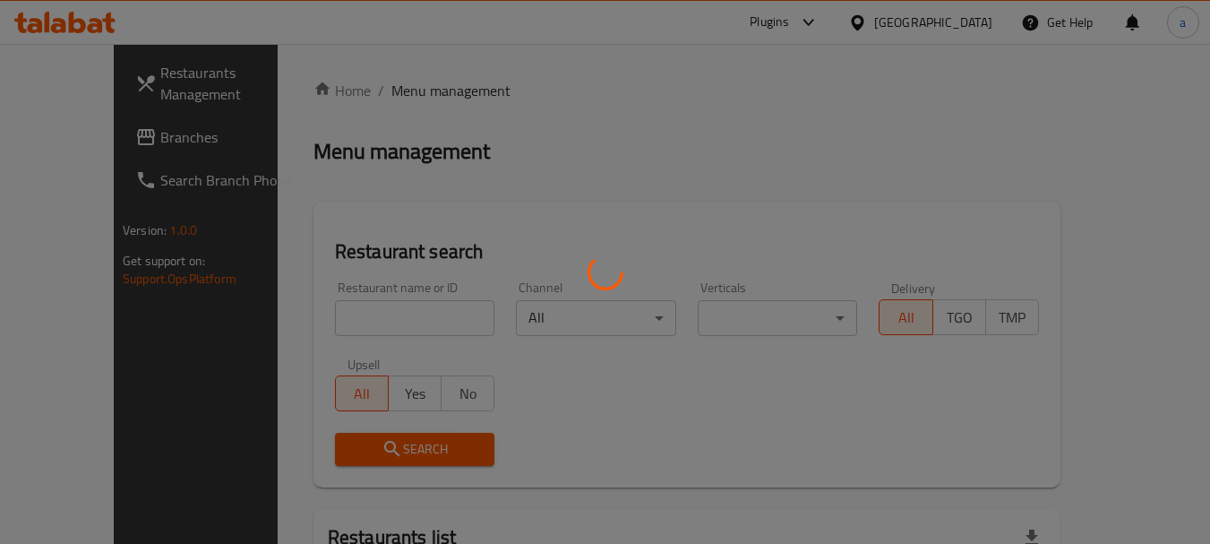
click at [954, 29] on div at bounding box center [605, 272] width 1210 height 544
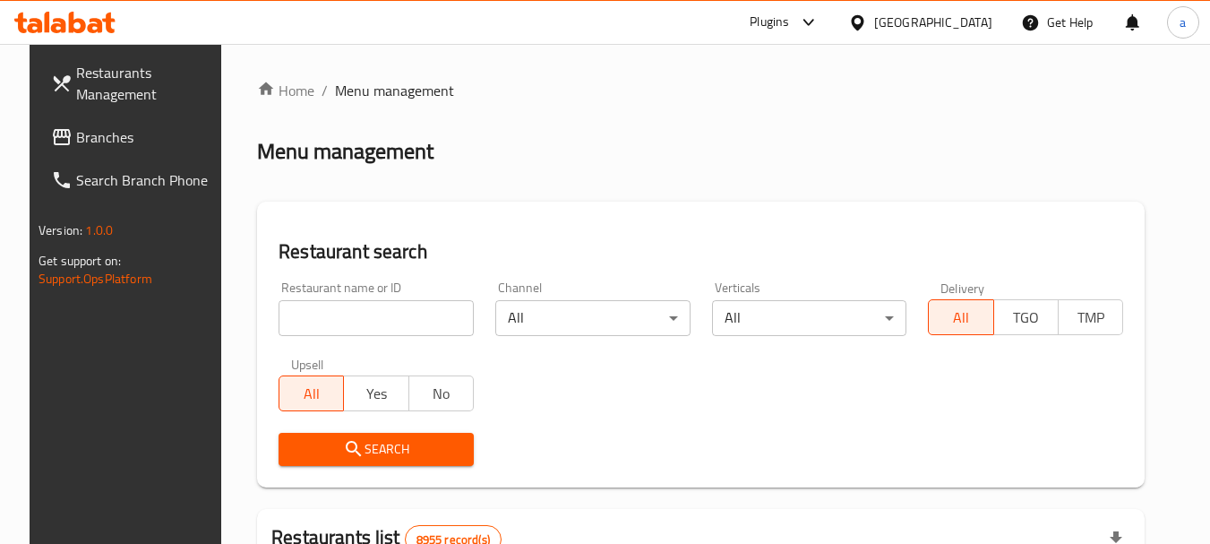
click at [961, 25] on div "[GEOGRAPHIC_DATA]" at bounding box center [933, 23] width 118 height 20
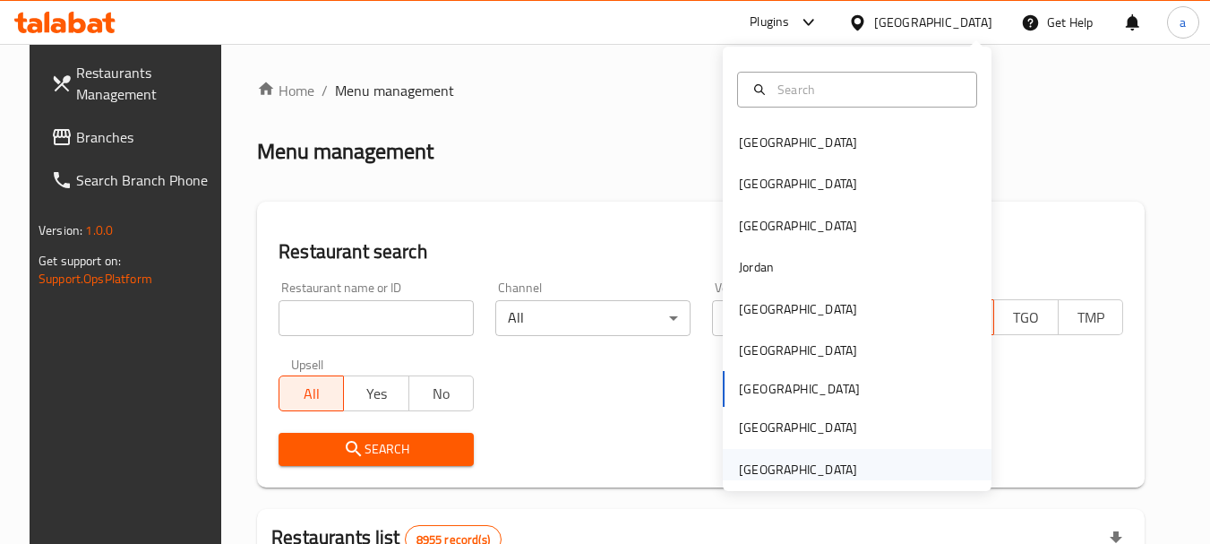
click at [764, 465] on div "[GEOGRAPHIC_DATA]" at bounding box center [798, 469] width 118 height 20
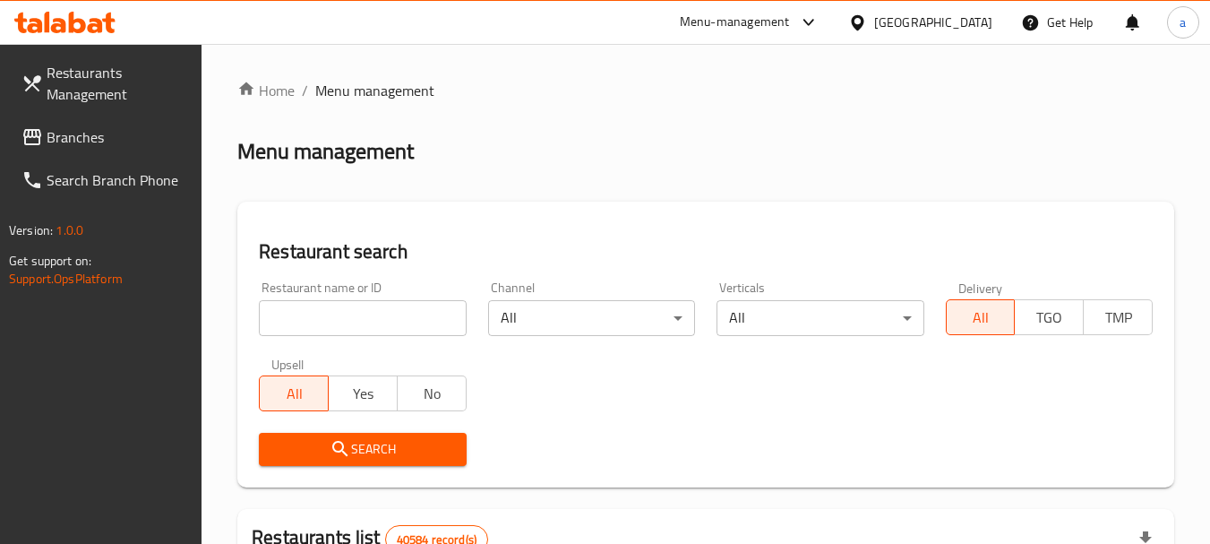
click at [110, 139] on span "Branches" at bounding box center [118, 136] width 142 height 21
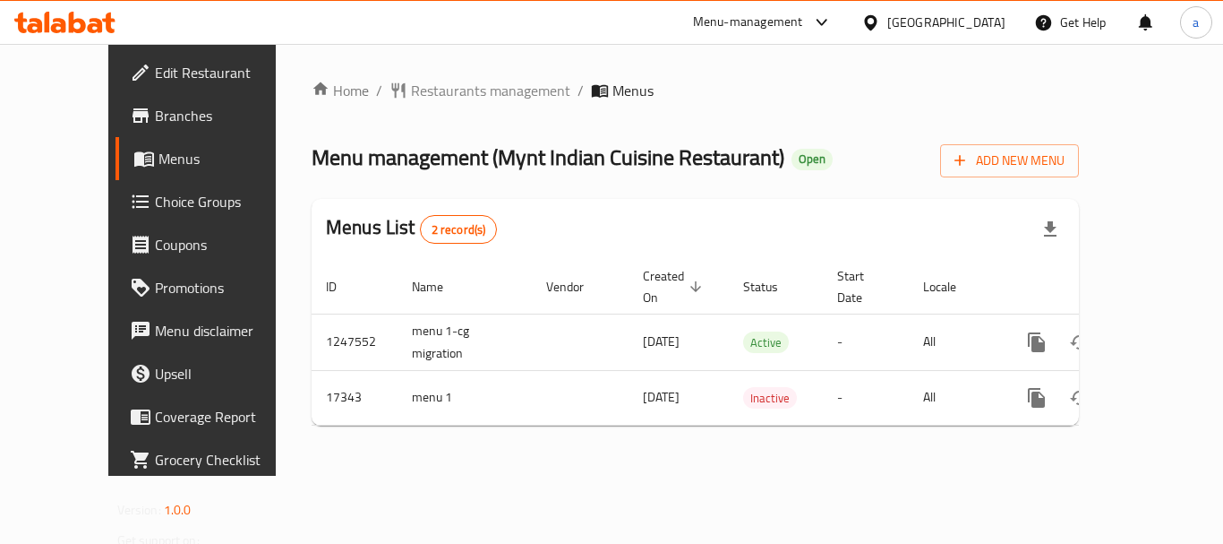
click at [957, 20] on div "[GEOGRAPHIC_DATA]" at bounding box center [947, 23] width 118 height 20
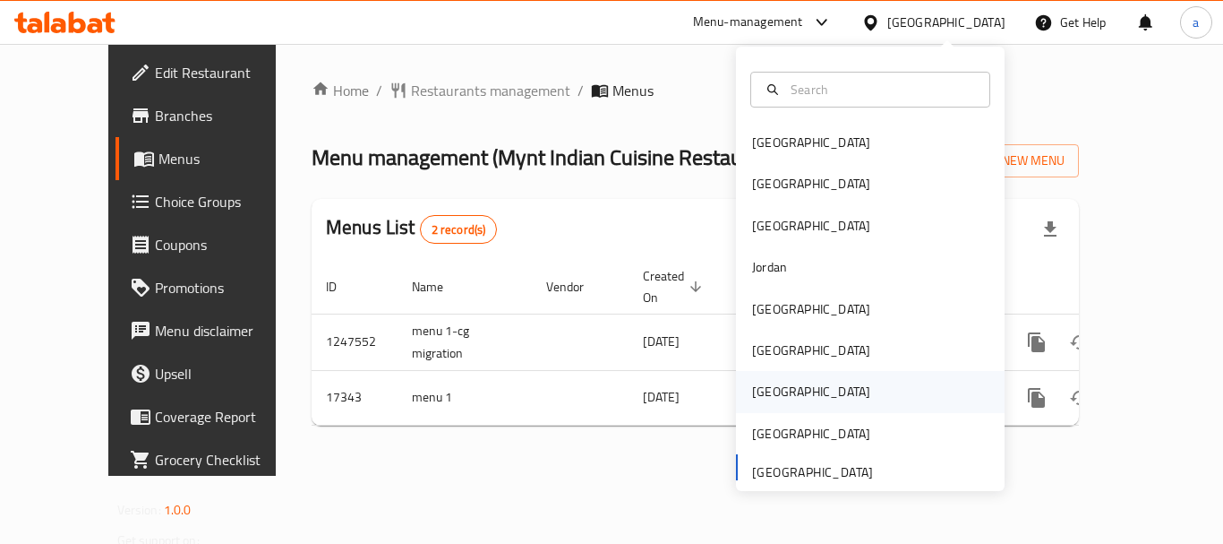
click at [783, 399] on div "[GEOGRAPHIC_DATA]" at bounding box center [811, 391] width 147 height 41
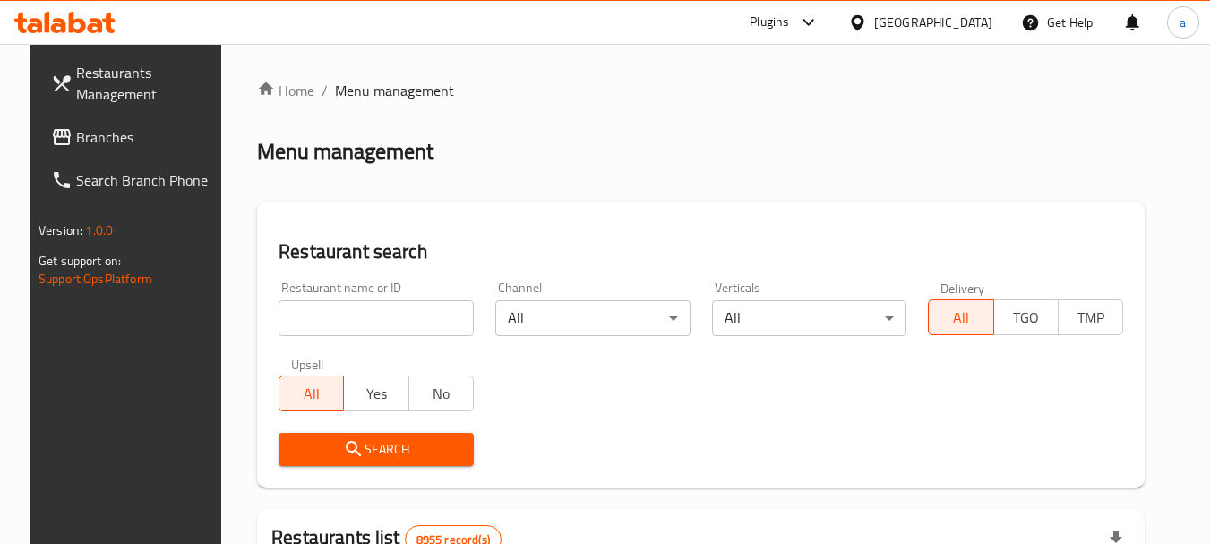
click at [92, 126] on span "Branches" at bounding box center [147, 136] width 142 height 21
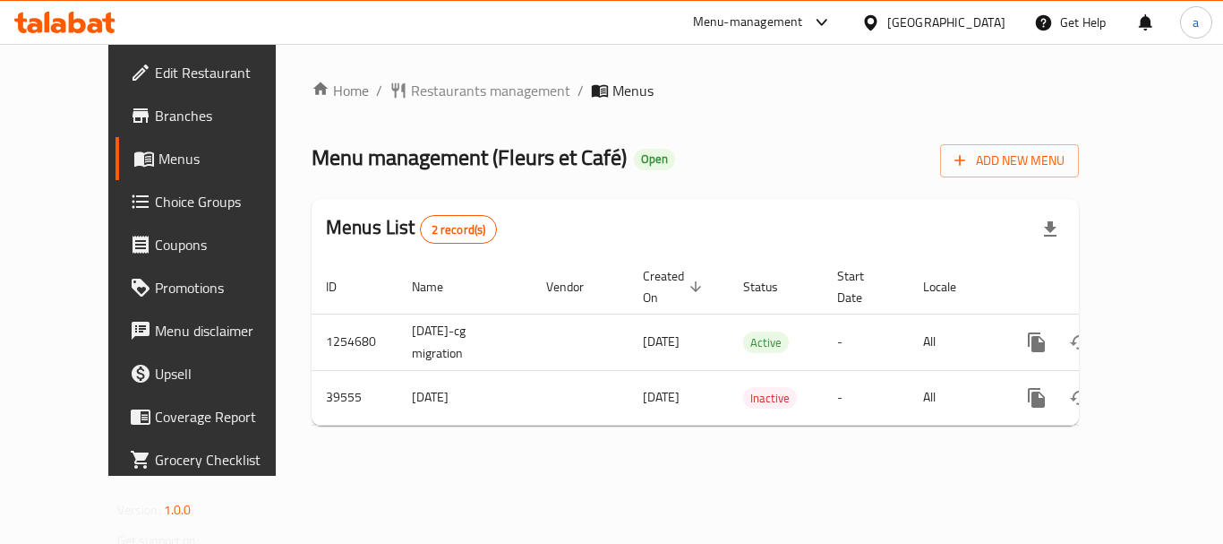
click at [975, 20] on div "[GEOGRAPHIC_DATA]" at bounding box center [947, 23] width 118 height 20
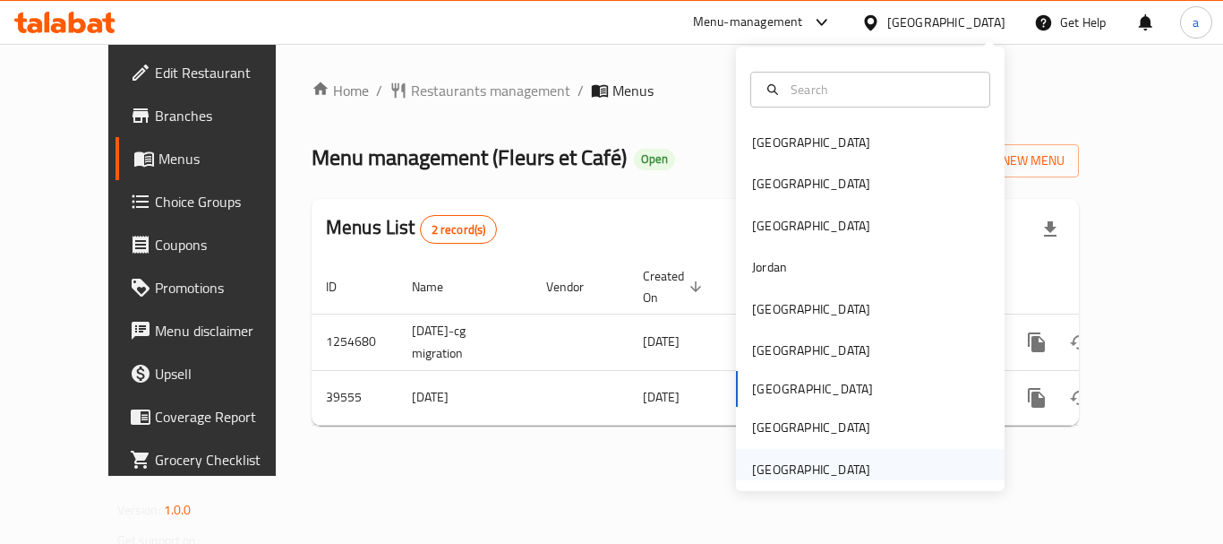
click at [794, 474] on div "[GEOGRAPHIC_DATA]" at bounding box center [811, 469] width 118 height 20
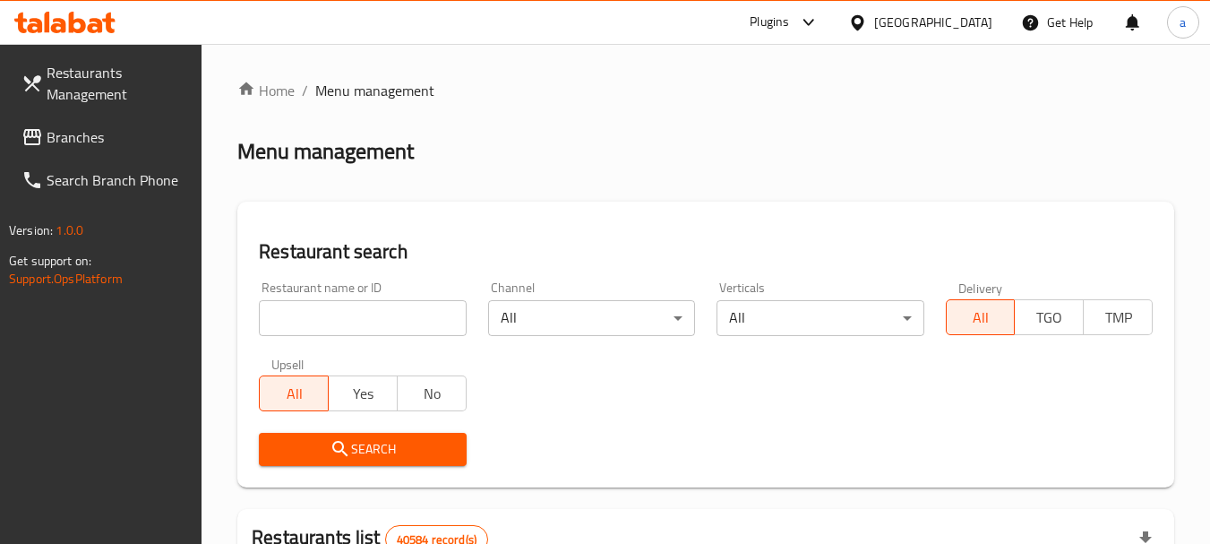
click at [105, 148] on link "Branches" at bounding box center [104, 137] width 195 height 43
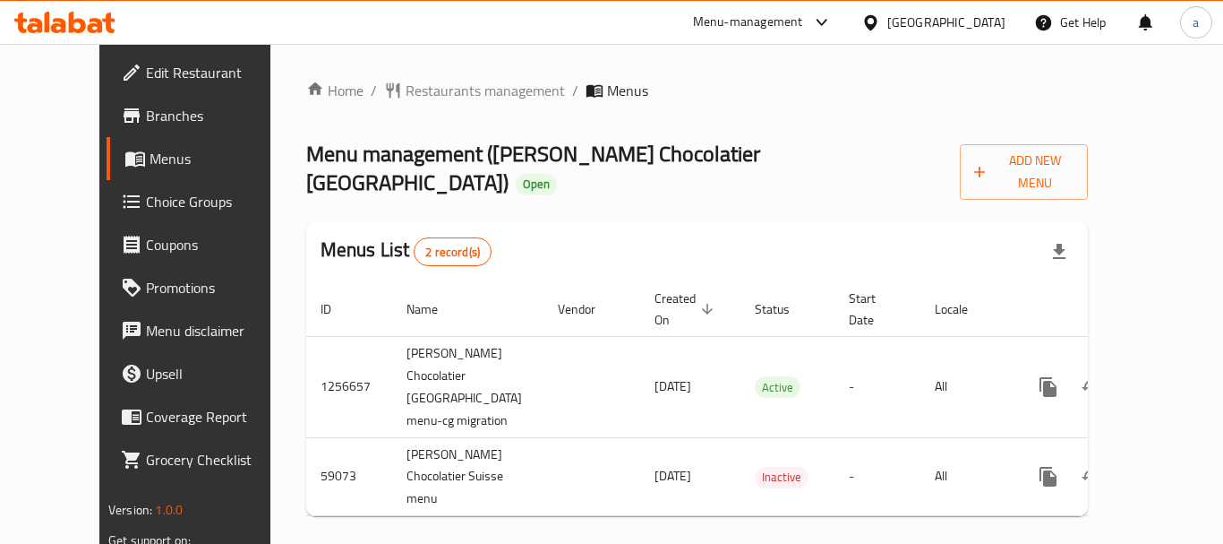
click at [934, 13] on div "[GEOGRAPHIC_DATA]" at bounding box center [947, 23] width 118 height 20
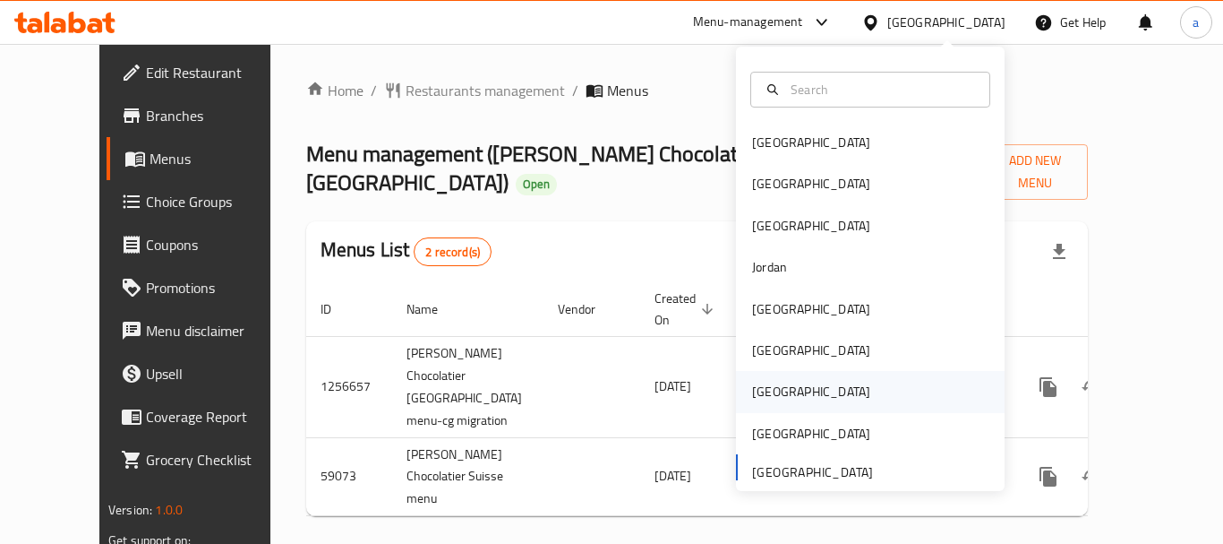
click at [753, 404] on div "[GEOGRAPHIC_DATA]" at bounding box center [811, 391] width 147 height 41
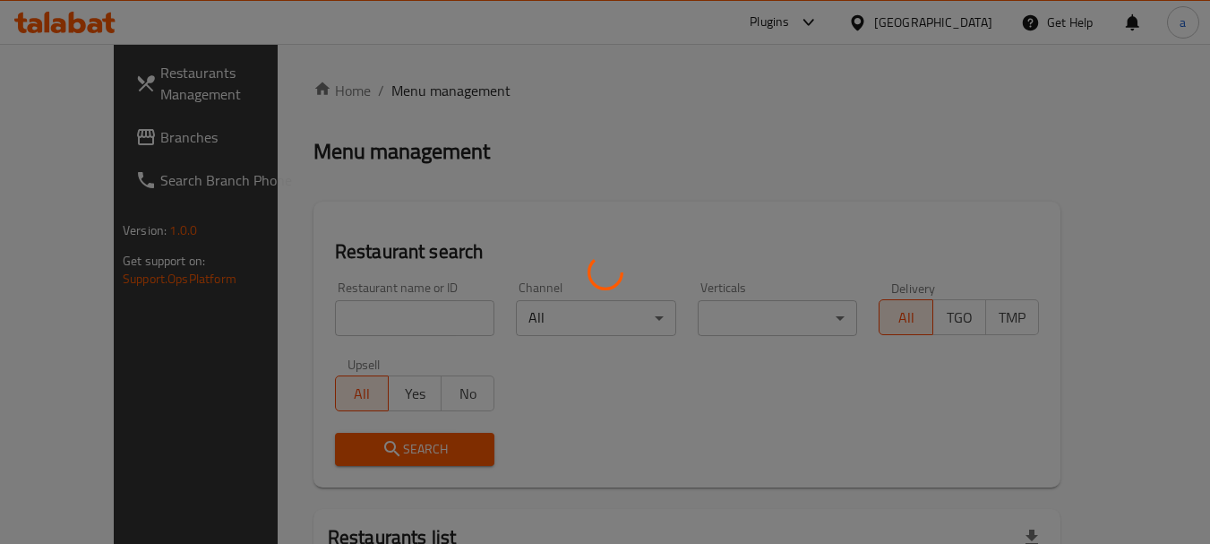
click at [76, 133] on div at bounding box center [605, 272] width 1210 height 544
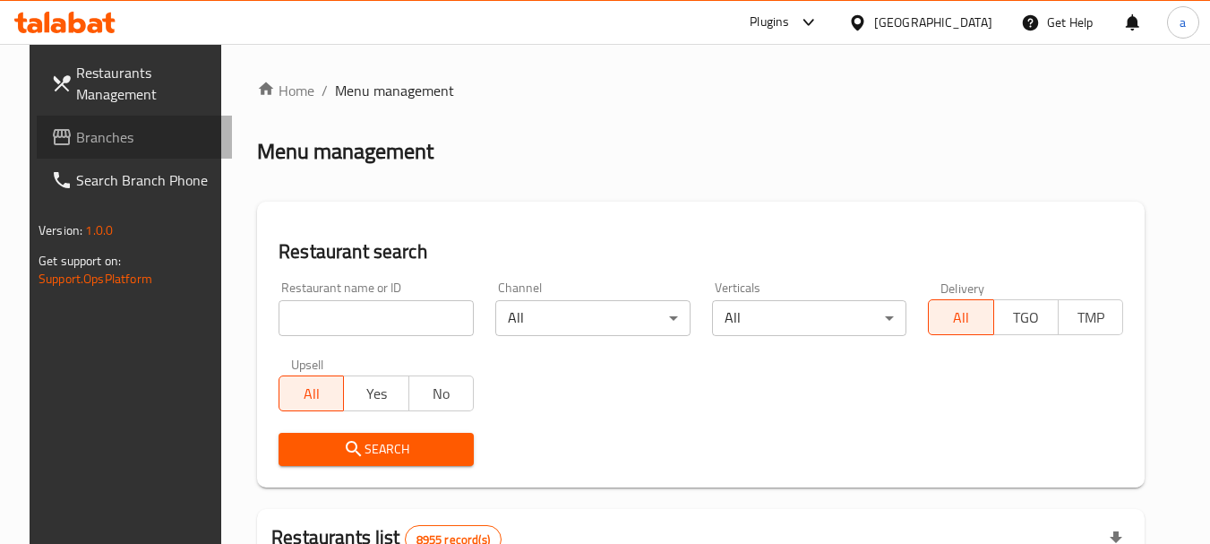
click at [76, 133] on span "Branches" at bounding box center [147, 136] width 142 height 21
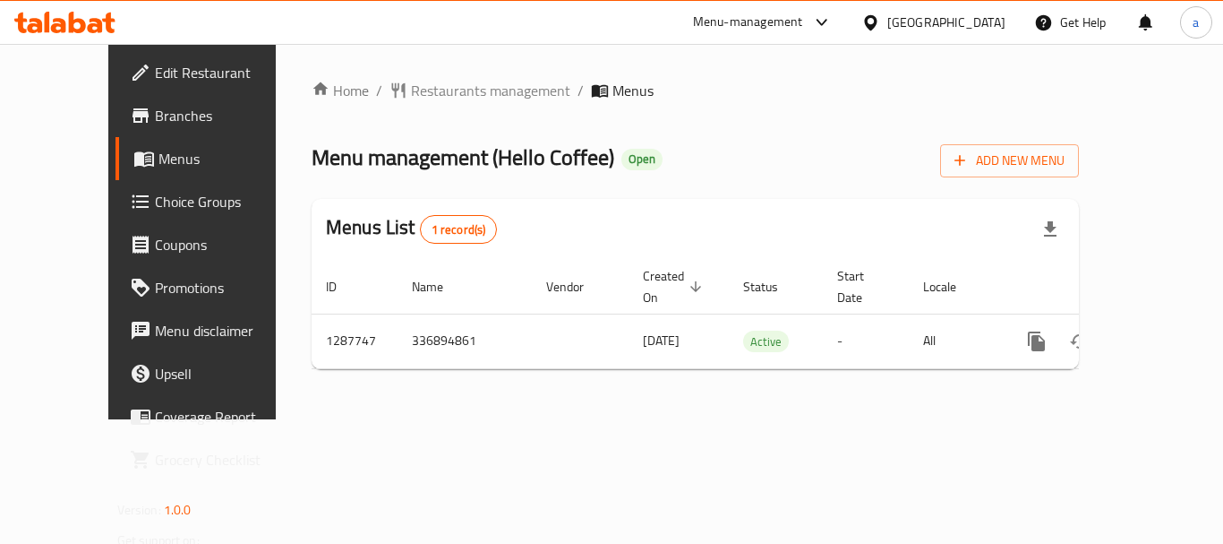
click at [966, 11] on div "[GEOGRAPHIC_DATA]" at bounding box center [933, 22] width 173 height 43
click at [1000, 21] on div "[GEOGRAPHIC_DATA]" at bounding box center [947, 23] width 118 height 20
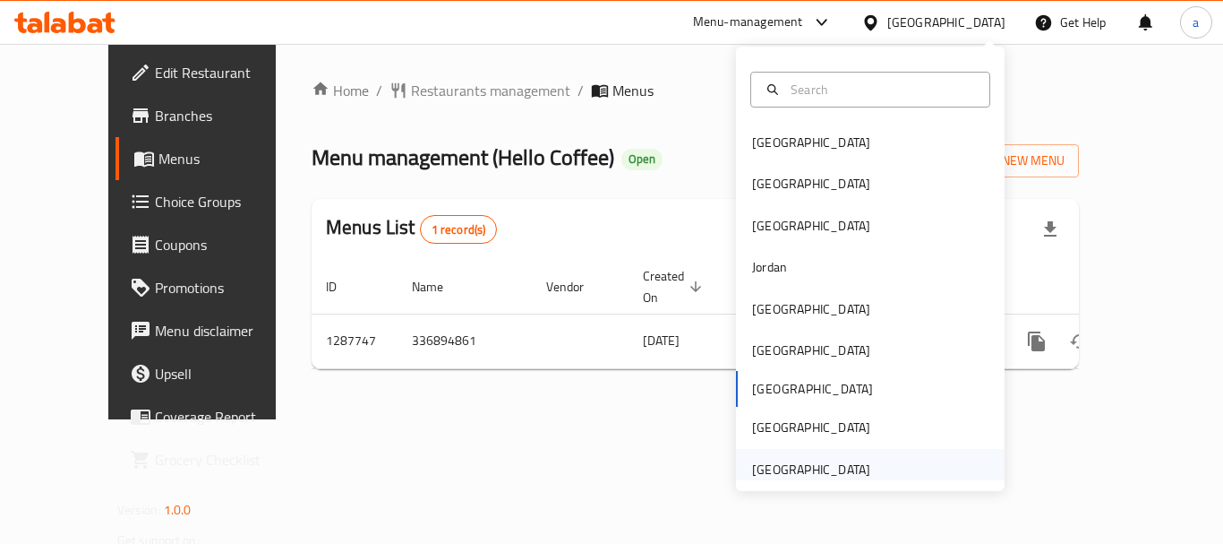
click at [827, 469] on div "[GEOGRAPHIC_DATA]" at bounding box center [811, 469] width 118 height 20
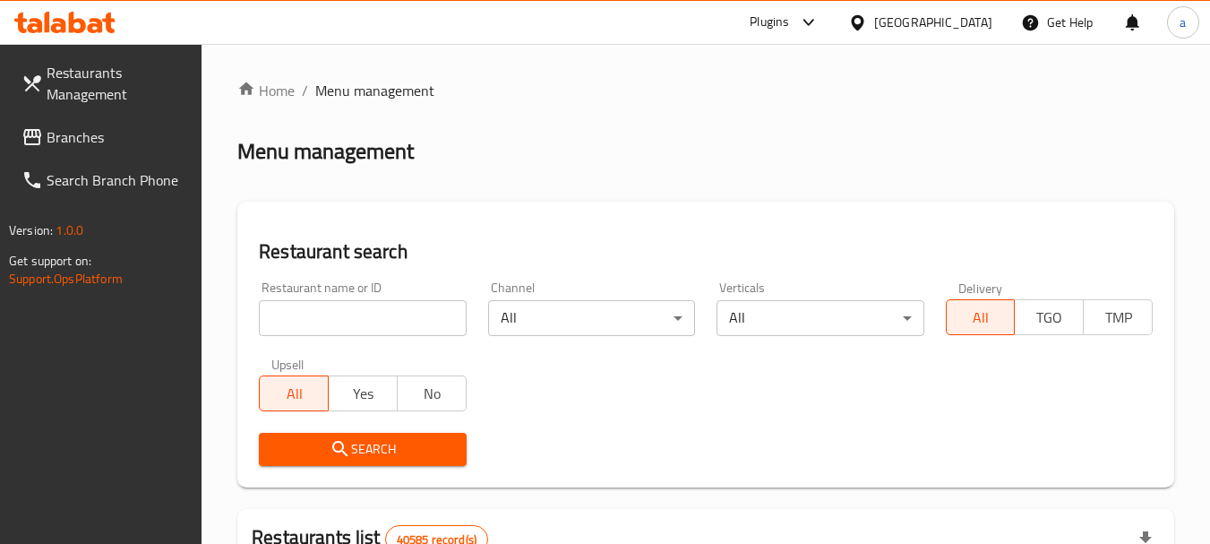
click at [101, 146] on span "Branches" at bounding box center [118, 136] width 142 height 21
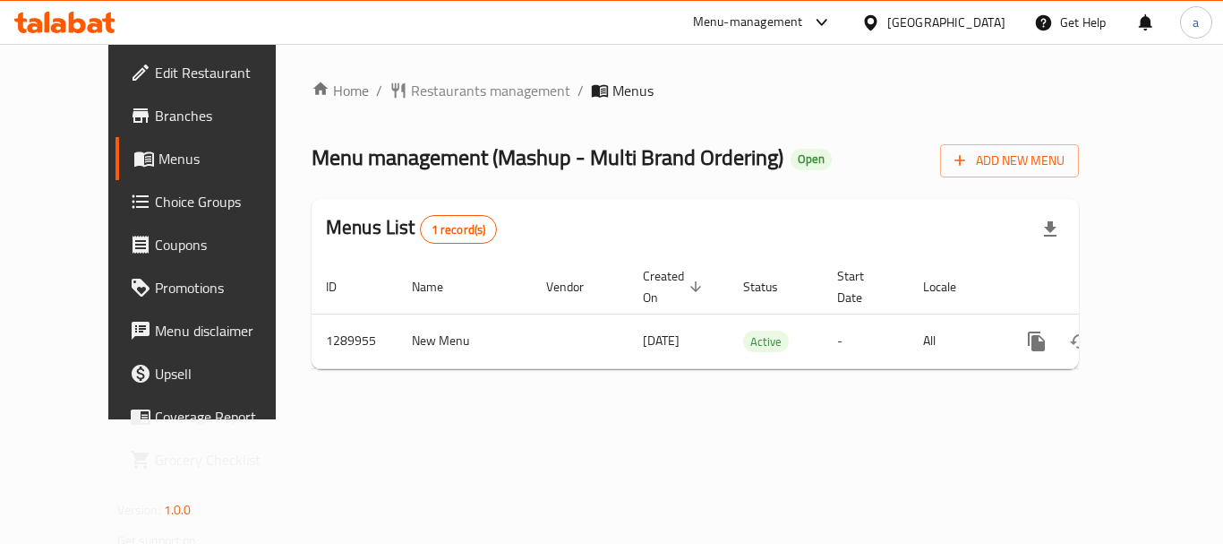
click at [962, 21] on div "[GEOGRAPHIC_DATA]" at bounding box center [947, 23] width 118 height 20
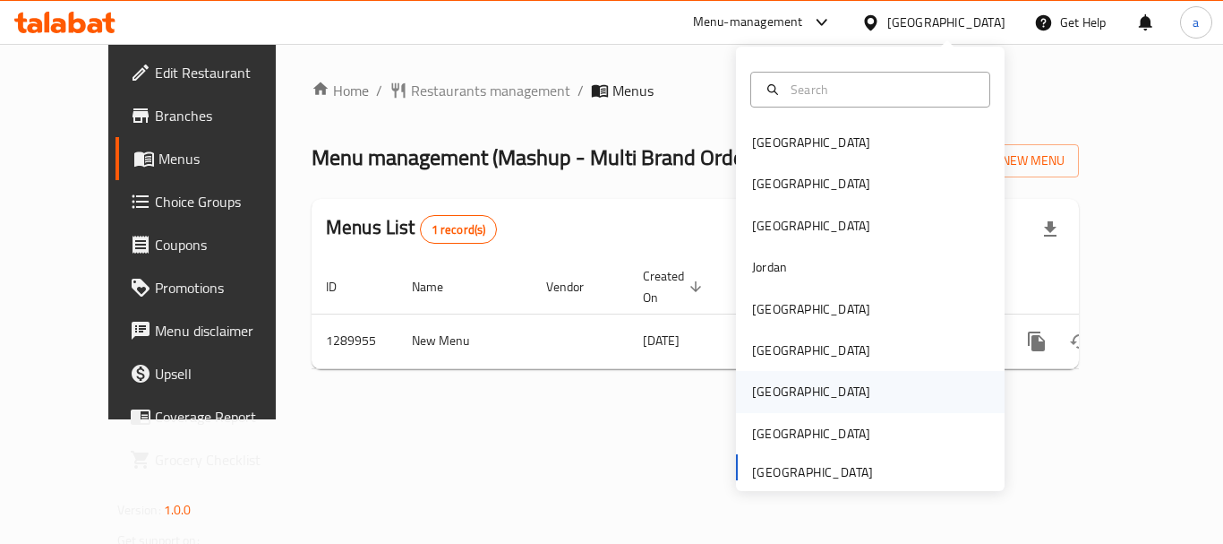
click at [786, 403] on div "[GEOGRAPHIC_DATA]" at bounding box center [870, 391] width 269 height 41
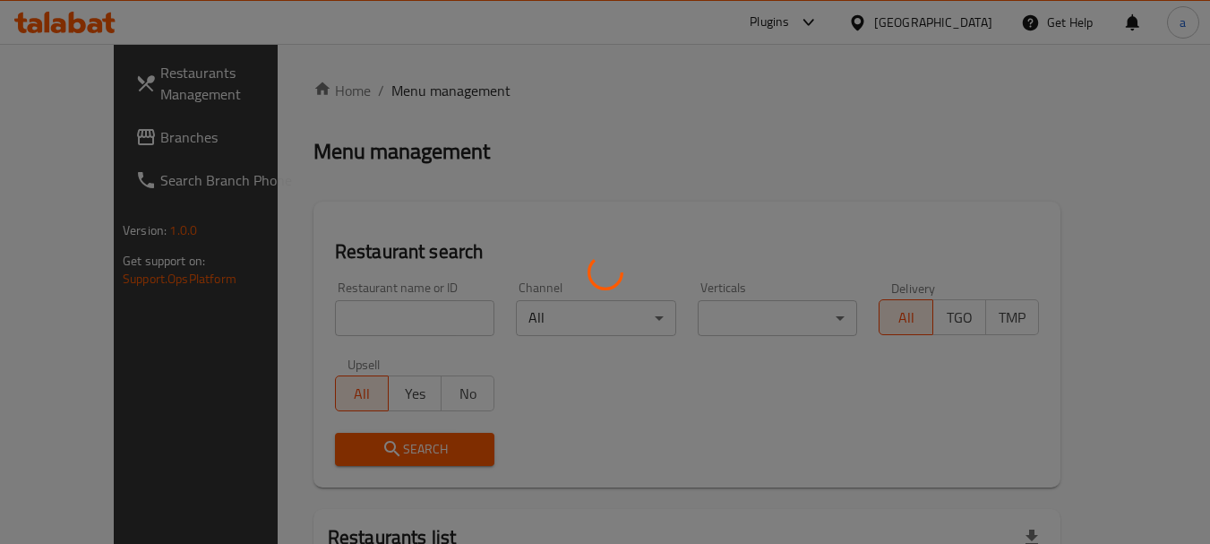
click at [955, 21] on div at bounding box center [605, 272] width 1210 height 544
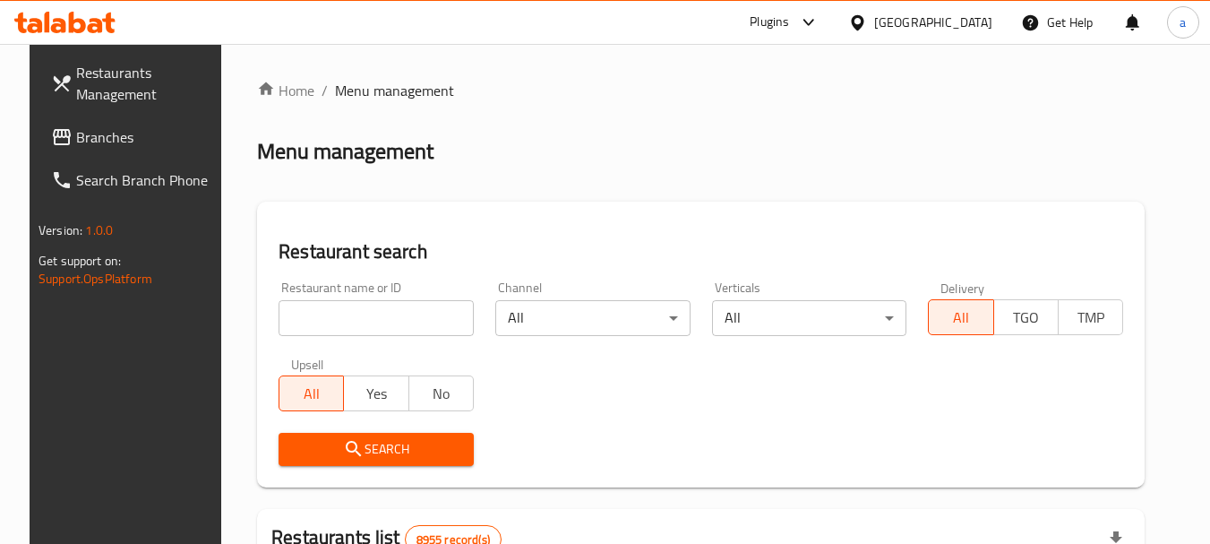
click at [972, 21] on div "[GEOGRAPHIC_DATA]" at bounding box center [933, 23] width 118 height 20
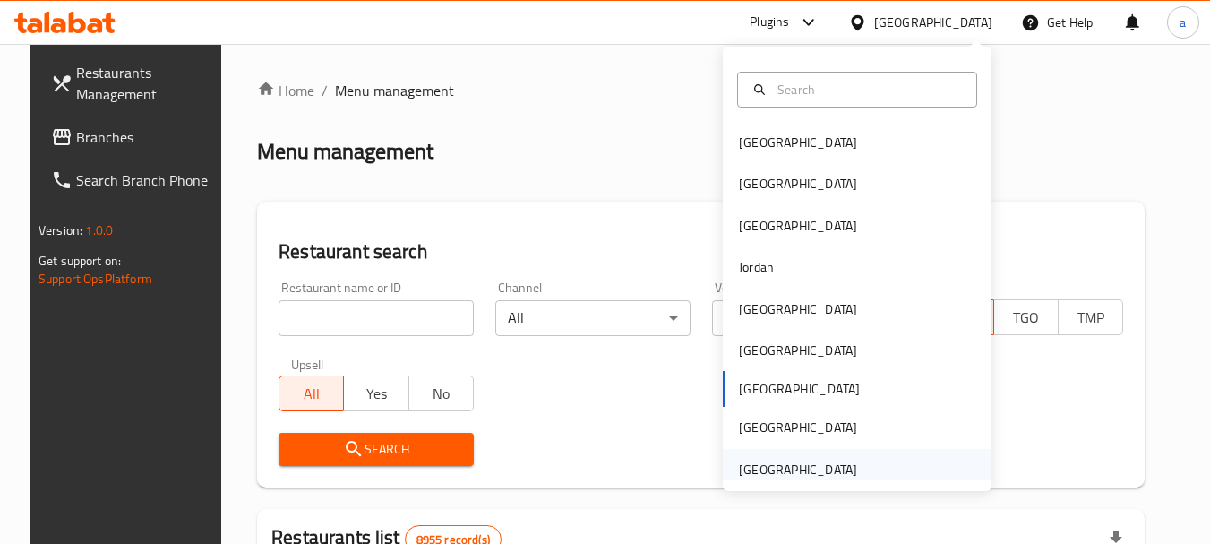
click at [769, 459] on div "[GEOGRAPHIC_DATA]" at bounding box center [798, 469] width 118 height 20
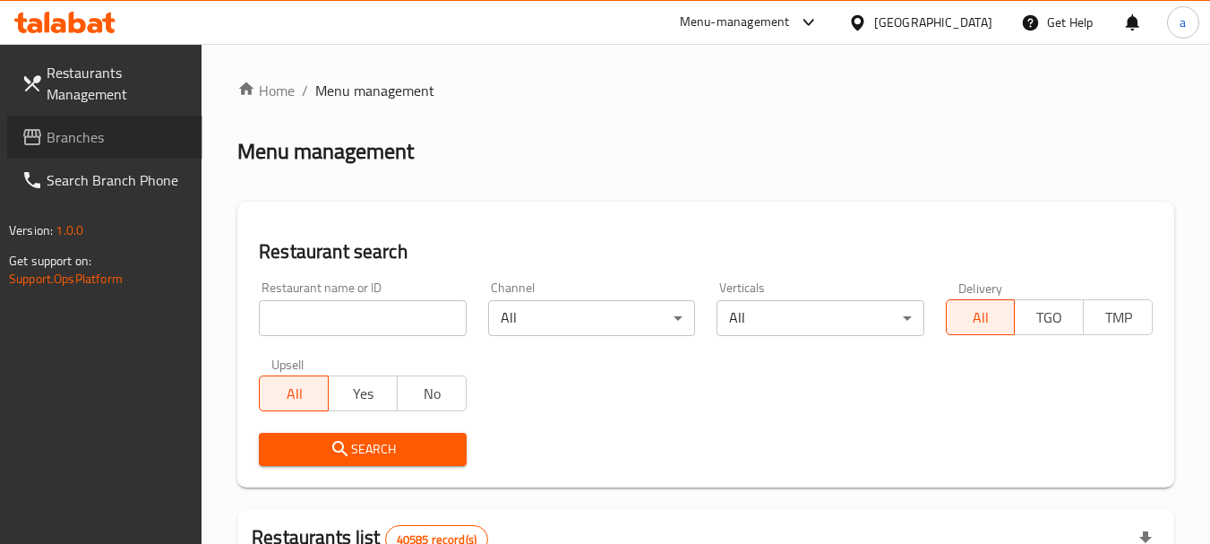
click at [97, 132] on span "Branches" at bounding box center [118, 136] width 142 height 21
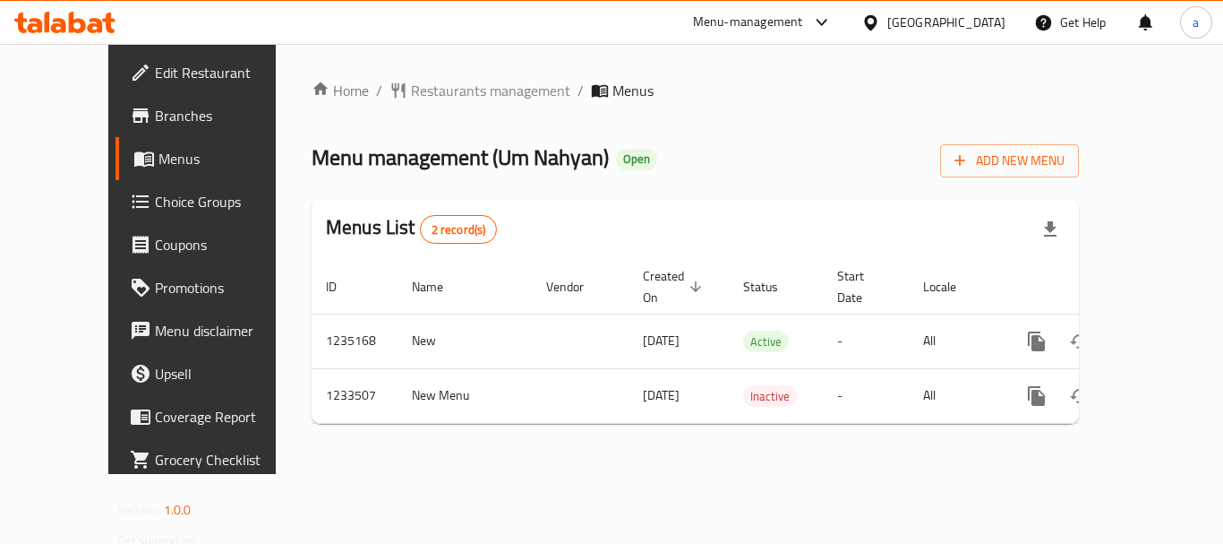
click at [909, 14] on div "[GEOGRAPHIC_DATA]" at bounding box center [947, 23] width 118 height 20
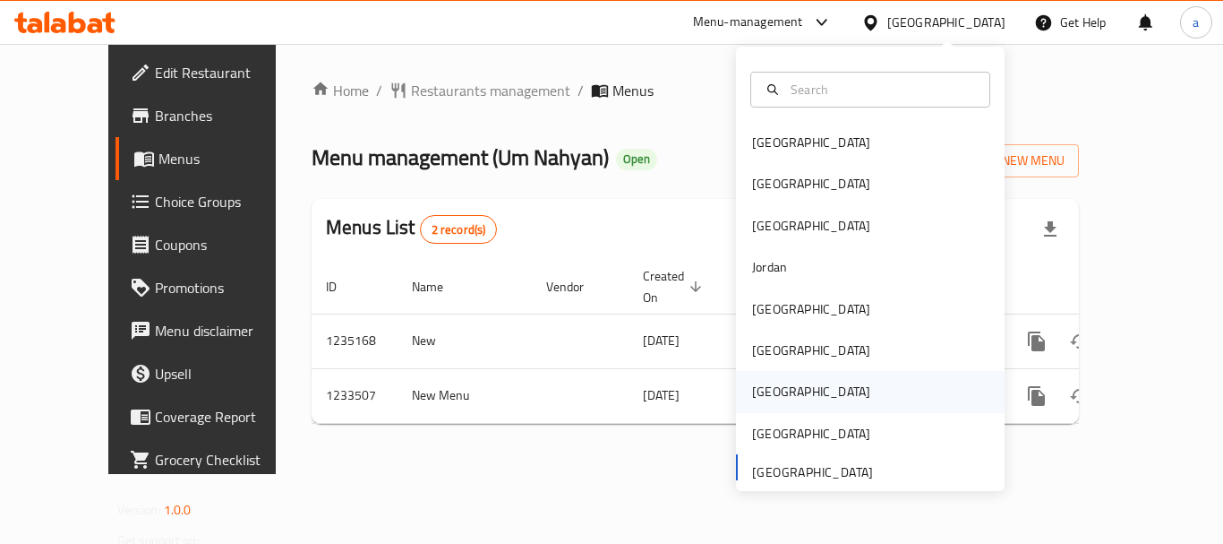
click at [752, 382] on div "[GEOGRAPHIC_DATA]" at bounding box center [811, 392] width 118 height 20
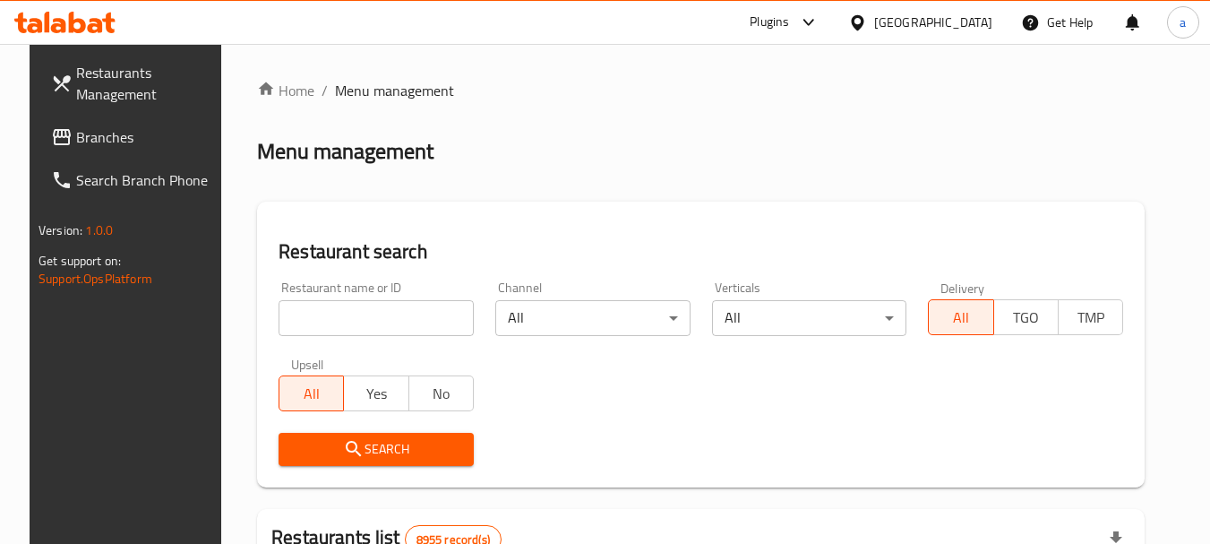
click at [76, 127] on span "Branches" at bounding box center [147, 136] width 142 height 21
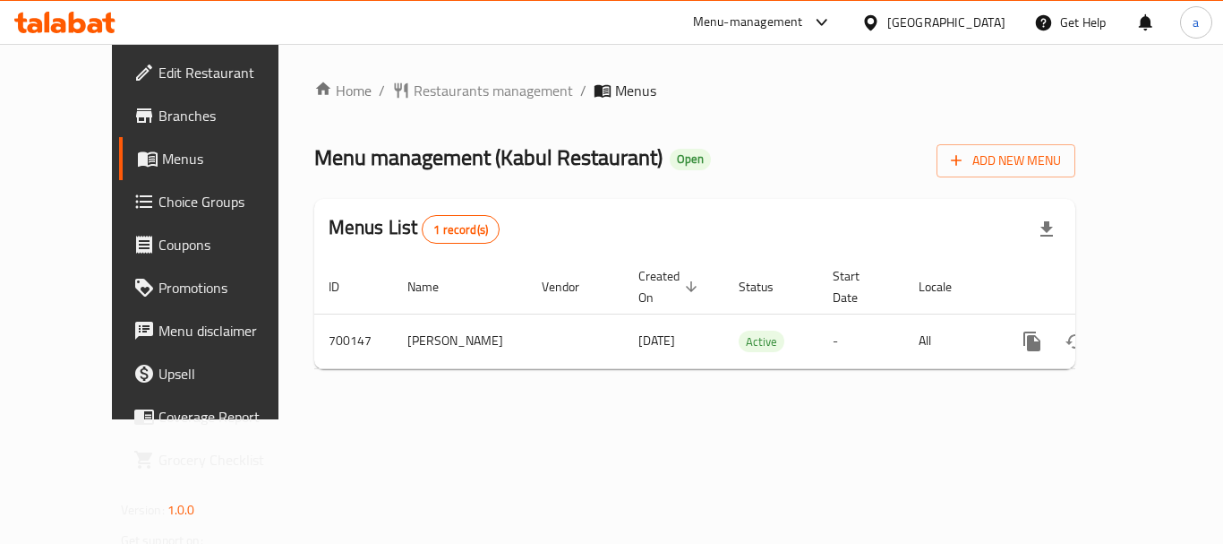
click at [880, 17] on icon at bounding box center [871, 22] width 19 height 19
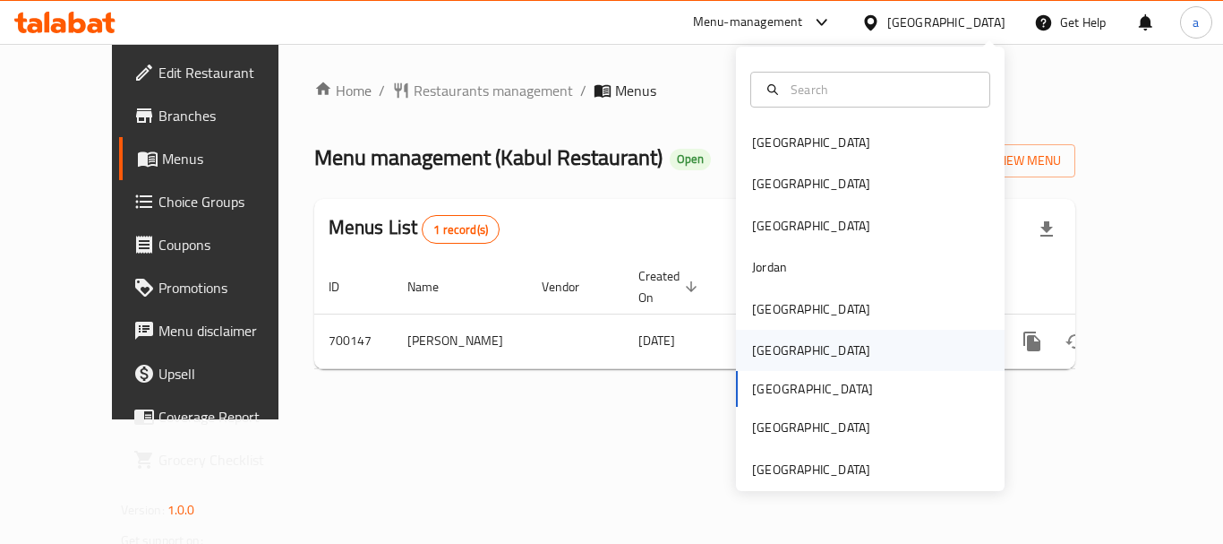
click at [790, 358] on div "[GEOGRAPHIC_DATA]" at bounding box center [870, 350] width 269 height 41
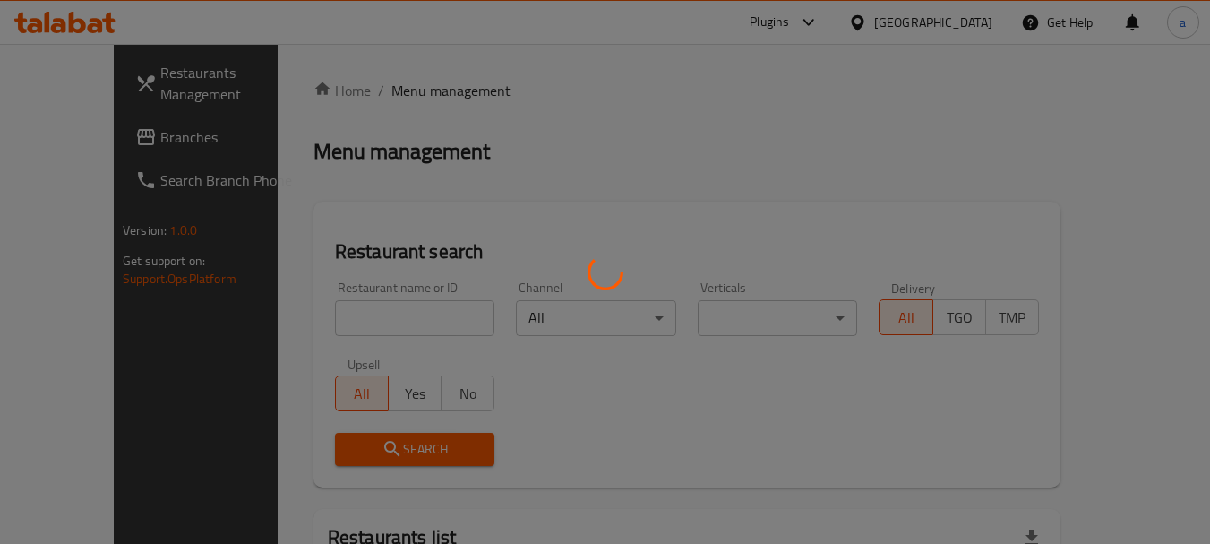
click at [56, 127] on div at bounding box center [605, 272] width 1210 height 544
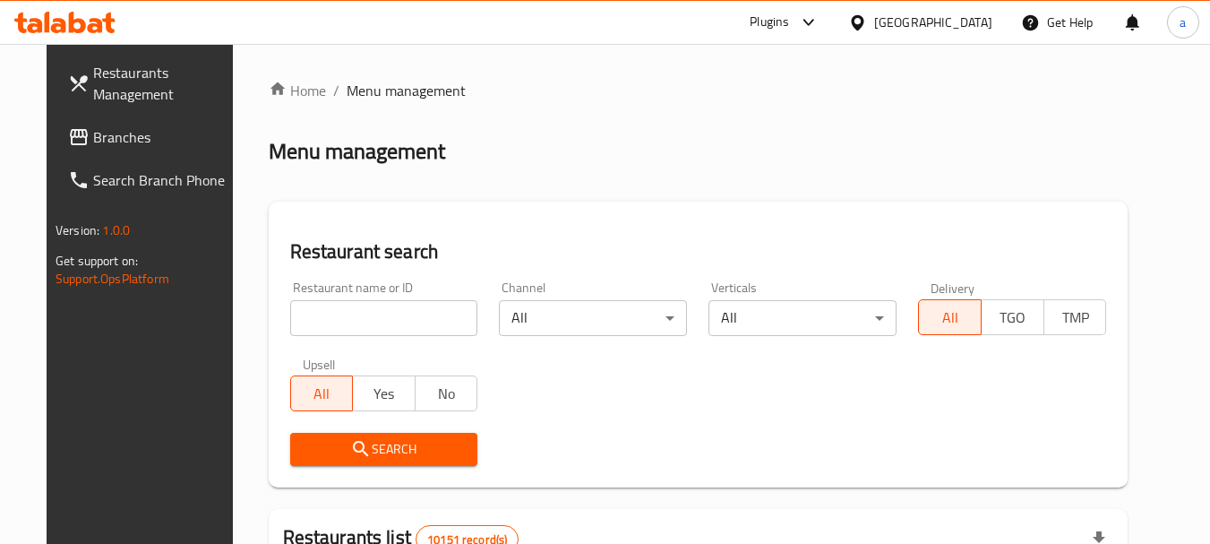
click at [93, 127] on span "Branches" at bounding box center [164, 136] width 142 height 21
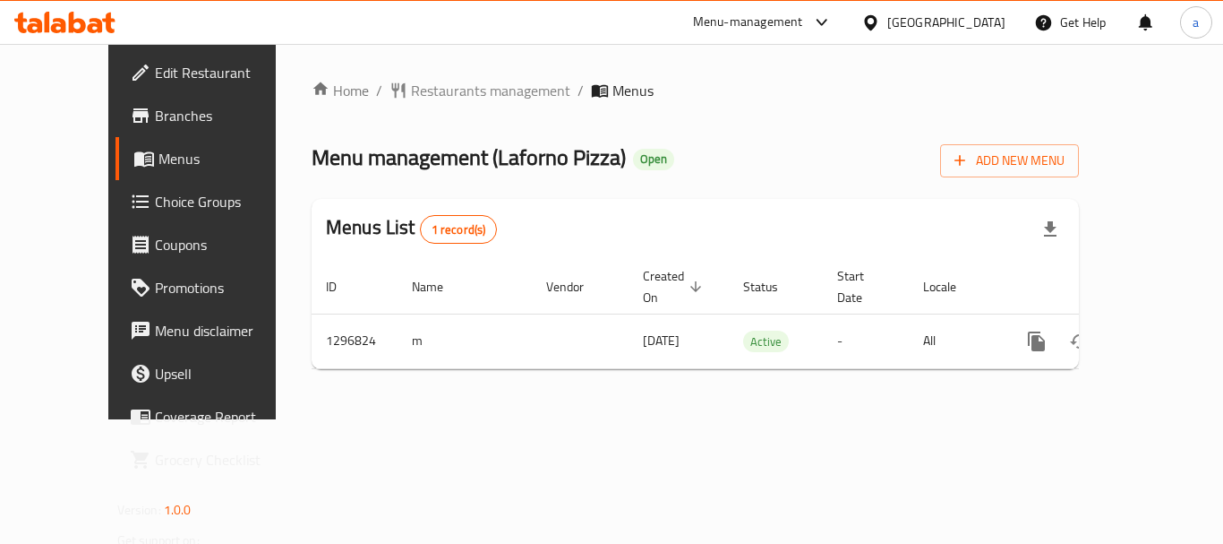
click at [996, 27] on div "[GEOGRAPHIC_DATA]" at bounding box center [947, 23] width 118 height 20
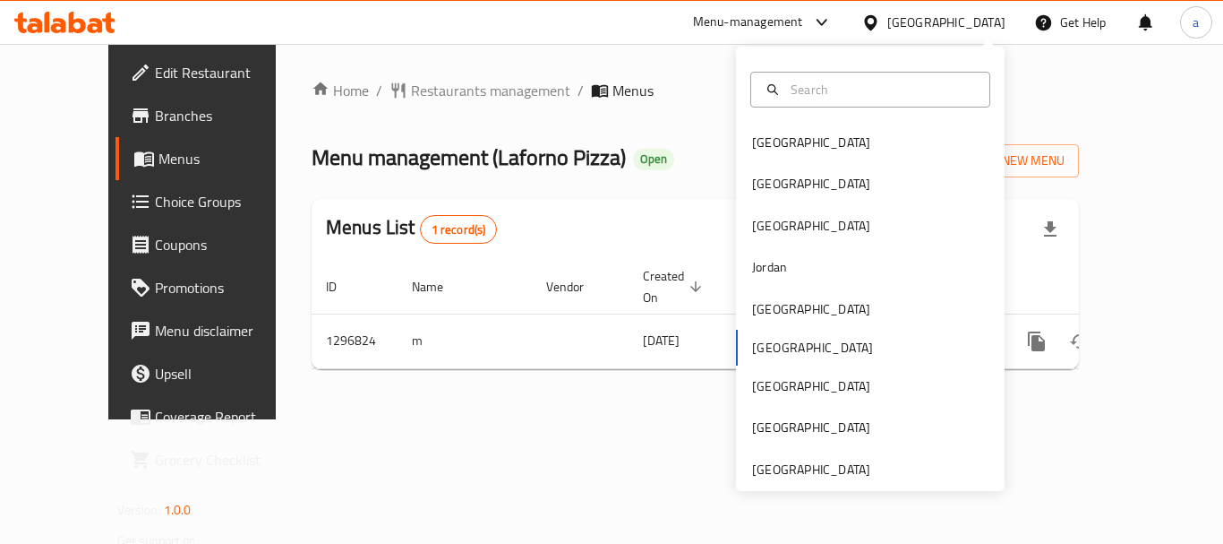
click at [808, 419] on div "Home / Restaurants management / Menus Menu management ( Laforno Pizza ) Open Ad…" at bounding box center [695, 231] width 839 height 375
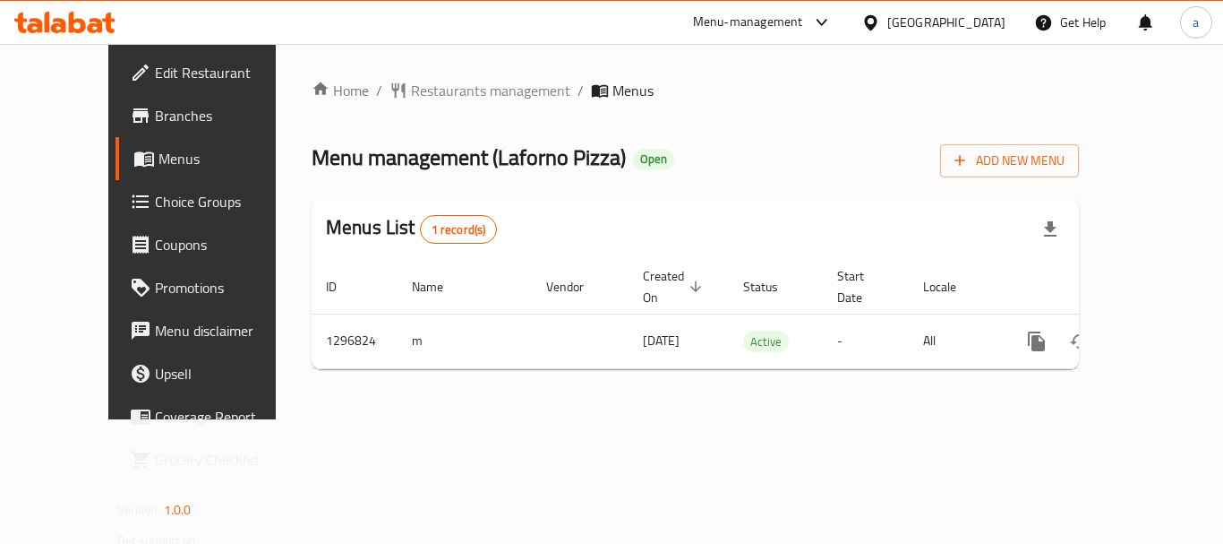
click at [880, 18] on icon at bounding box center [871, 22] width 19 height 19
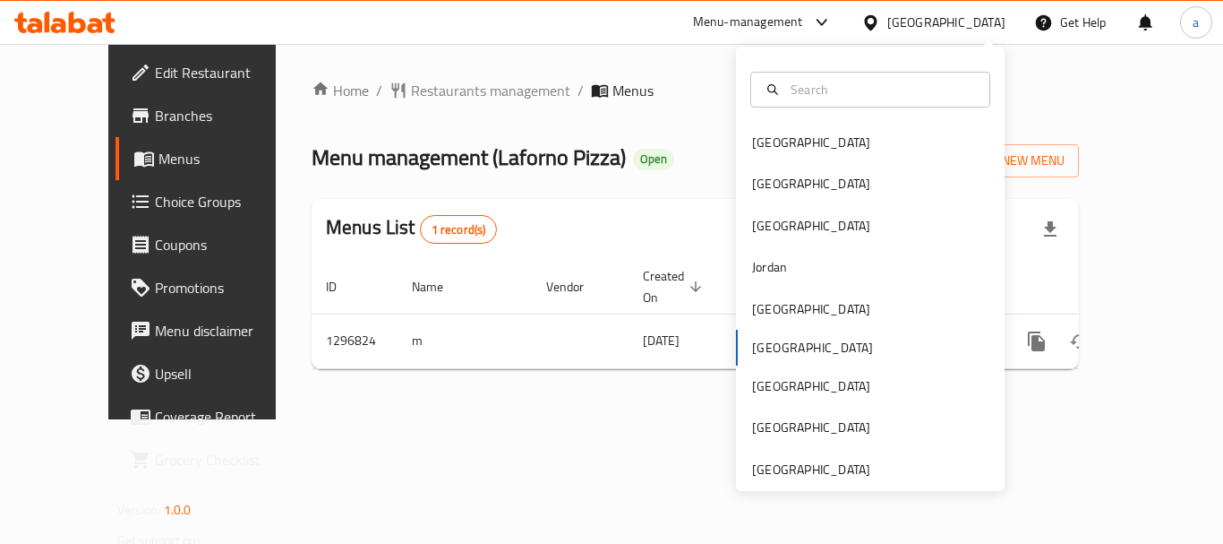
click at [815, 484] on div "Bahrain Egypt Iraq Jordan Kuwait Oman Qatar Saudi Arabia United Arab Emirates" at bounding box center [870, 269] width 269 height 444
click at [815, 472] on div "[GEOGRAPHIC_DATA]" at bounding box center [811, 469] width 118 height 20
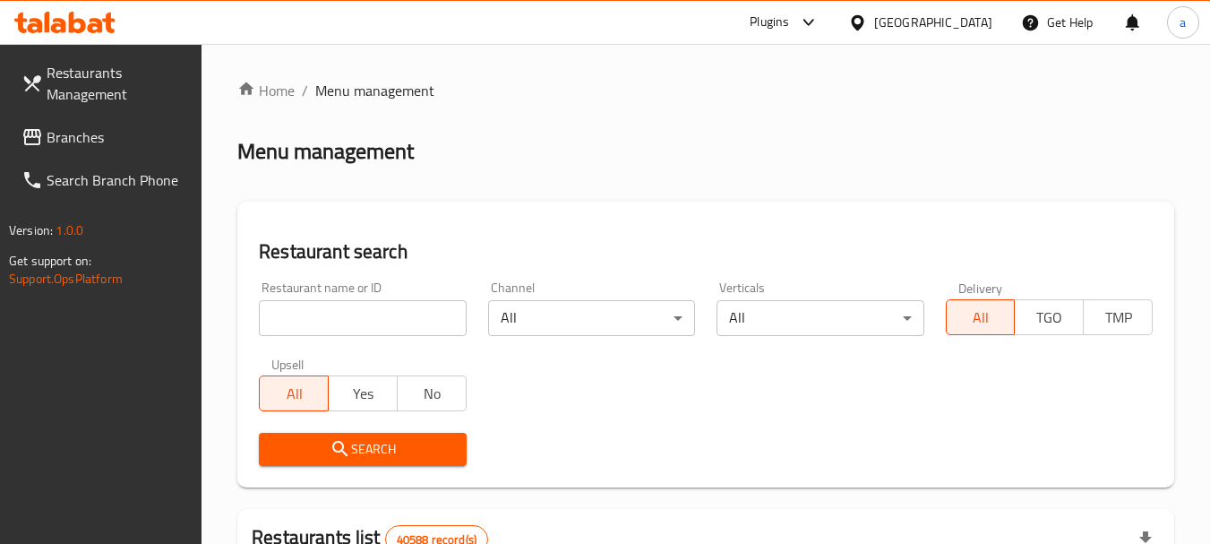
click at [39, 125] on link "Branches" at bounding box center [104, 137] width 195 height 43
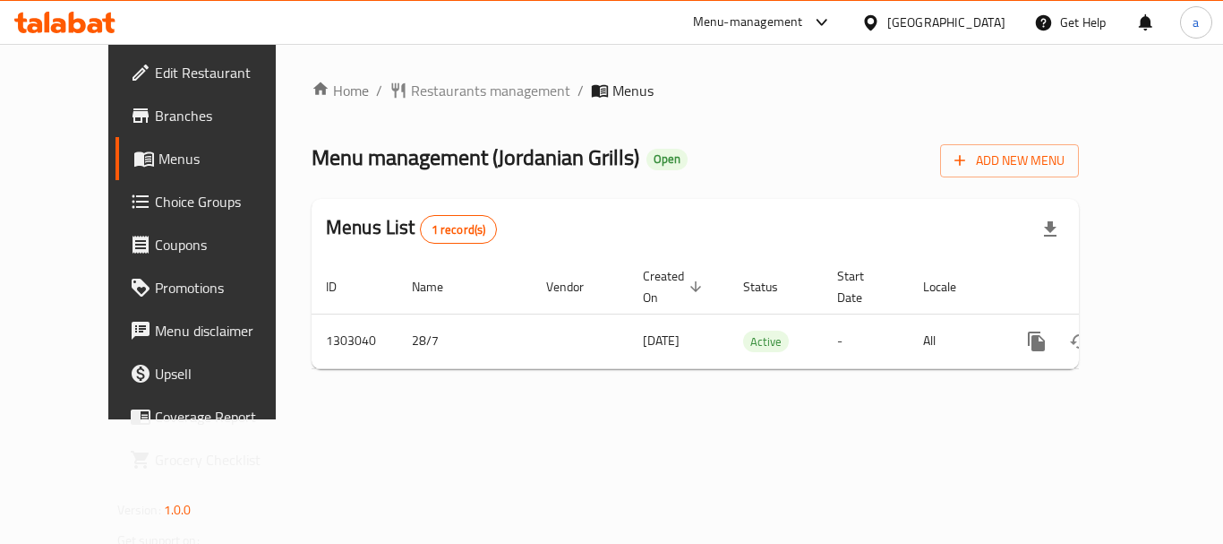
click at [562, 415] on div "Home / Restaurants management / Menus Menu management ( Jordanian Grills ) Open…" at bounding box center [695, 231] width 839 height 375
click at [899, 30] on div "[GEOGRAPHIC_DATA]" at bounding box center [947, 23] width 118 height 20
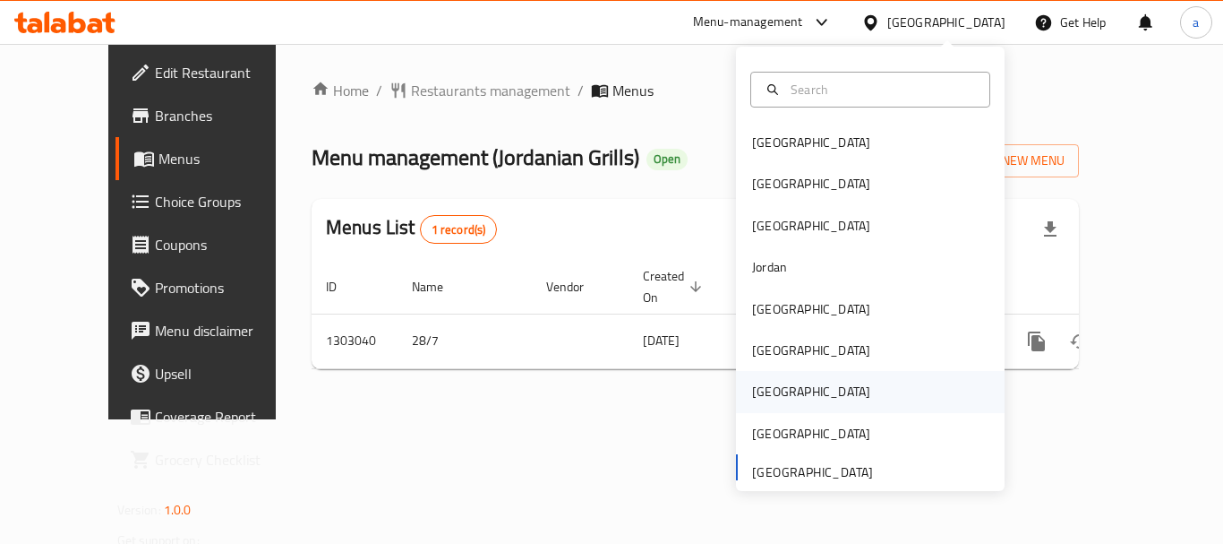
click at [790, 401] on div "[GEOGRAPHIC_DATA]" at bounding box center [870, 391] width 269 height 41
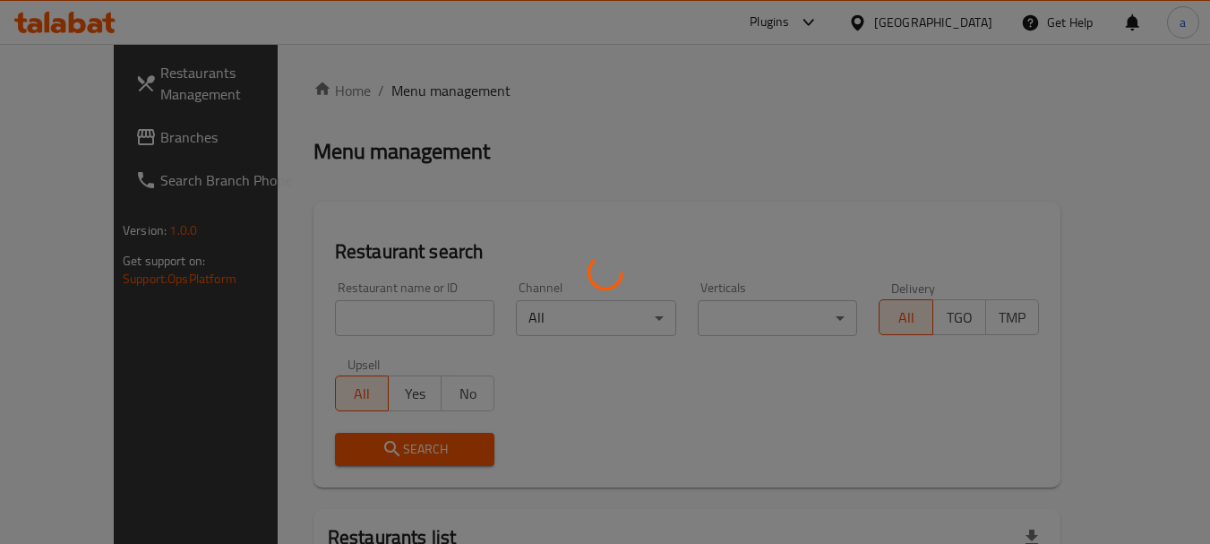
click at [954, 31] on div at bounding box center [605, 272] width 1210 height 544
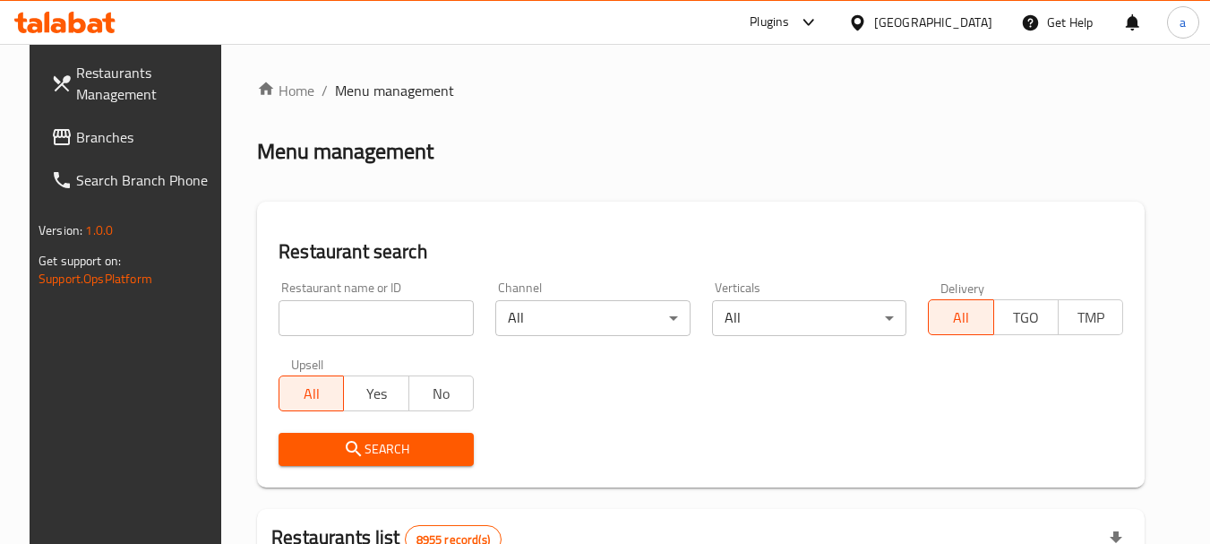
click at [966, 44] on div "​ Plugins Qatar Get Help a Restaurants Management Branches Search Branch Phone …" at bounding box center [605, 294] width 1210 height 500
click at [966, 24] on div "[GEOGRAPHIC_DATA]" at bounding box center [933, 23] width 118 height 20
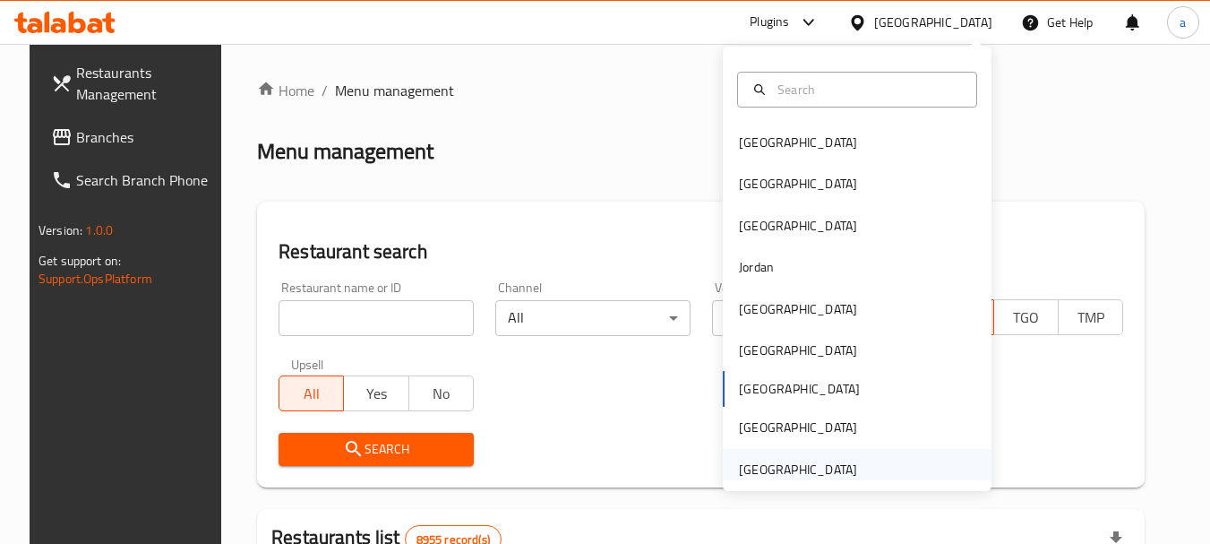
click at [785, 478] on div "[GEOGRAPHIC_DATA]" at bounding box center [798, 469] width 118 height 20
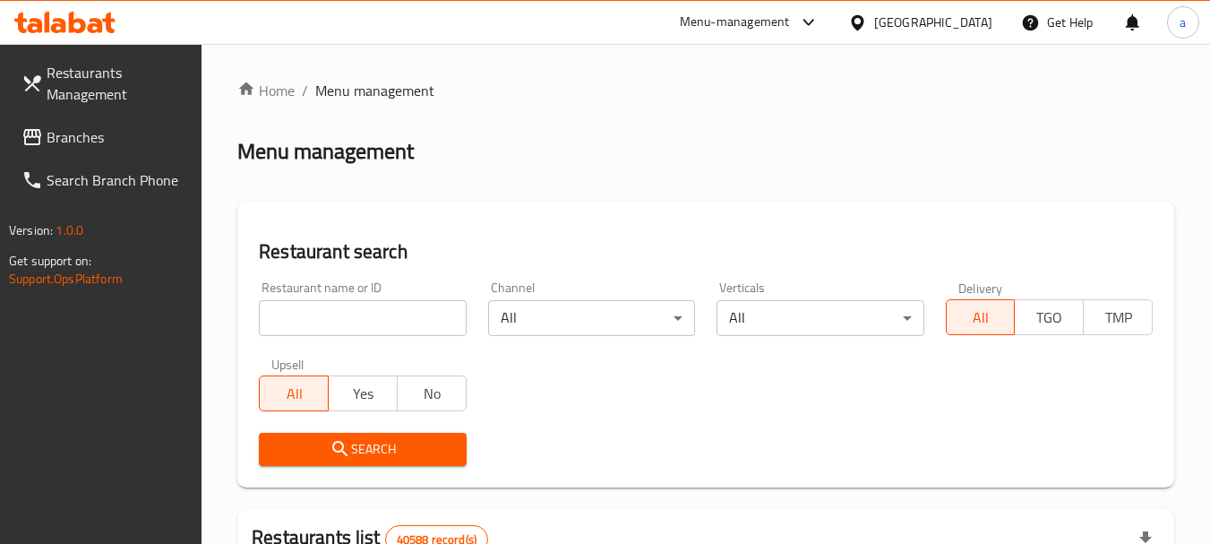
click at [98, 126] on span "Branches" at bounding box center [118, 136] width 142 height 21
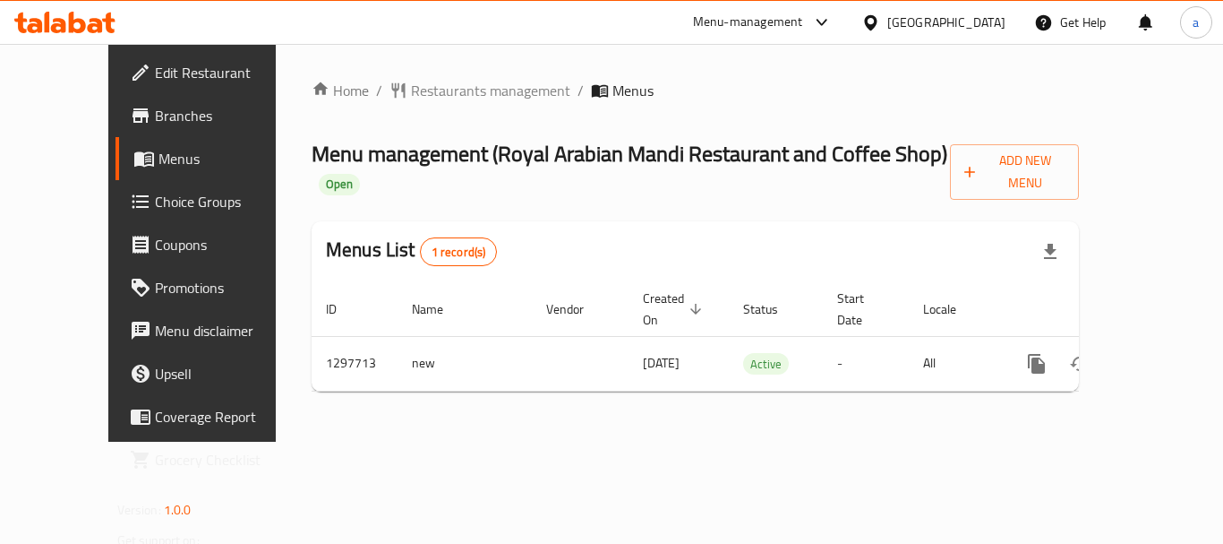
click at [948, 17] on div "[GEOGRAPHIC_DATA]" at bounding box center [947, 23] width 118 height 20
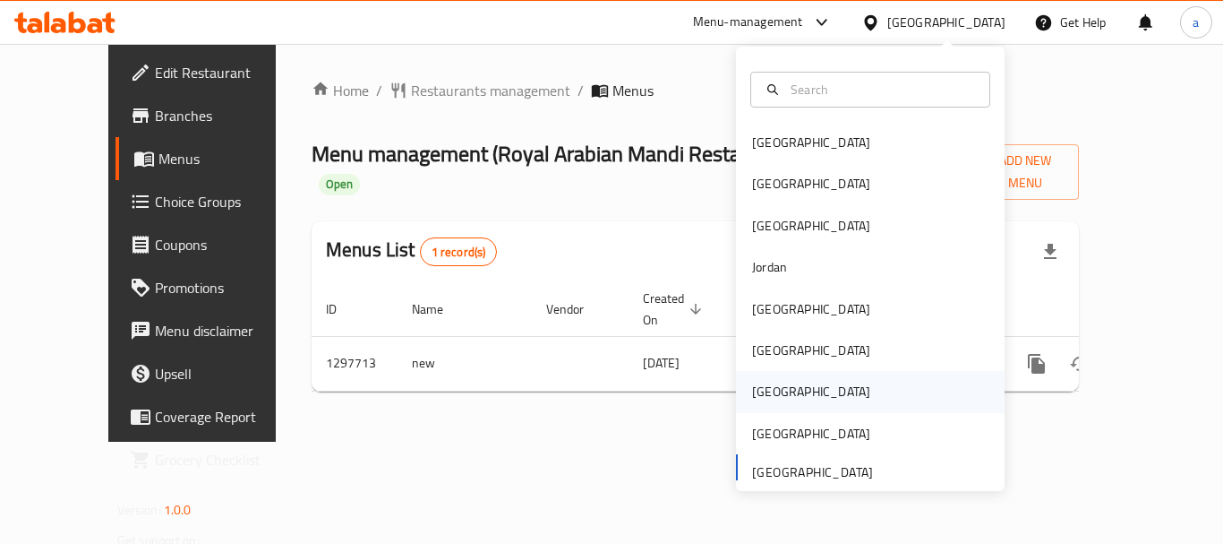
click at [771, 381] on div "[GEOGRAPHIC_DATA]" at bounding box center [811, 391] width 147 height 41
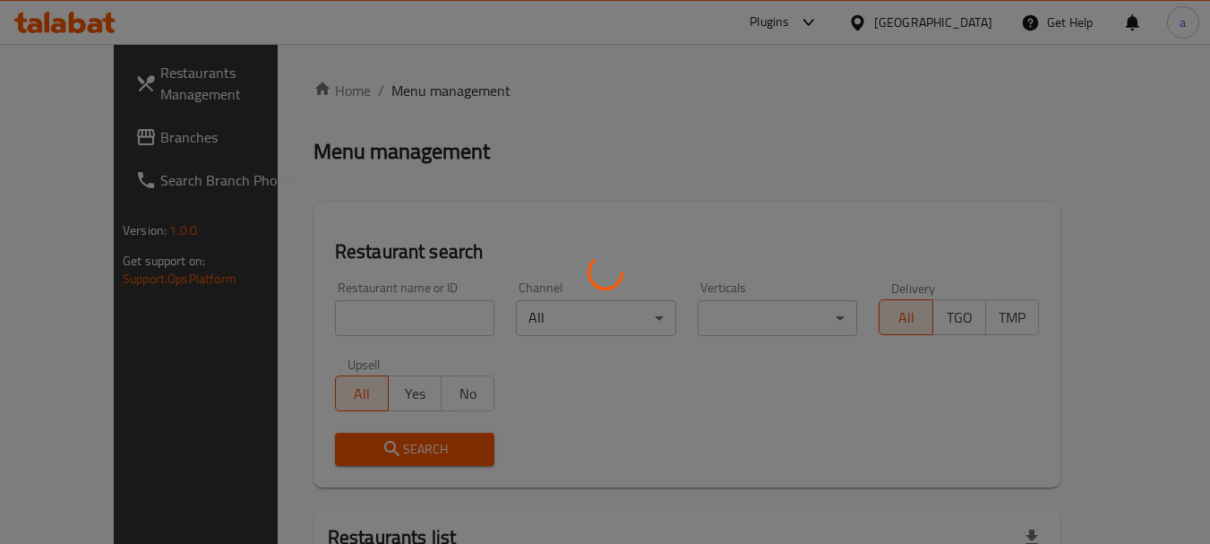
click at [955, 17] on div at bounding box center [605, 272] width 1210 height 544
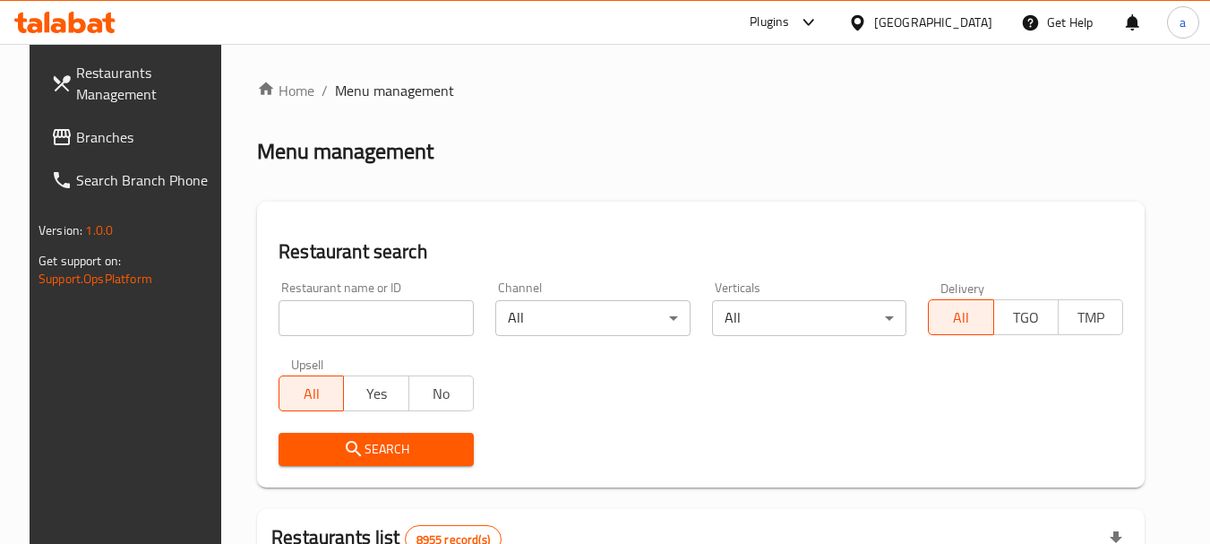
click at [874, 17] on div at bounding box center [861, 23] width 26 height 20
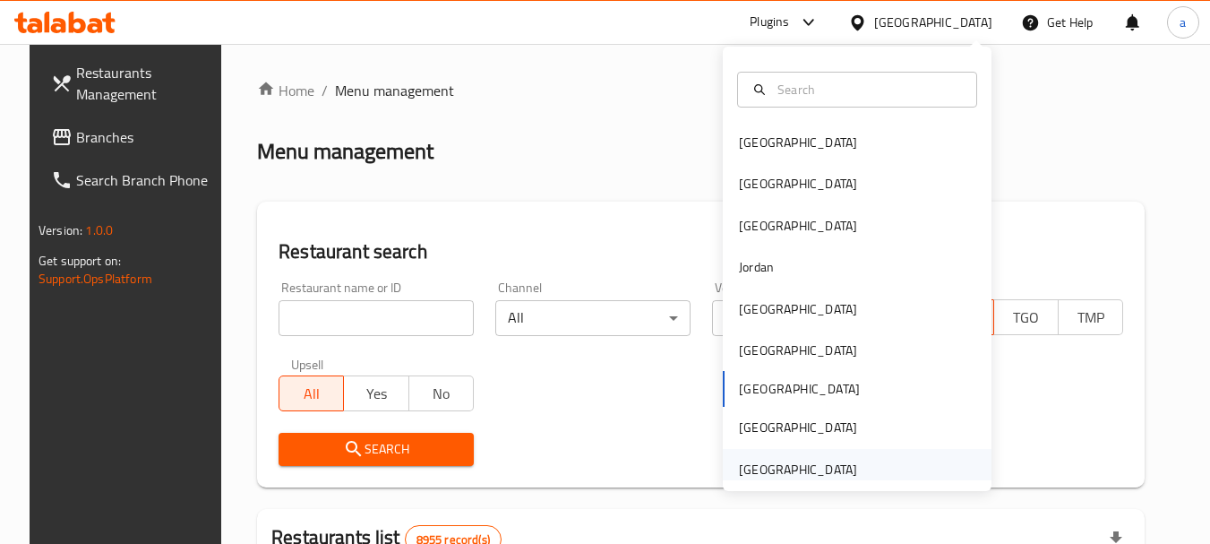
click at [781, 468] on div "[GEOGRAPHIC_DATA]" at bounding box center [798, 469] width 118 height 20
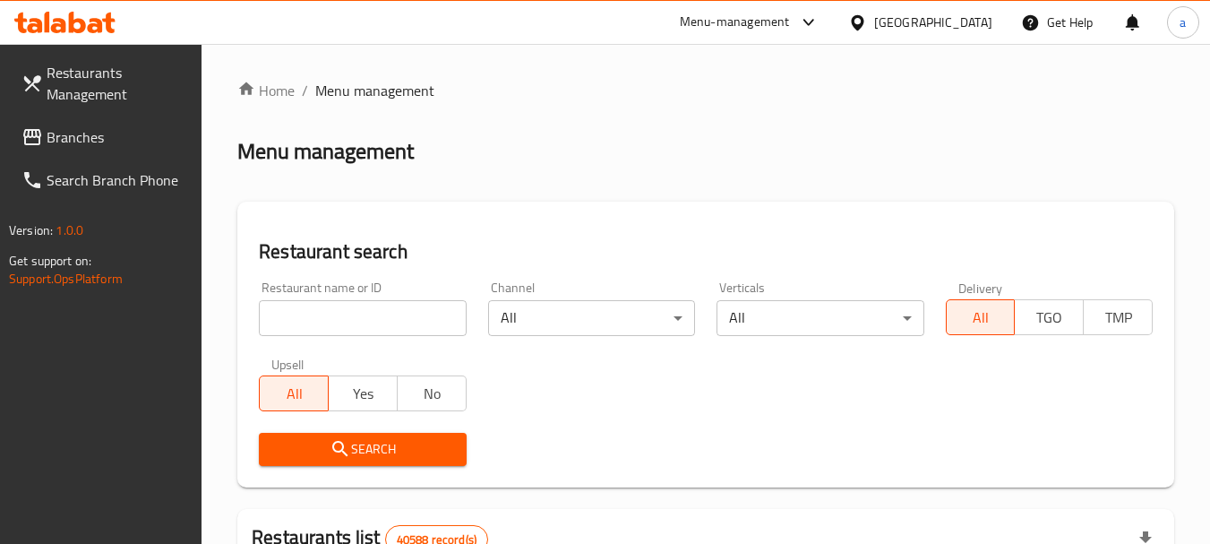
click at [90, 142] on span "Branches" at bounding box center [118, 136] width 142 height 21
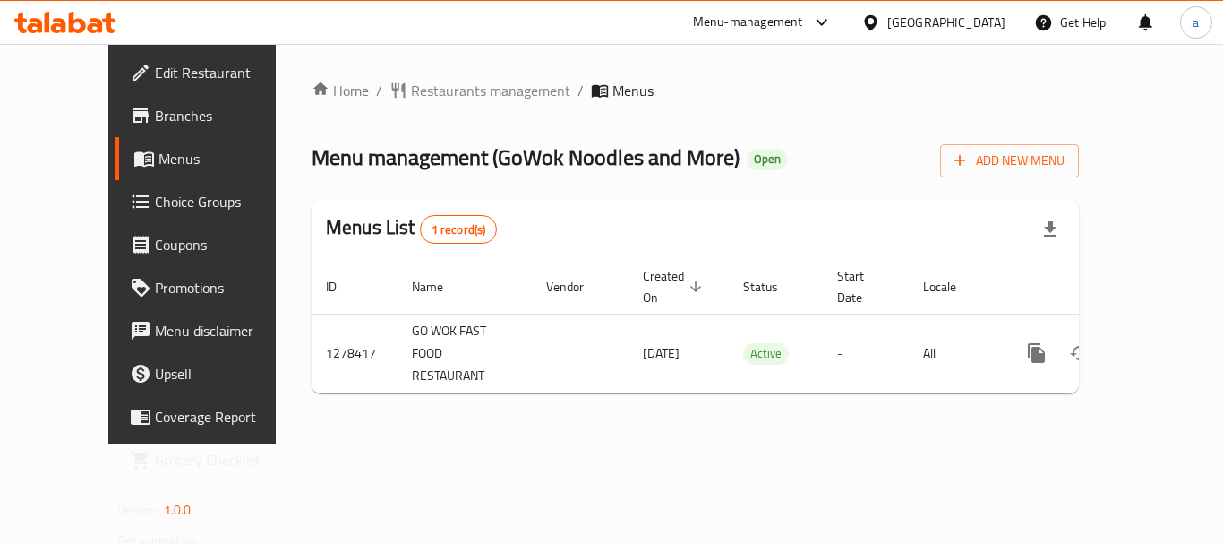
click at [963, 22] on div "[GEOGRAPHIC_DATA]" at bounding box center [947, 23] width 118 height 20
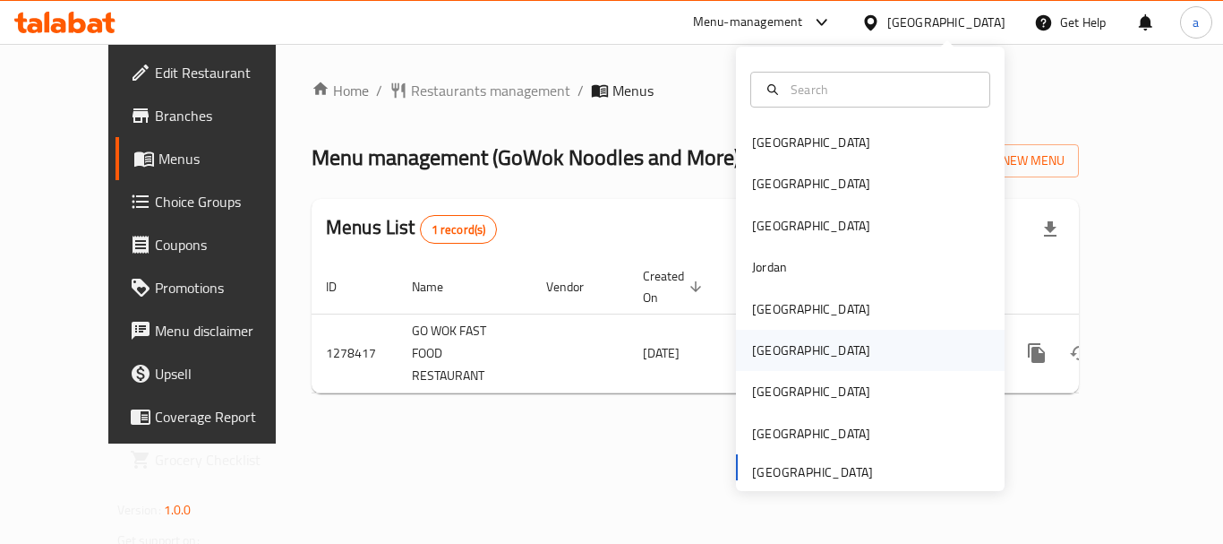
click at [792, 342] on div "[GEOGRAPHIC_DATA]" at bounding box center [870, 350] width 269 height 41
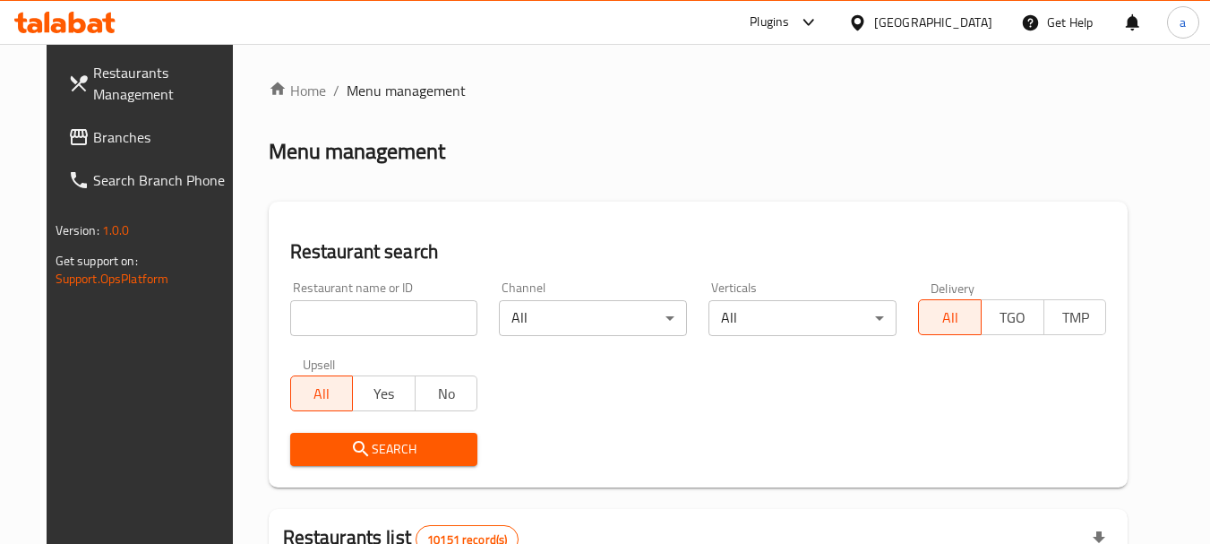
drag, startPoint x: 611, startPoint y: 210, endPoint x: 602, endPoint y: 208, distance: 9.1
click at [611, 210] on div "Restaurant search Restaurant name or ID Restaurant name or ID Channel All ​ Ver…" at bounding box center [699, 345] width 860 height 286
click at [93, 148] on span "Branches" at bounding box center [164, 136] width 142 height 21
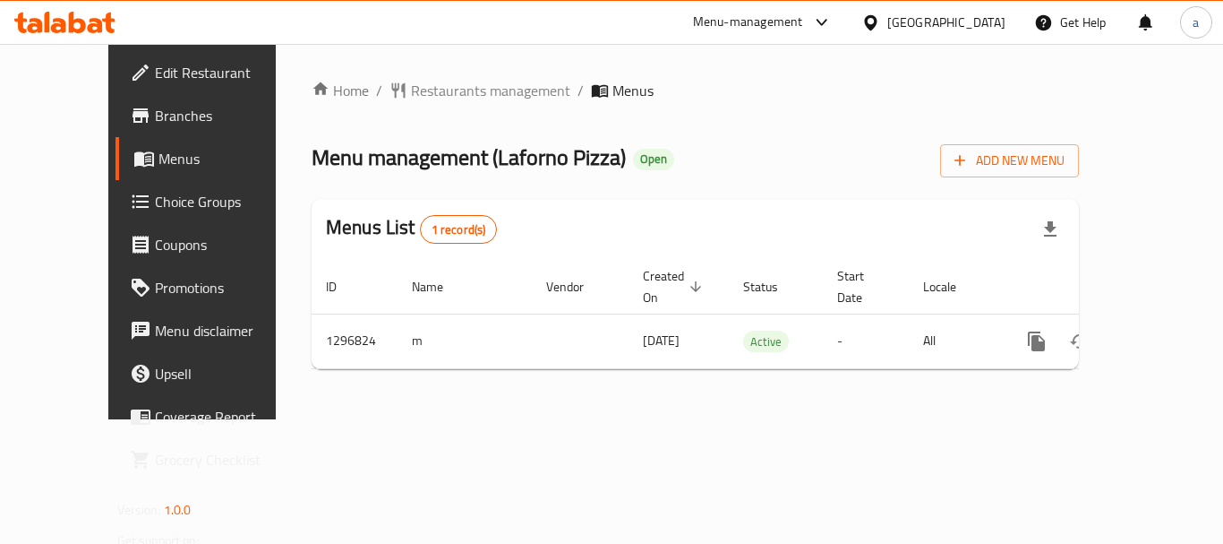
click at [989, 21] on div "[GEOGRAPHIC_DATA]" at bounding box center [947, 23] width 118 height 20
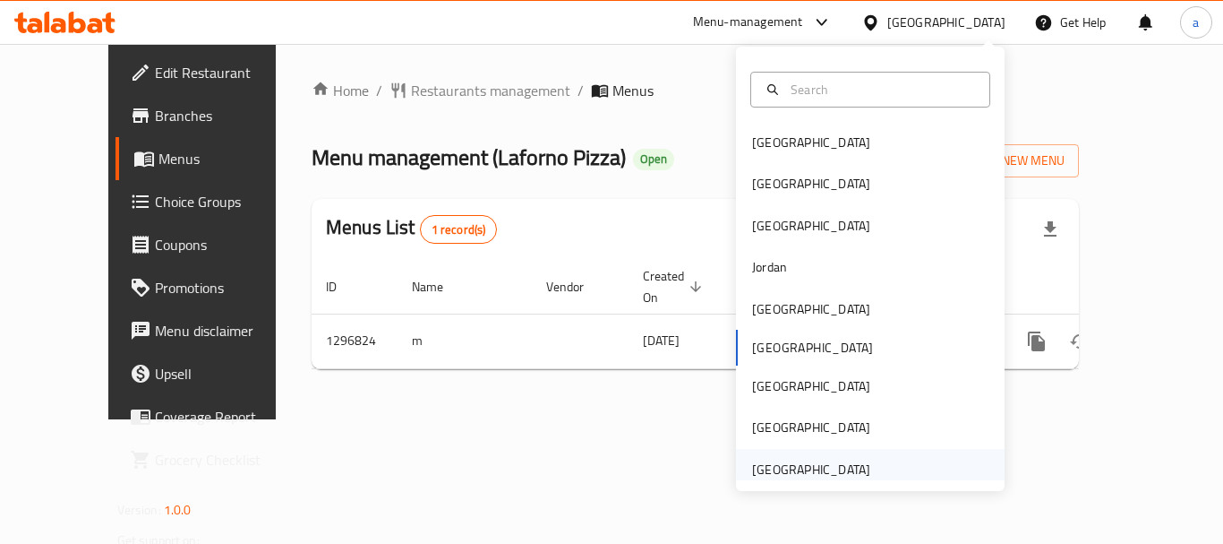
click at [785, 476] on div "United Arab Emirates" at bounding box center [811, 469] width 118 height 20
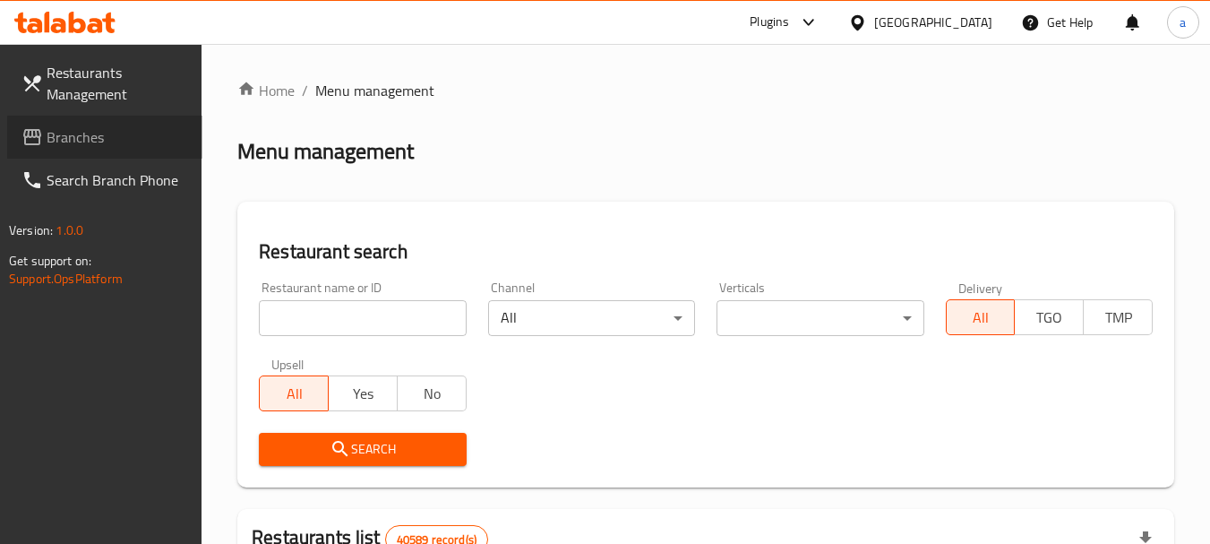
click at [77, 138] on span "Branches" at bounding box center [118, 136] width 142 height 21
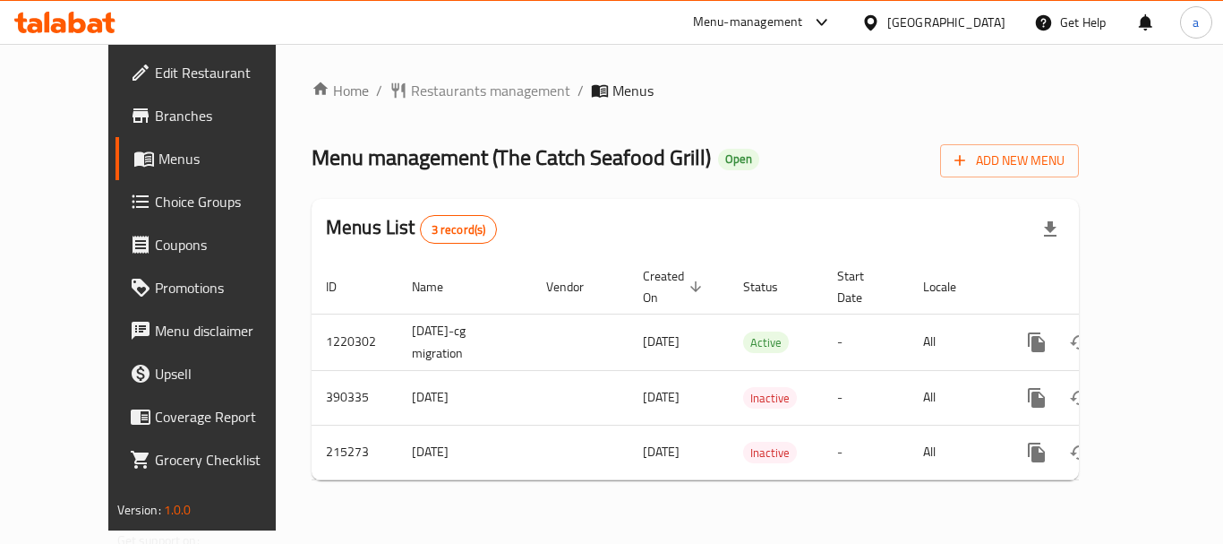
click at [923, 14] on div "United Arab Emirates" at bounding box center [947, 23] width 118 height 20
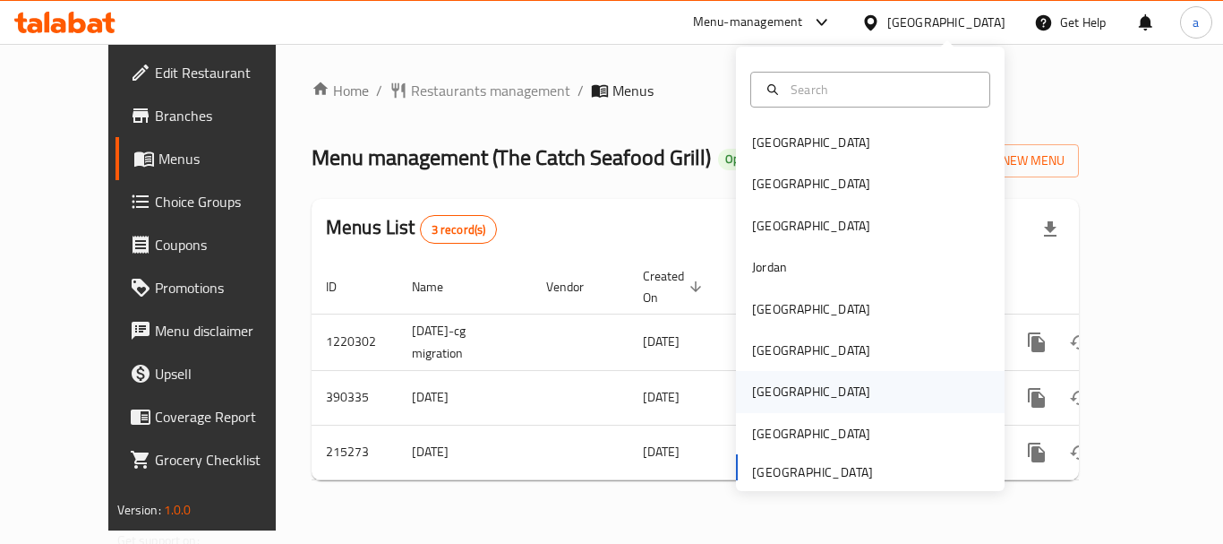
click at [754, 386] on div "[GEOGRAPHIC_DATA]" at bounding box center [811, 392] width 118 height 20
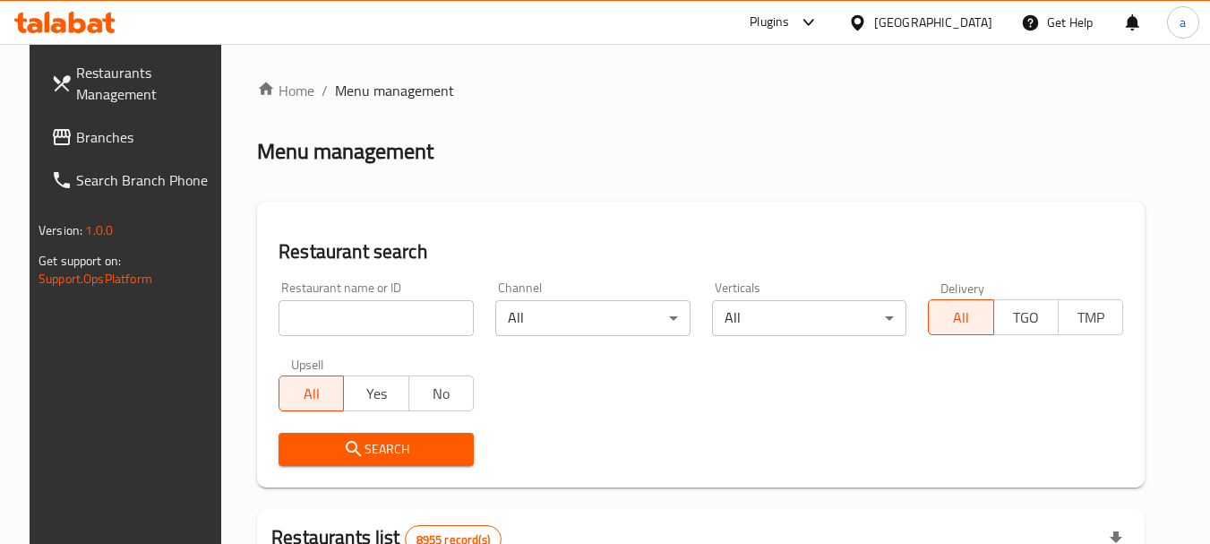
click at [98, 135] on span "Branches" at bounding box center [147, 136] width 142 height 21
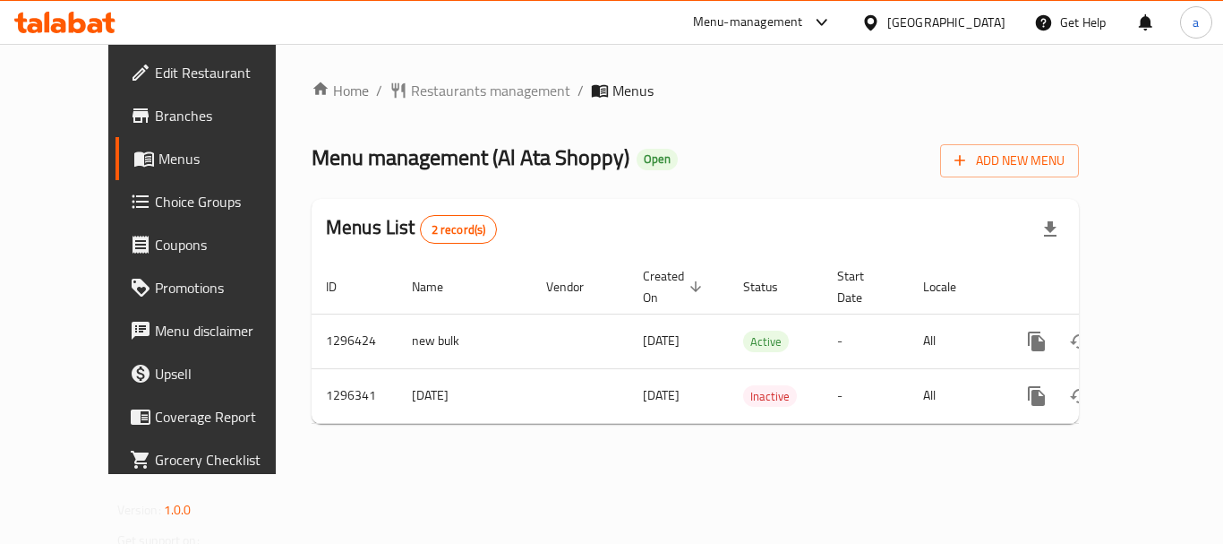
click at [987, 29] on div "[GEOGRAPHIC_DATA]" at bounding box center [947, 23] width 118 height 20
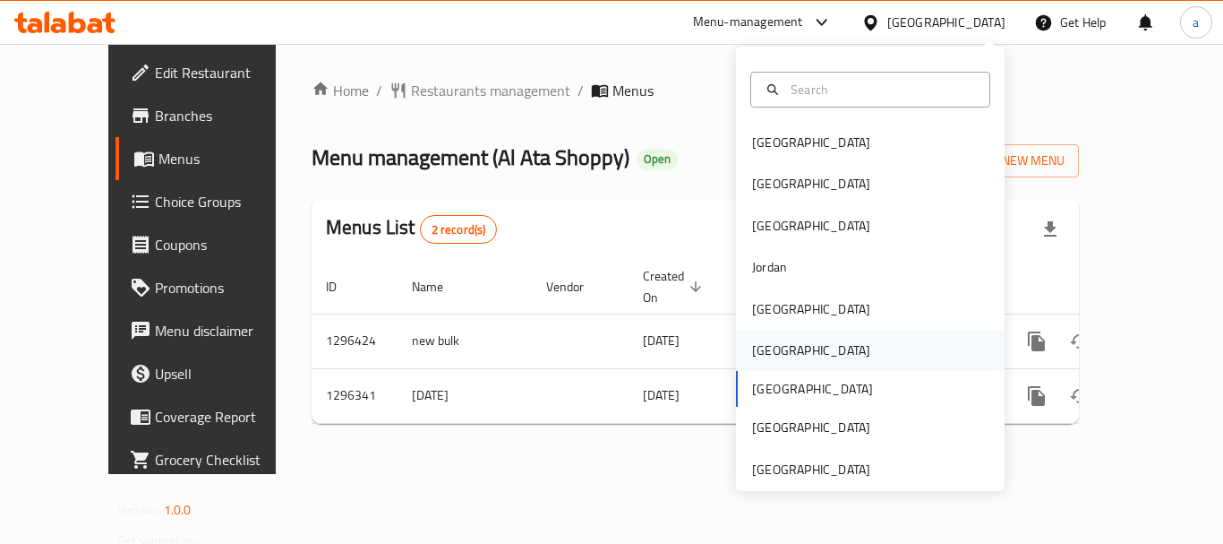
click at [777, 353] on div "[GEOGRAPHIC_DATA]" at bounding box center [811, 350] width 147 height 41
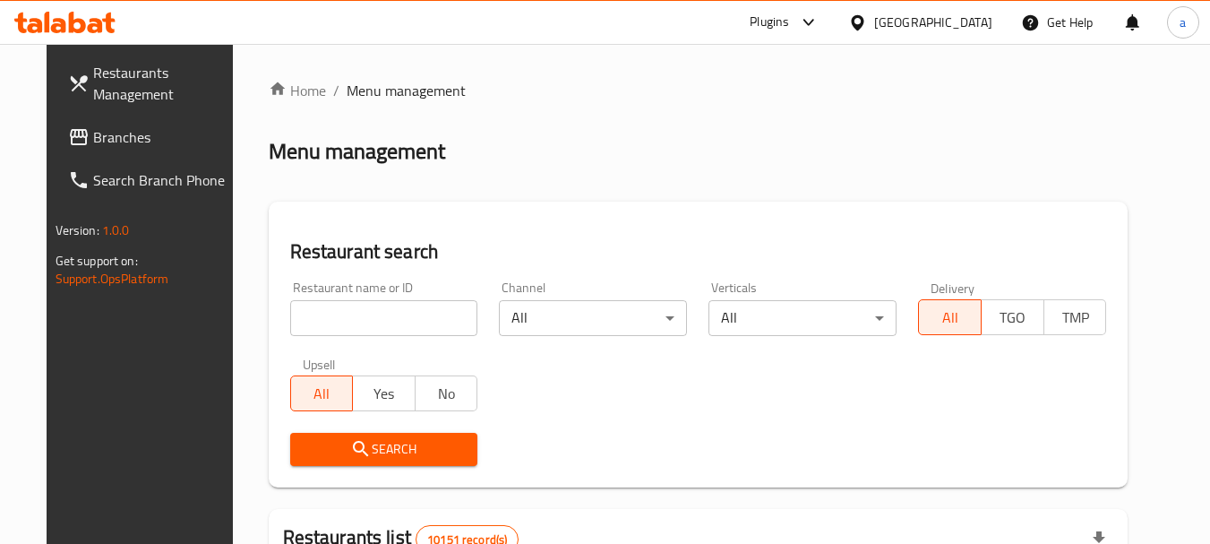
click at [94, 145] on span "Branches" at bounding box center [164, 136] width 142 height 21
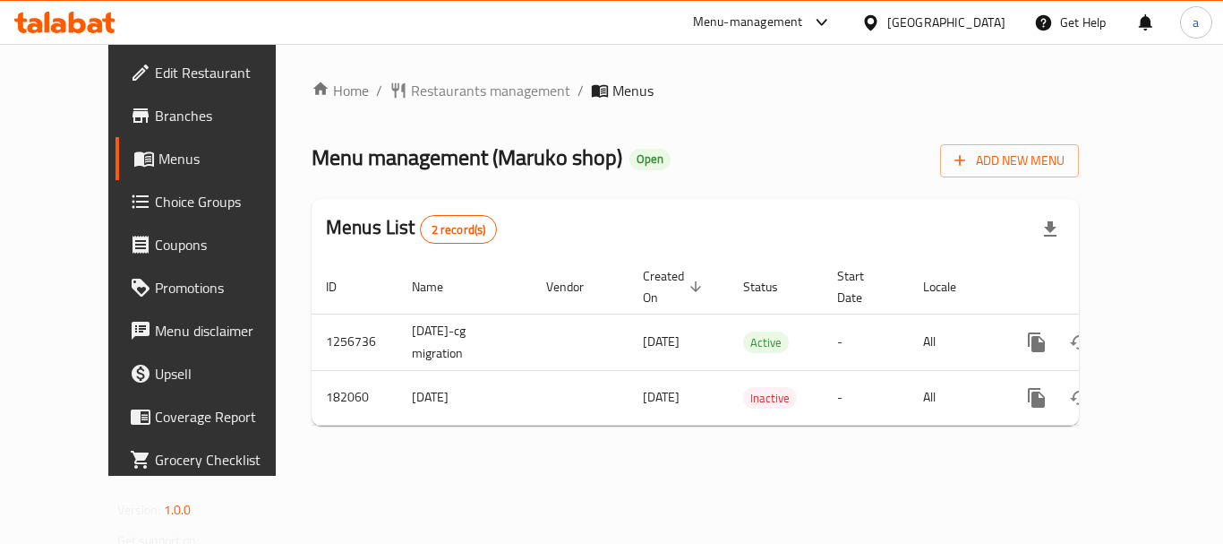
click at [992, 27] on div "[GEOGRAPHIC_DATA]" at bounding box center [947, 23] width 118 height 20
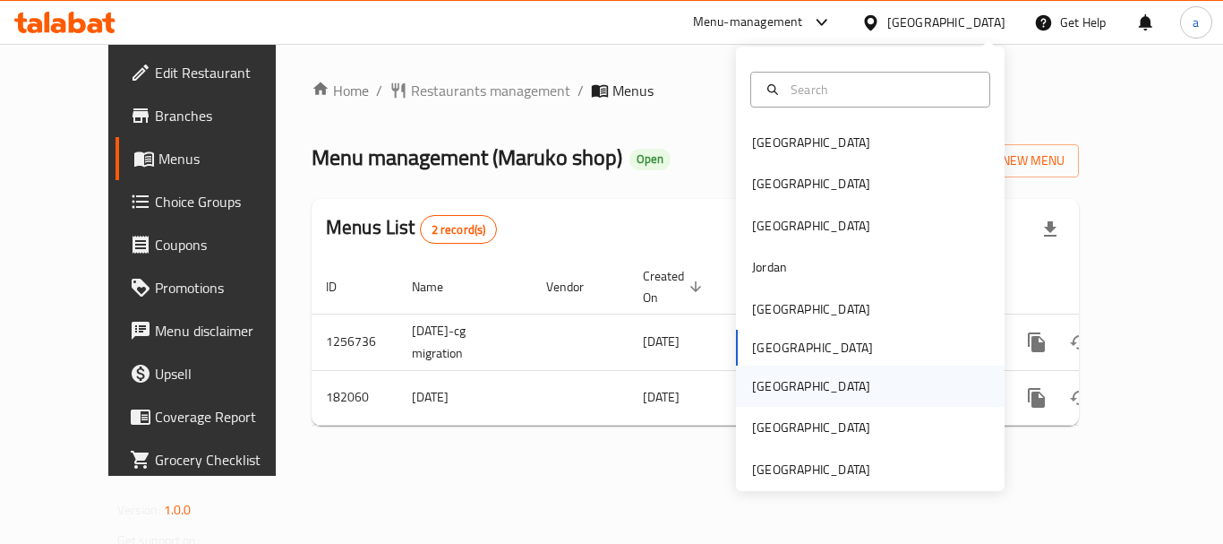
click at [774, 383] on div "[GEOGRAPHIC_DATA]" at bounding box center [811, 385] width 147 height 41
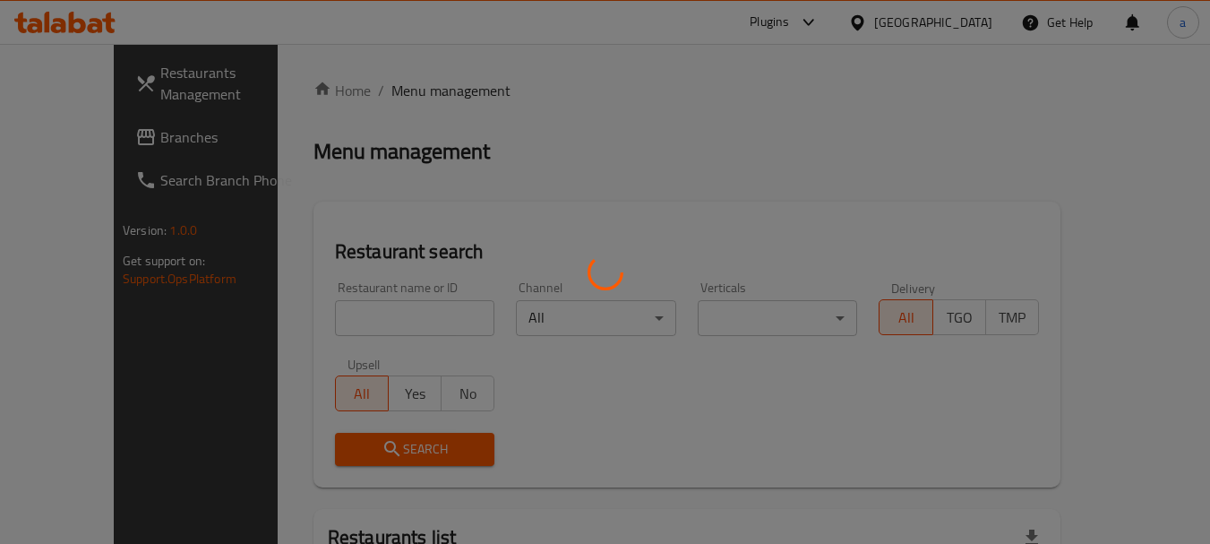
click at [71, 137] on div at bounding box center [605, 272] width 1210 height 544
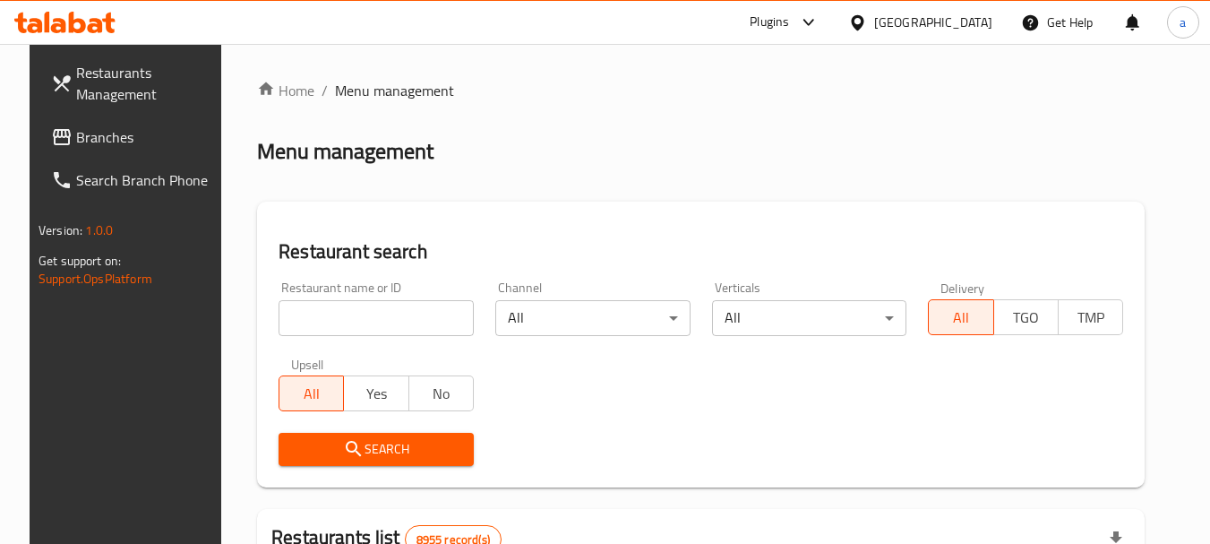
click at [88, 141] on span "Branches" at bounding box center [147, 136] width 142 height 21
